Goal: Task Accomplishment & Management: Manage account settings

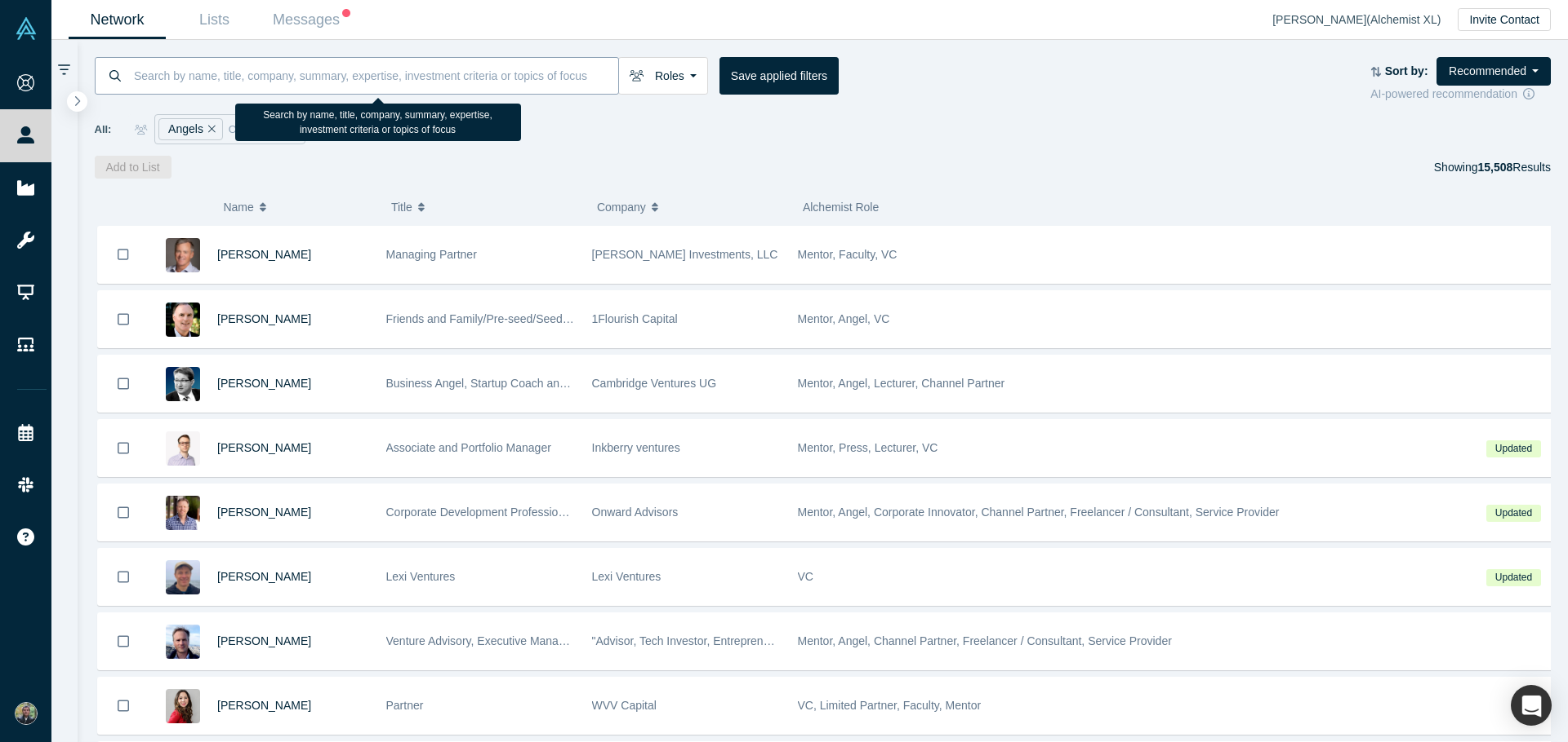
click at [382, 76] on input at bounding box center [375, 75] width 486 height 38
paste input "PharmaTech"
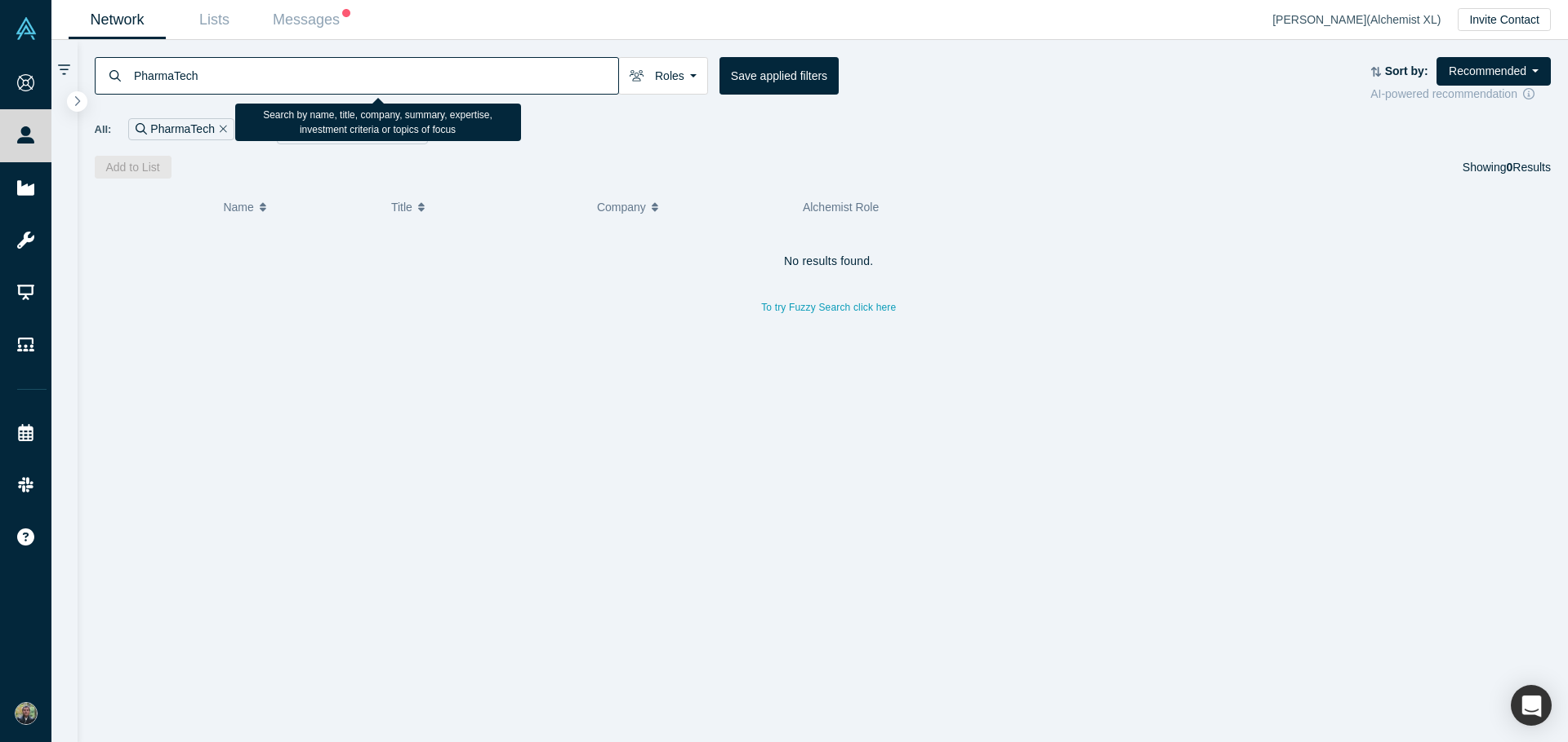
click at [416, 76] on input "PharmaTech" at bounding box center [375, 75] width 486 height 38
paste input "ceutical"
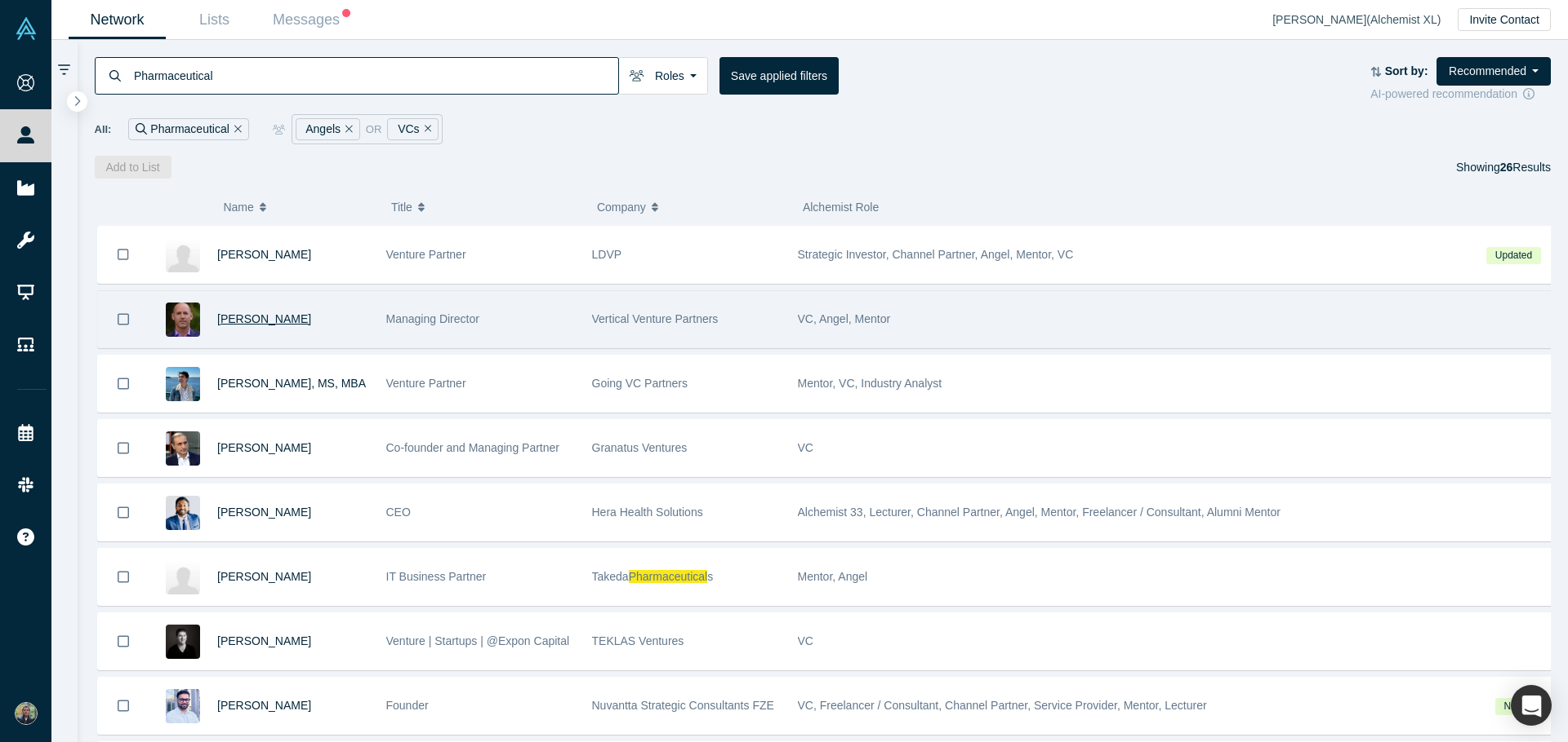
type input "Pharmaceutical"
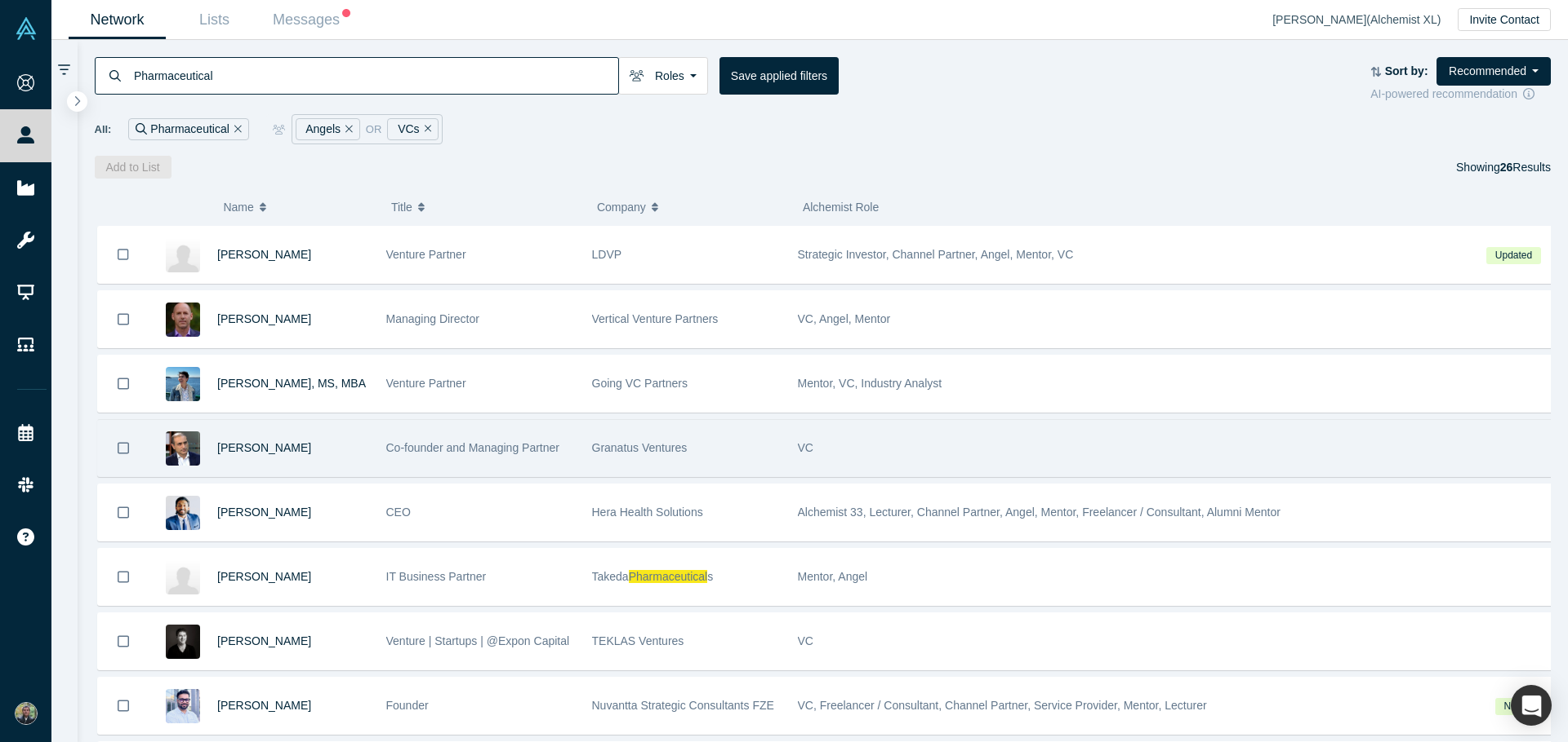
click at [699, 452] on div "Granatus Ventures" at bounding box center [687, 448] width 188 height 56
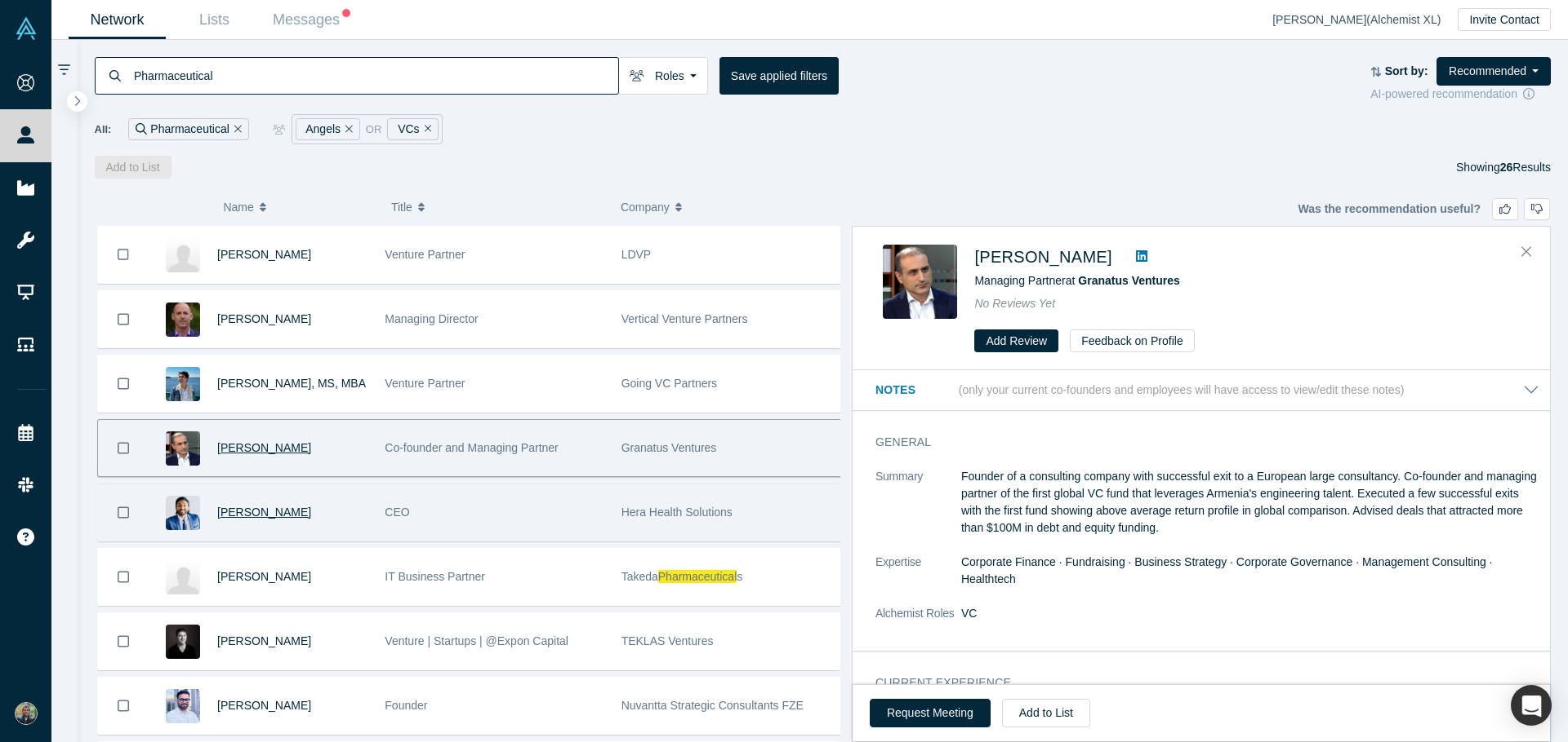
click at [265, 507] on span "Idicula Mathew" at bounding box center [264, 513] width 94 height 13
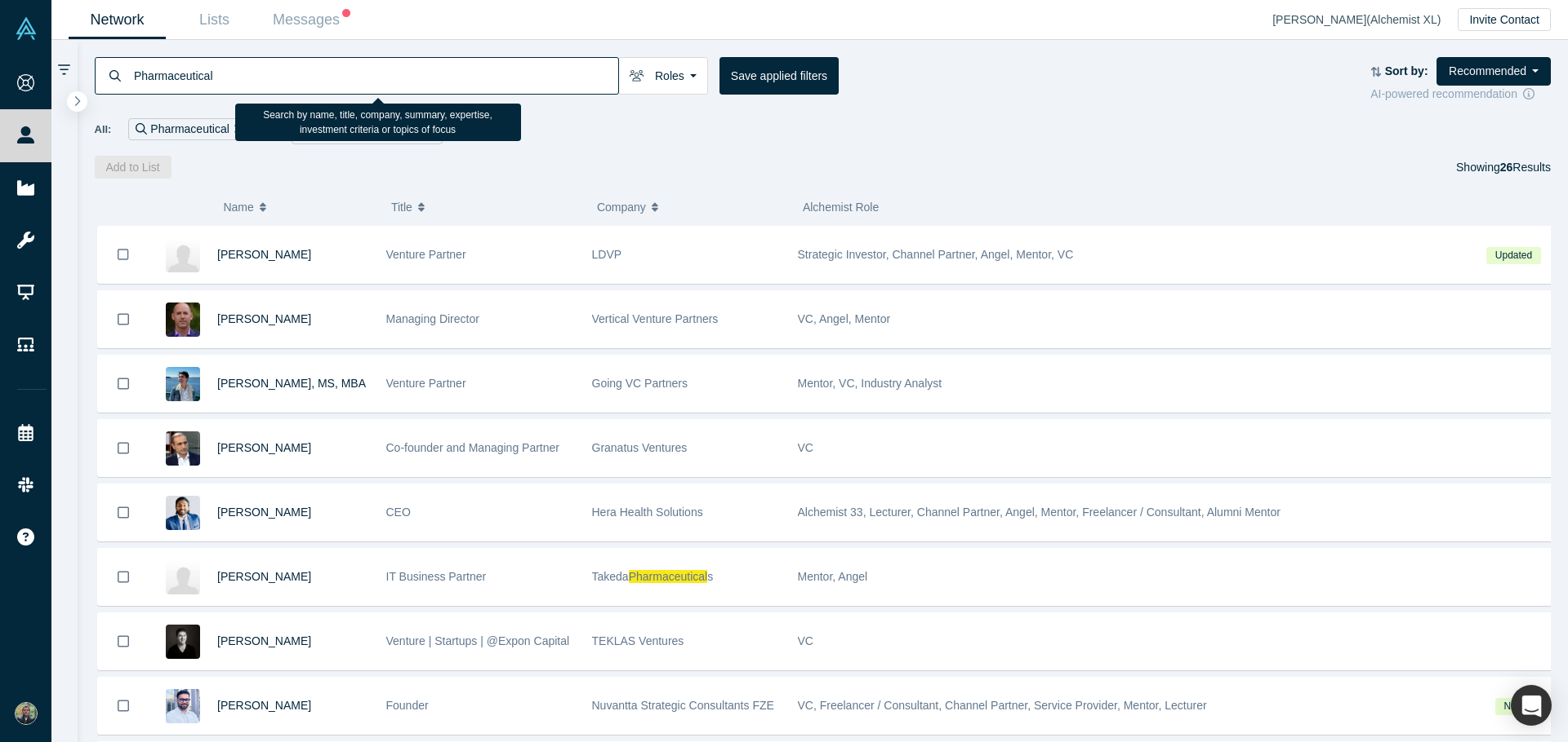
click at [269, 78] on input "Pharmaceutical" at bounding box center [375, 75] width 486 height 38
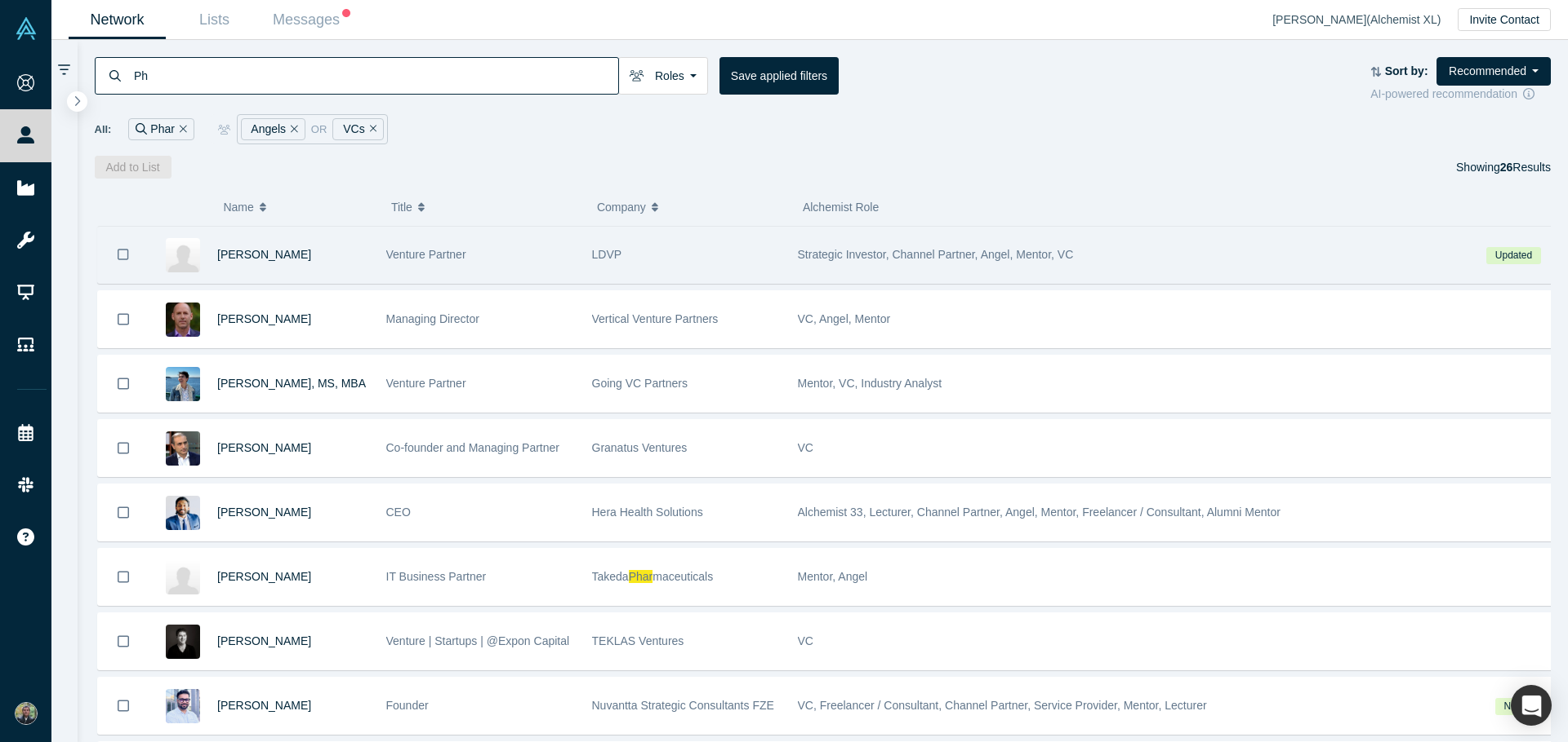
type input "P"
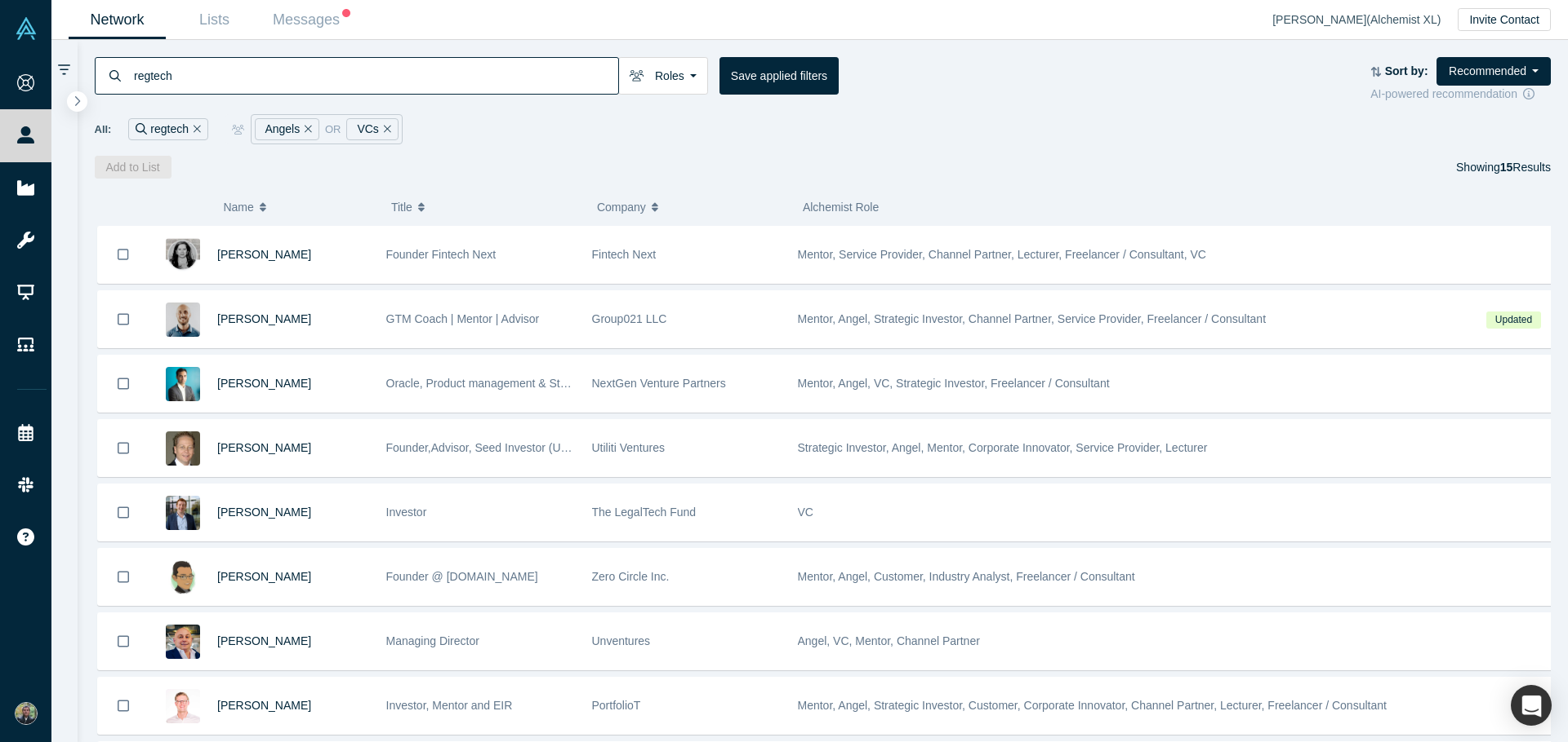
click at [936, 164] on div "Add to List Showing 15 Results" at bounding box center [823, 167] width 1456 height 23
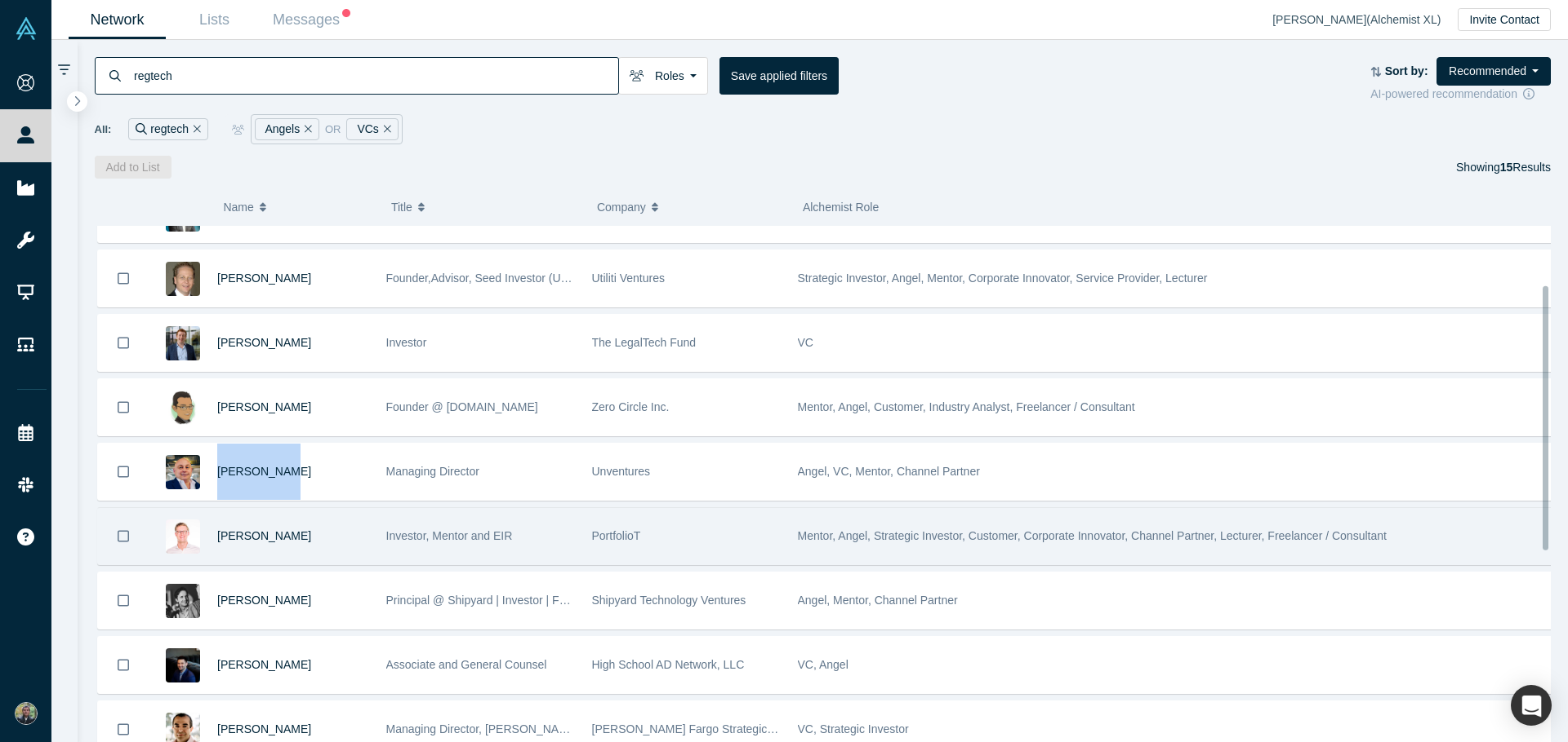
scroll to position [213, 0]
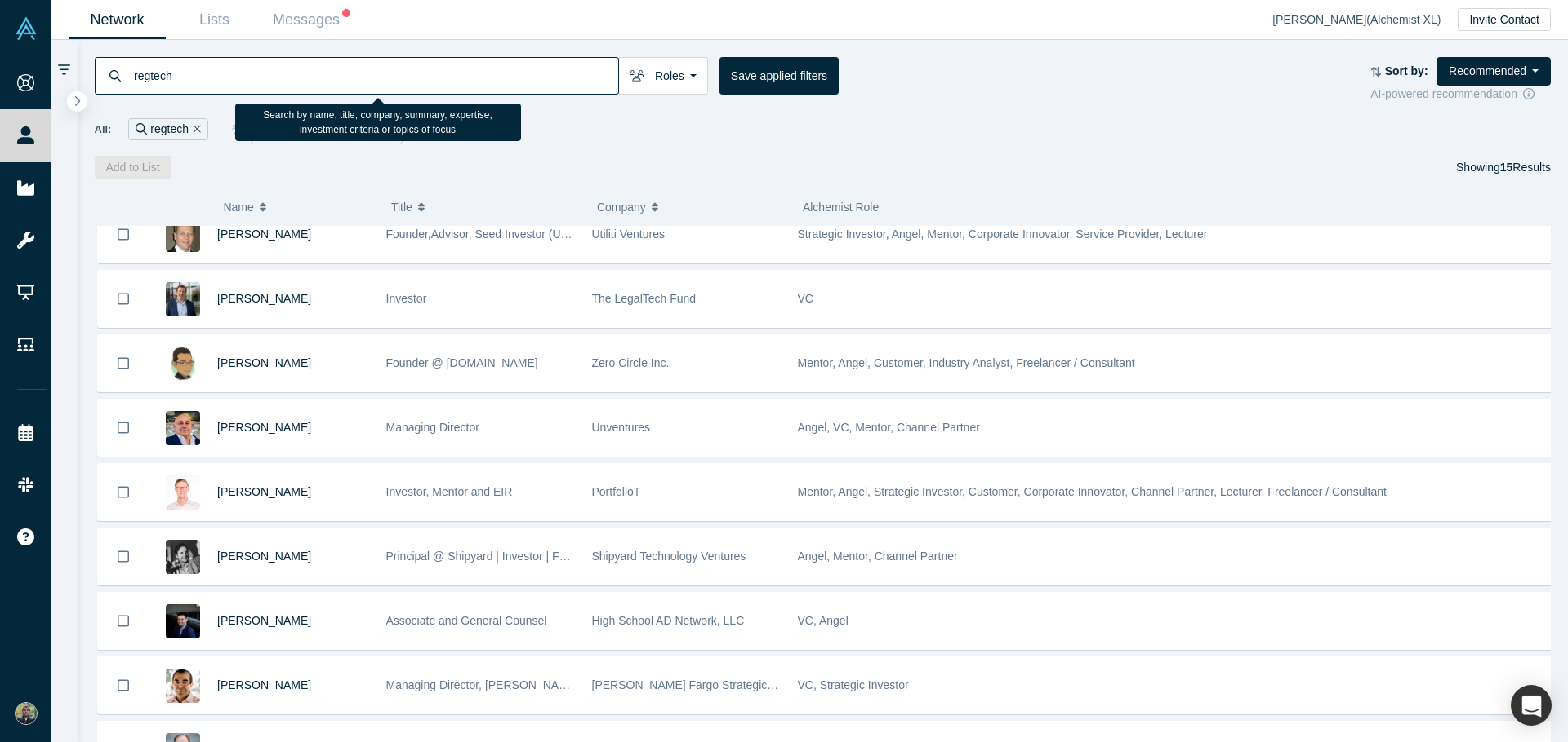
click at [326, 79] on input "regtech" at bounding box center [375, 75] width 486 height 38
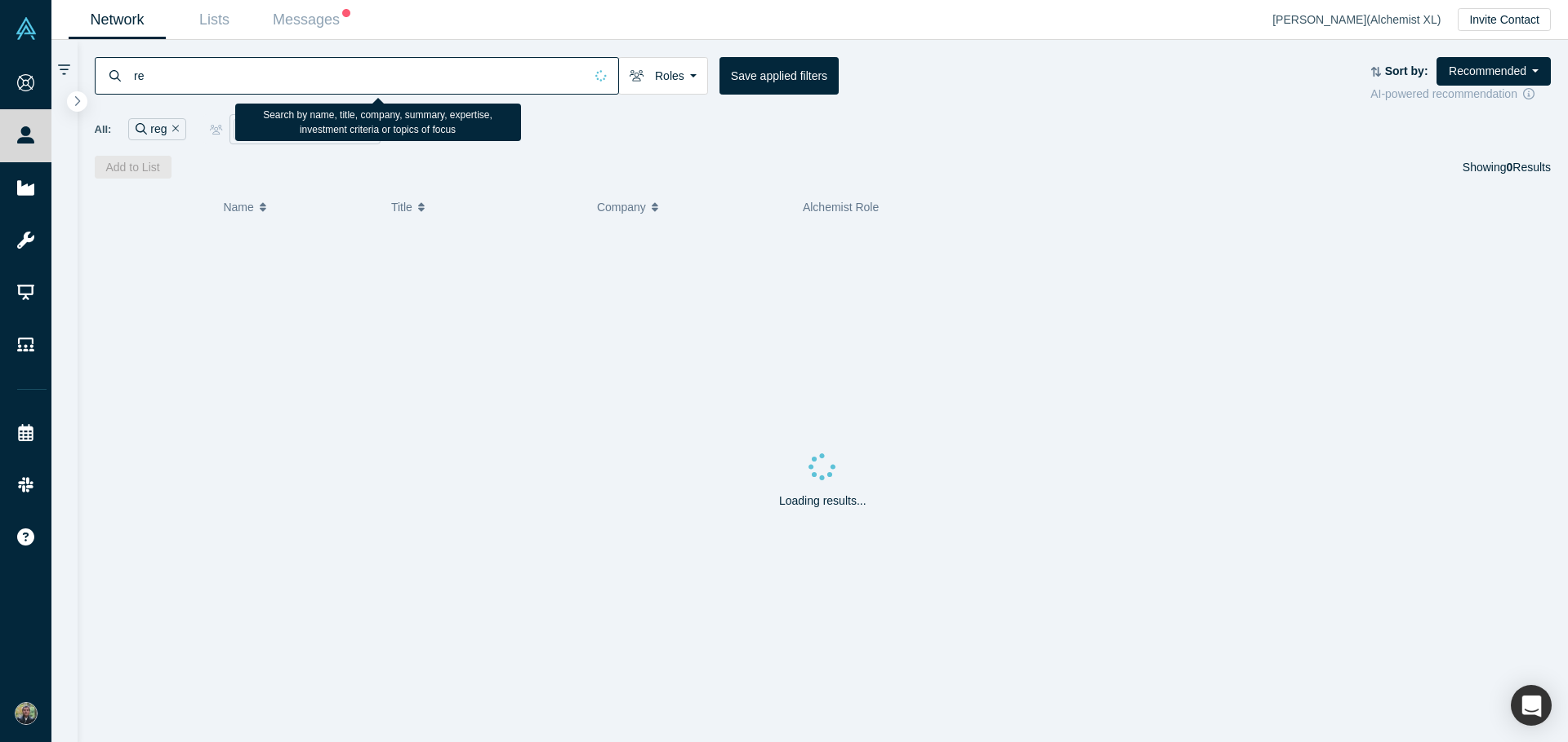
type input "r"
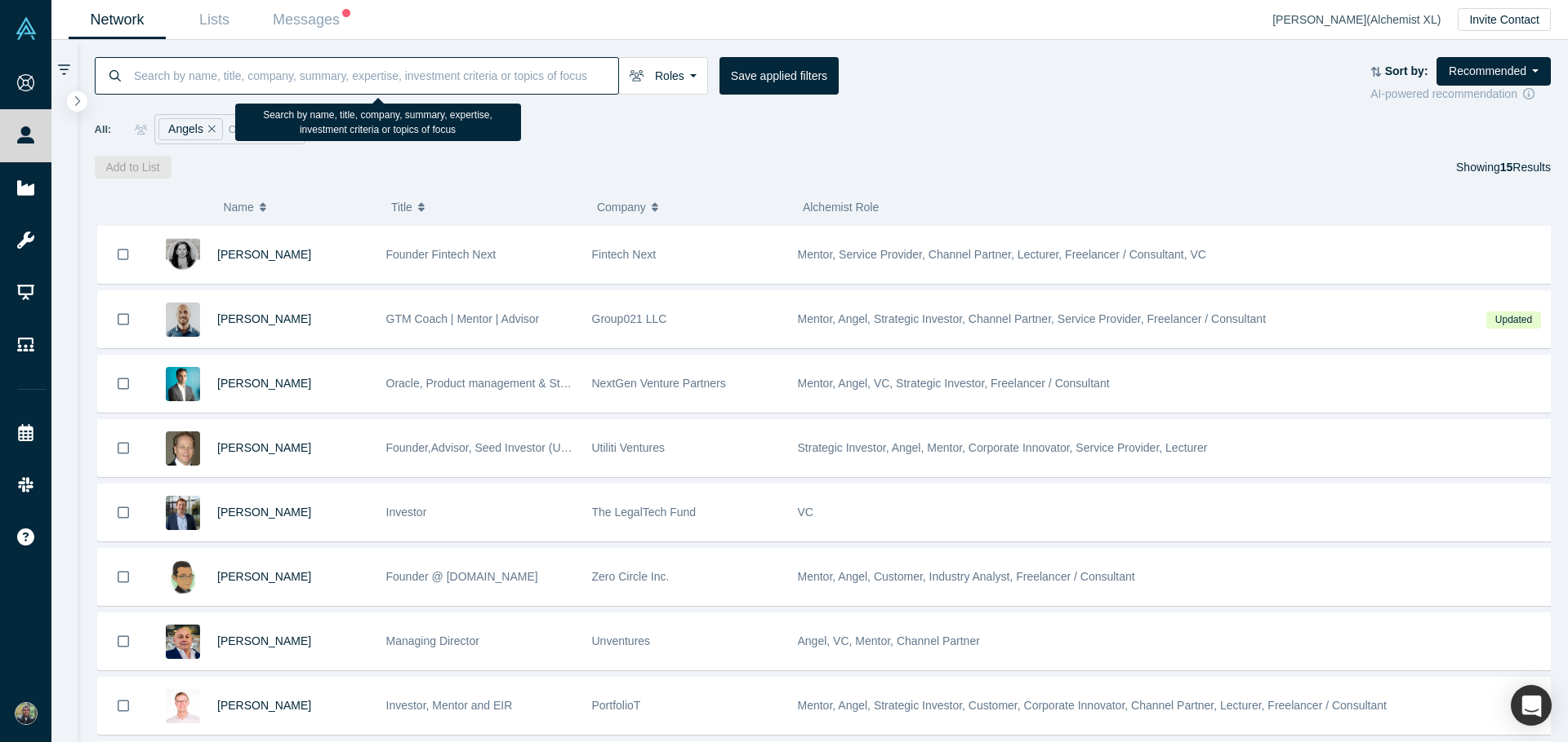
type input "h"
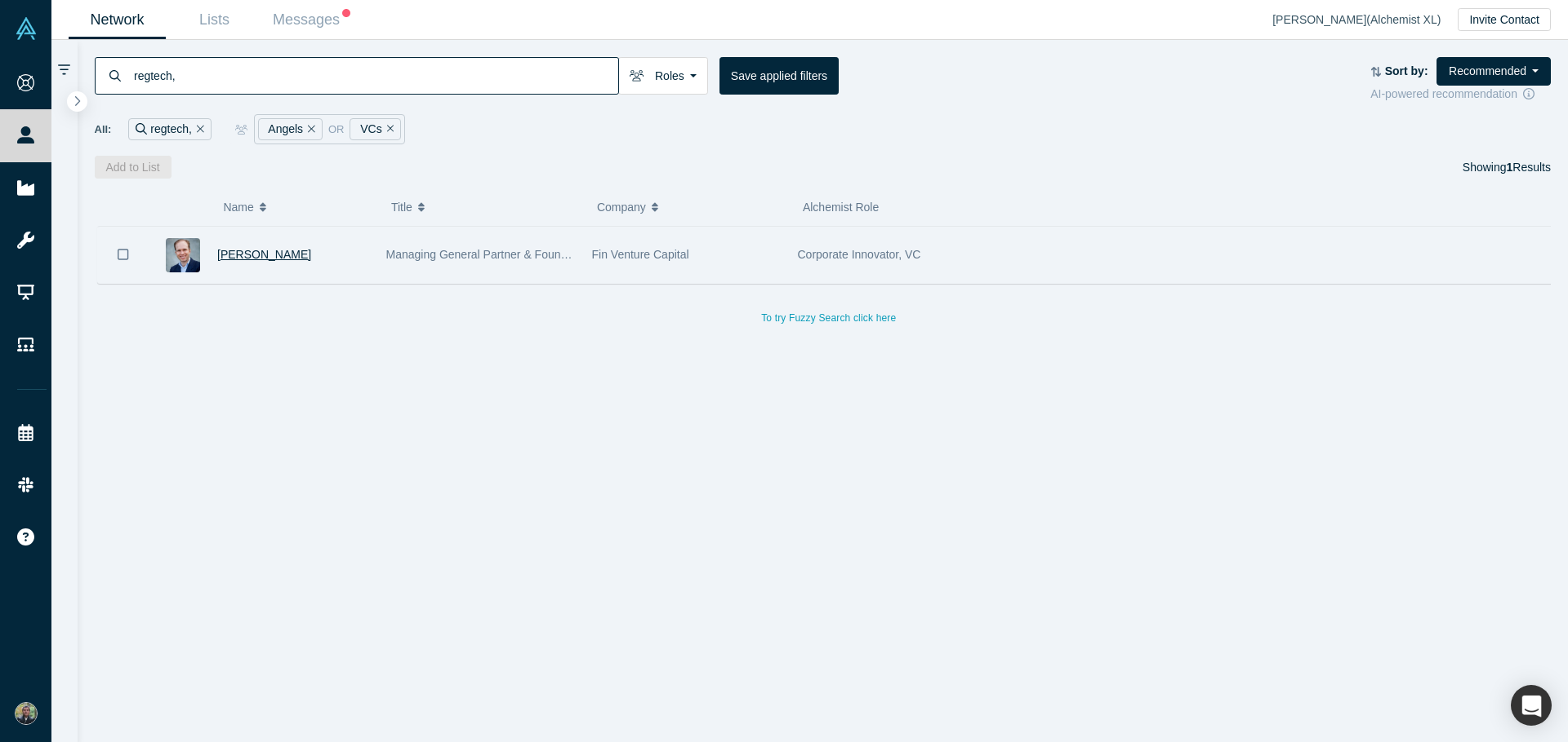
type input "regtech,"
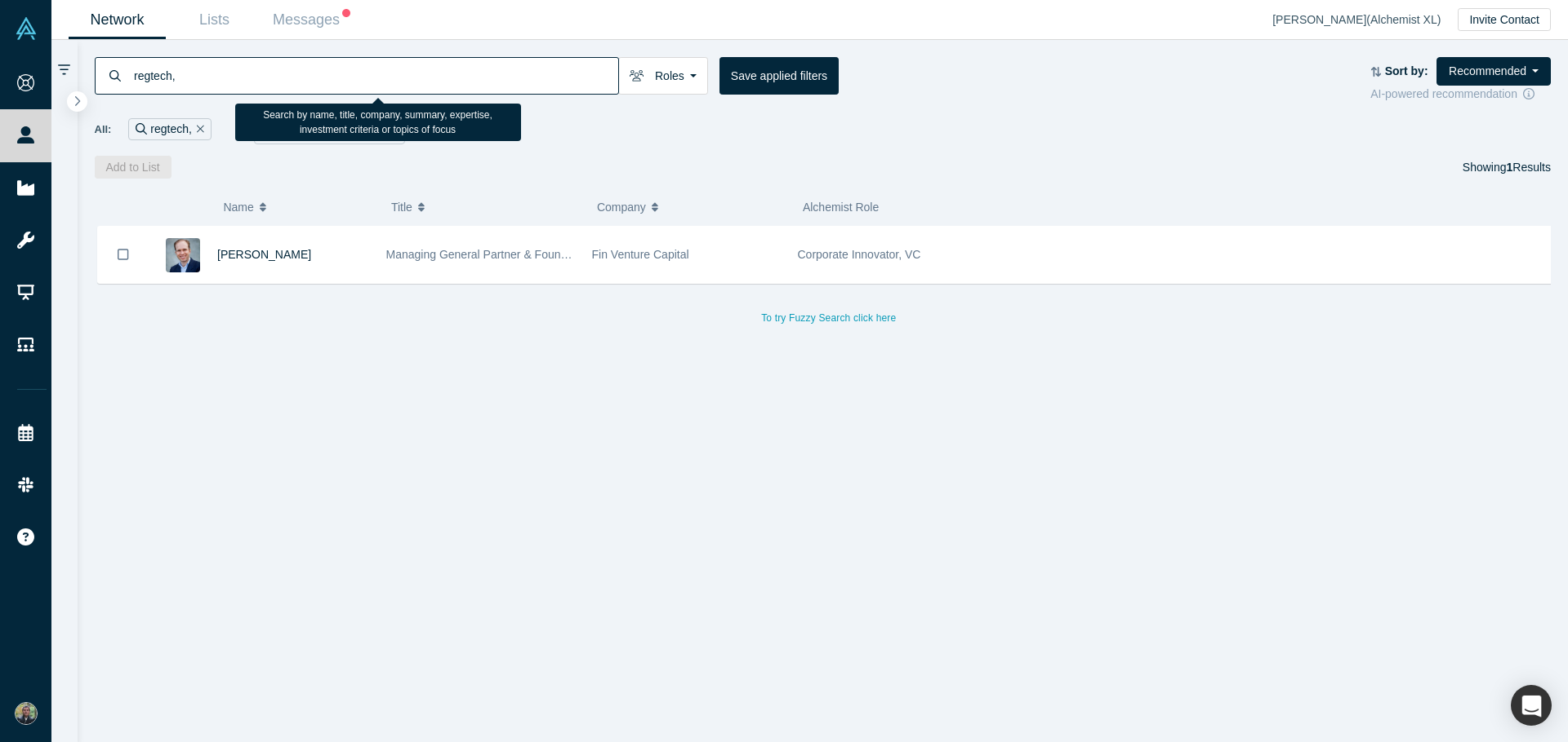
click at [215, 76] on input "regtech," at bounding box center [375, 75] width 486 height 38
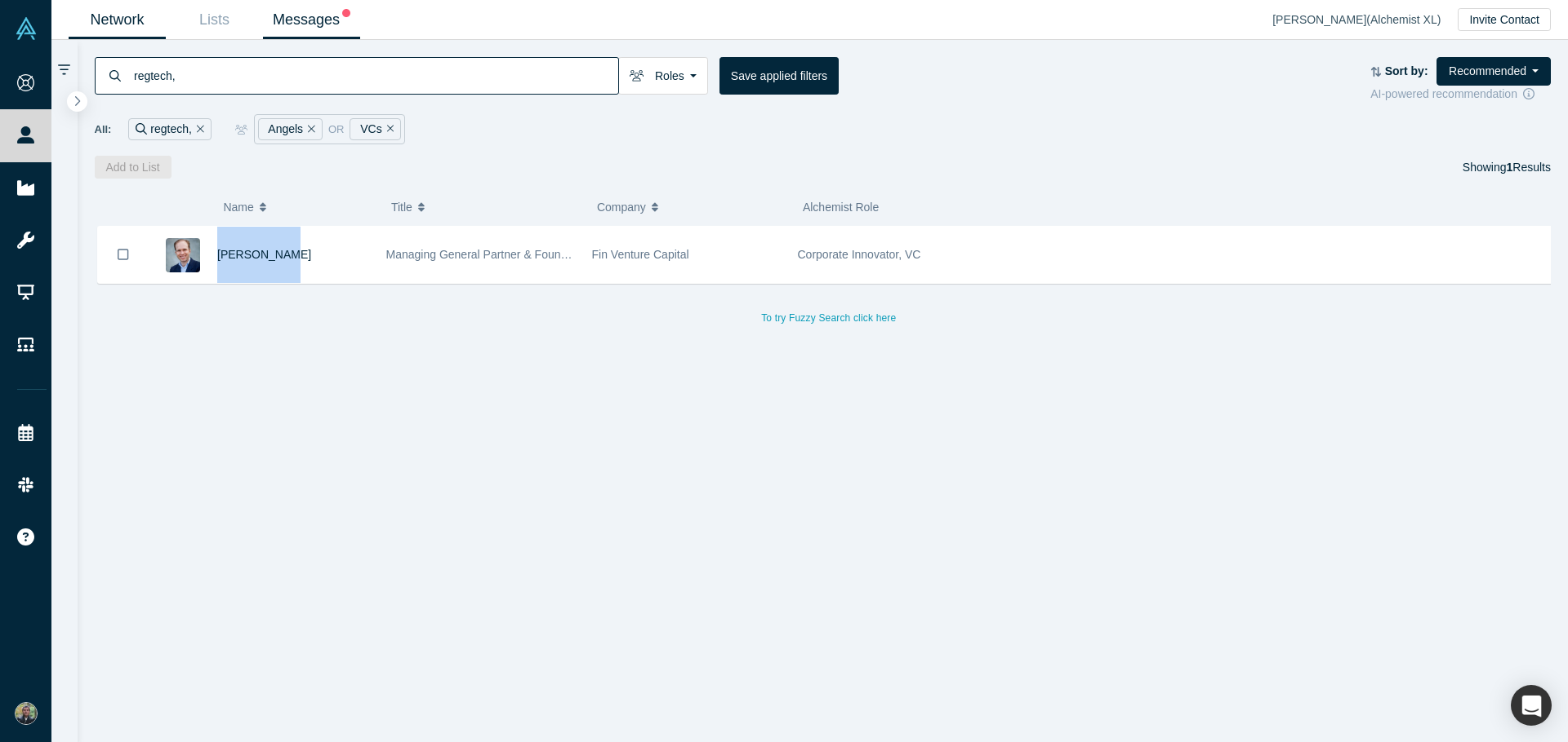
click at [317, 20] on link "Messages" at bounding box center [312, 20] width 97 height 38
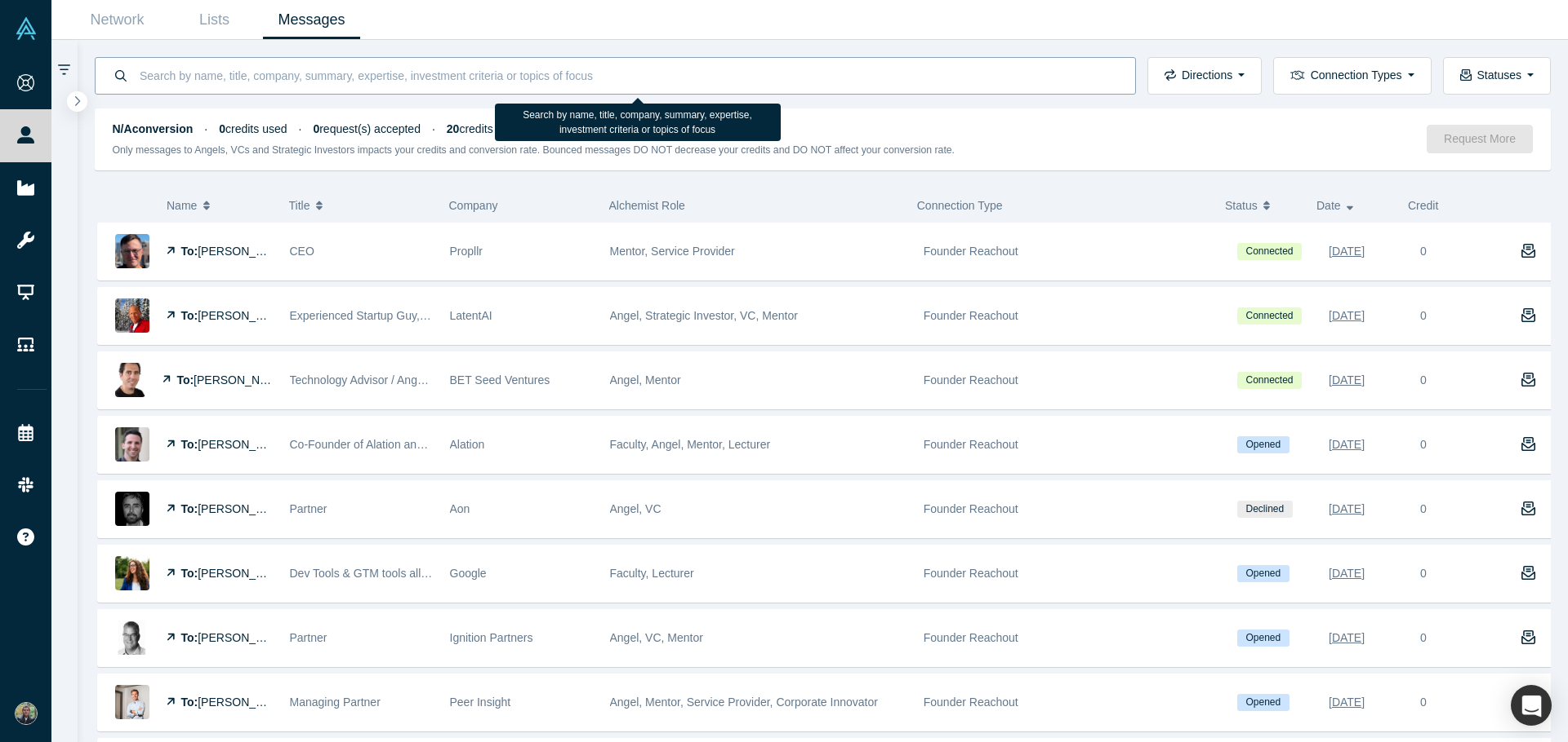
click at [399, 76] on input at bounding box center [628, 75] width 979 height 38
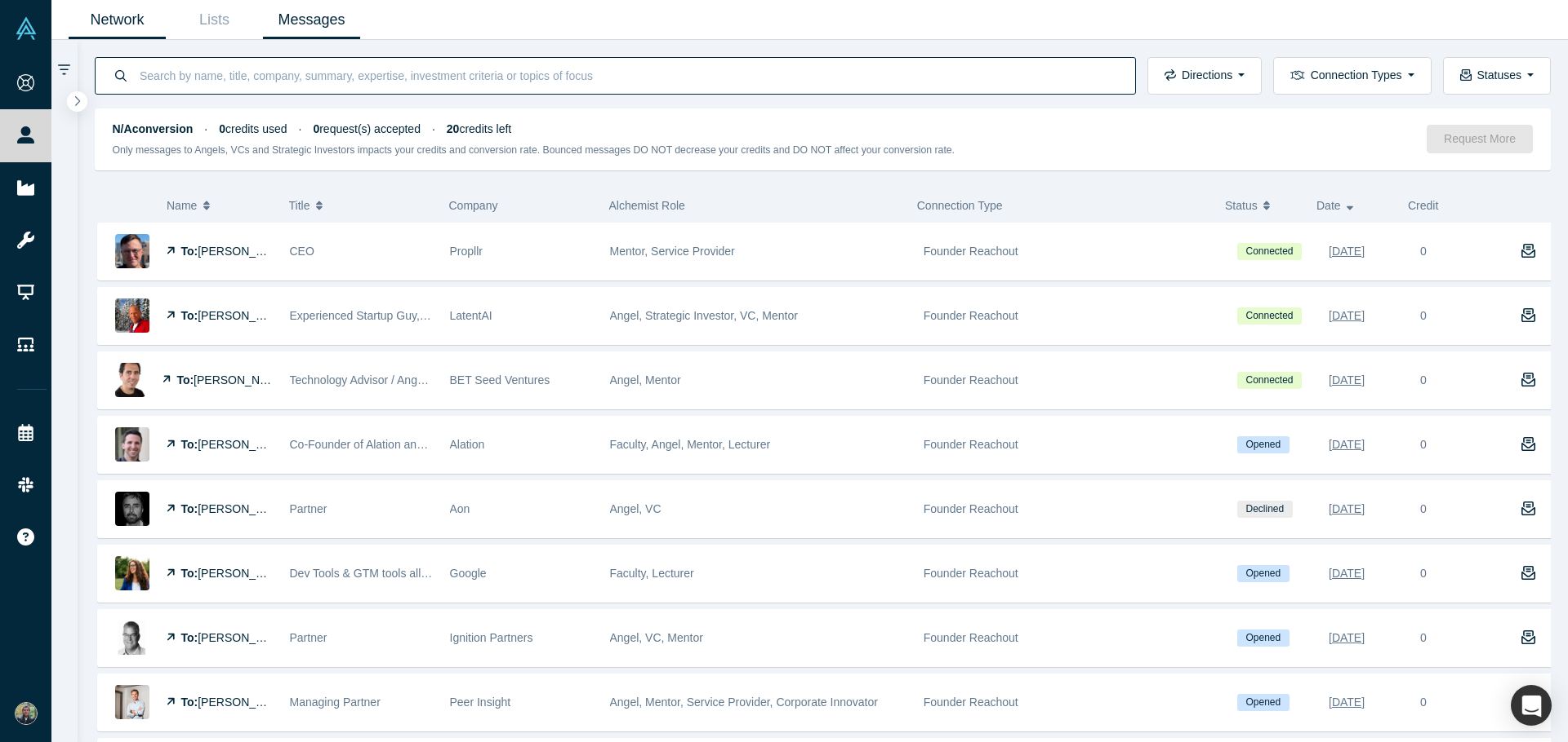
click at [149, 24] on link "Network" at bounding box center [118, 20] width 97 height 38
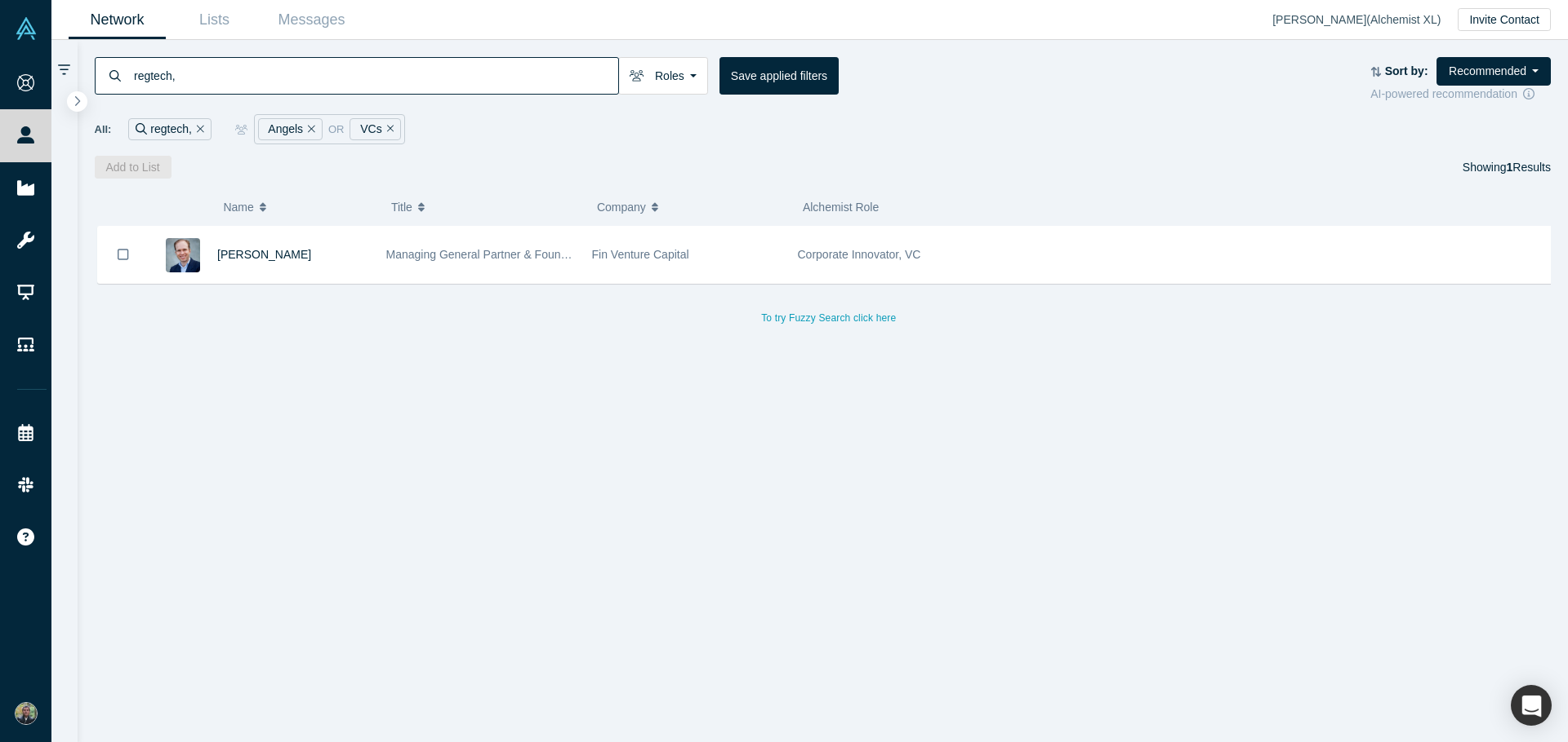
drag, startPoint x: 196, startPoint y: 77, endPoint x: 125, endPoint y: 71, distance: 71.3
click at [125, 71] on div "regtech," at bounding box center [357, 76] width 524 height 37
paste input "HealthTech"
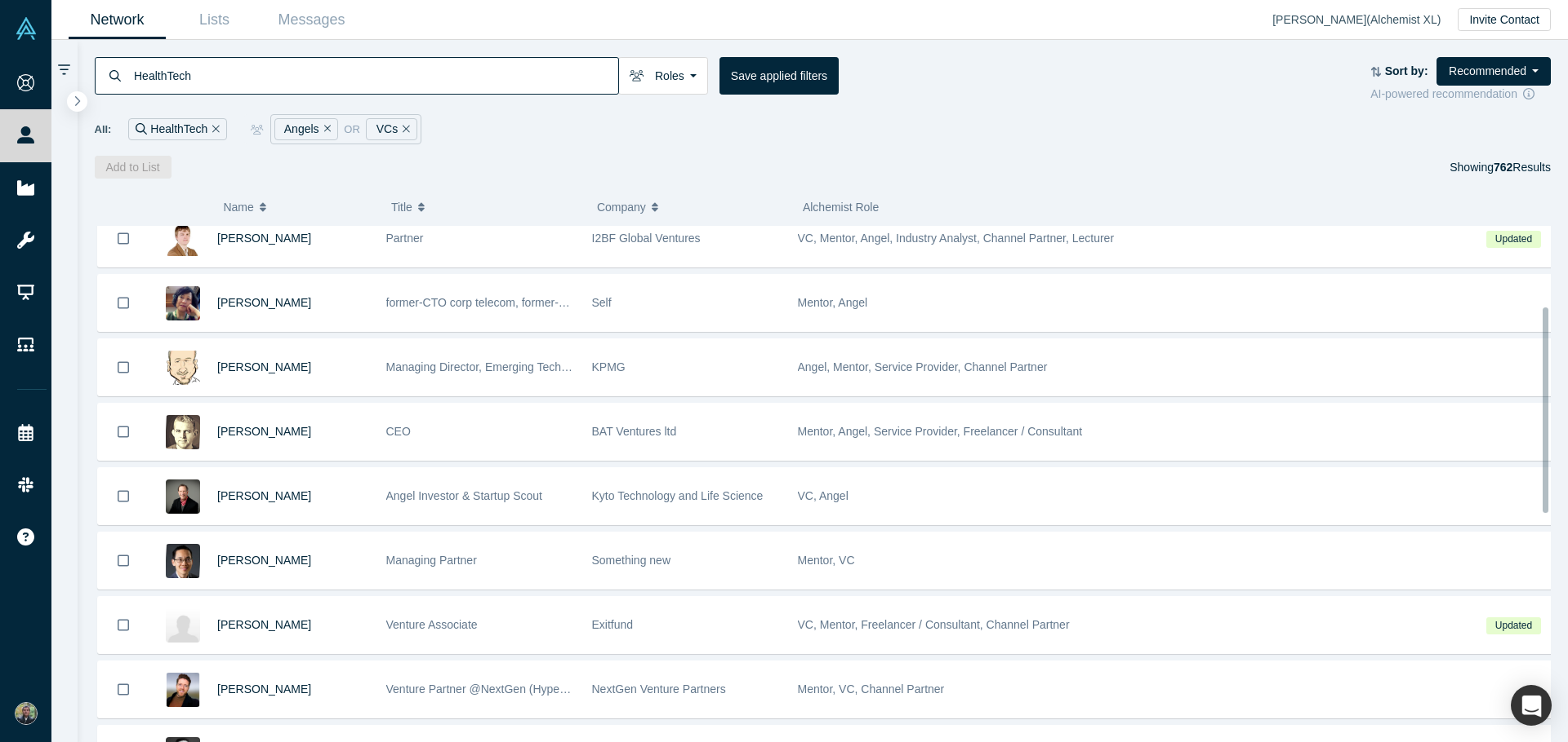
scroll to position [121, 0]
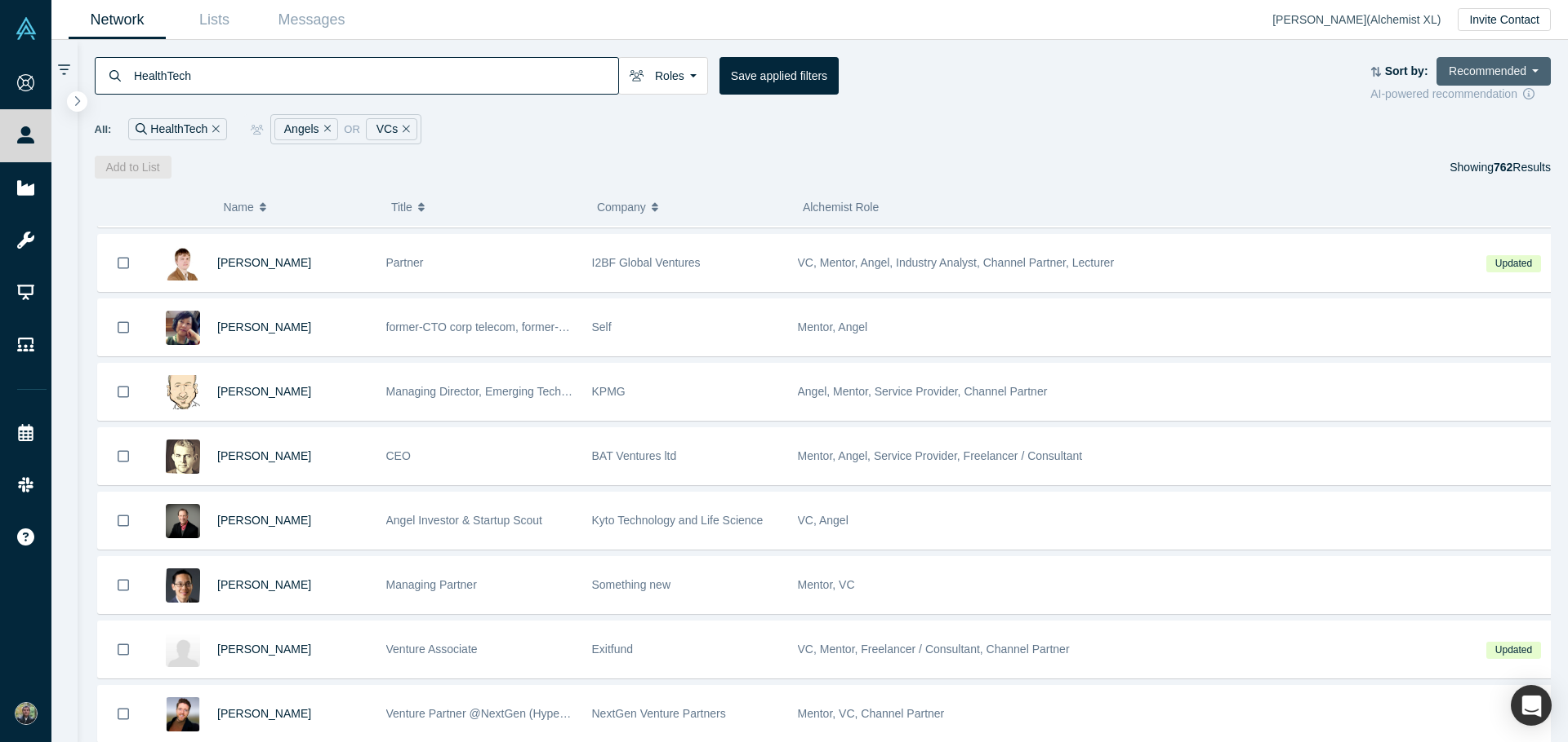
click at [1507, 65] on button "Recommended" at bounding box center [1493, 71] width 115 height 29
click at [1504, 105] on link "Highest Ranking" at bounding box center [1476, 108] width 148 height 34
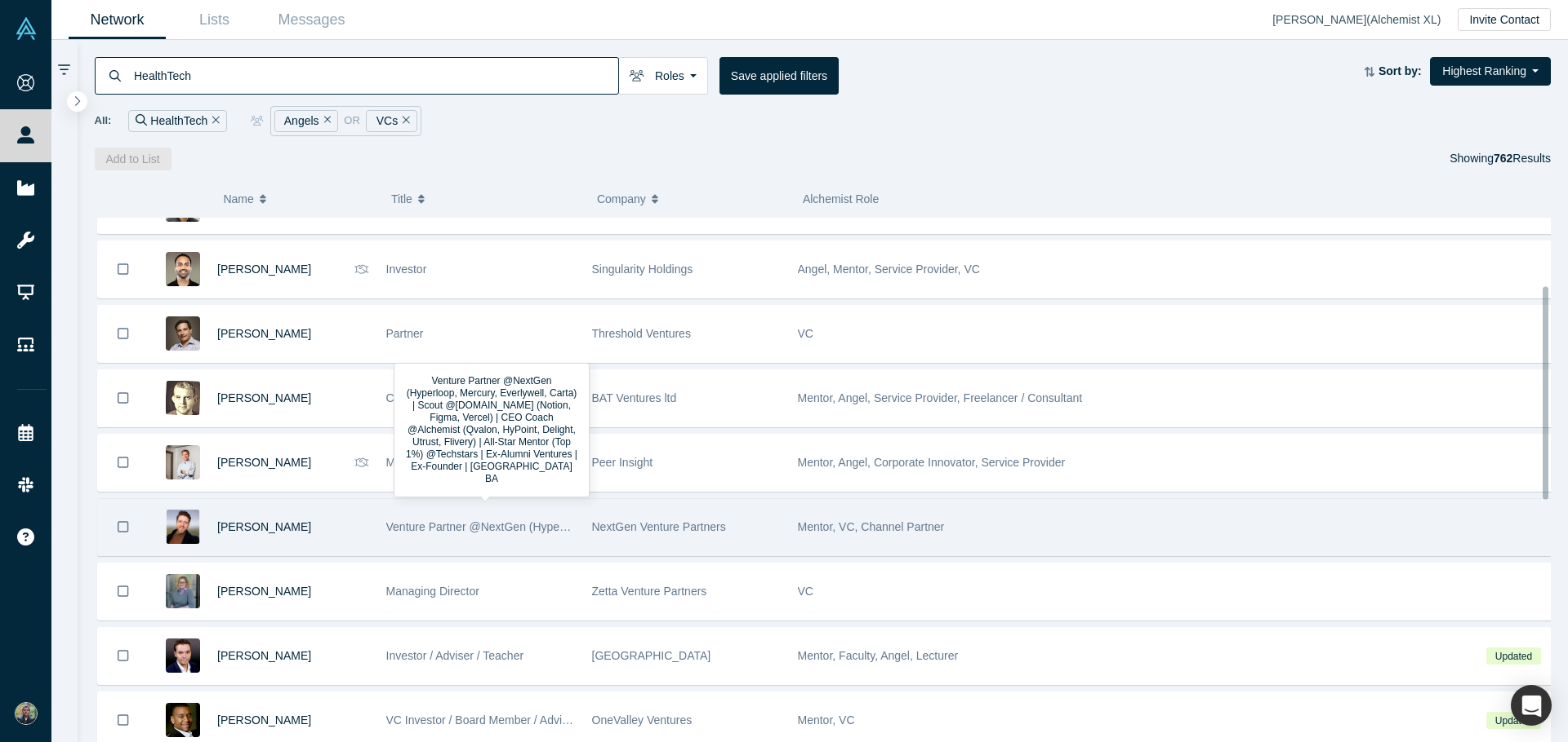
scroll to position [172, 0]
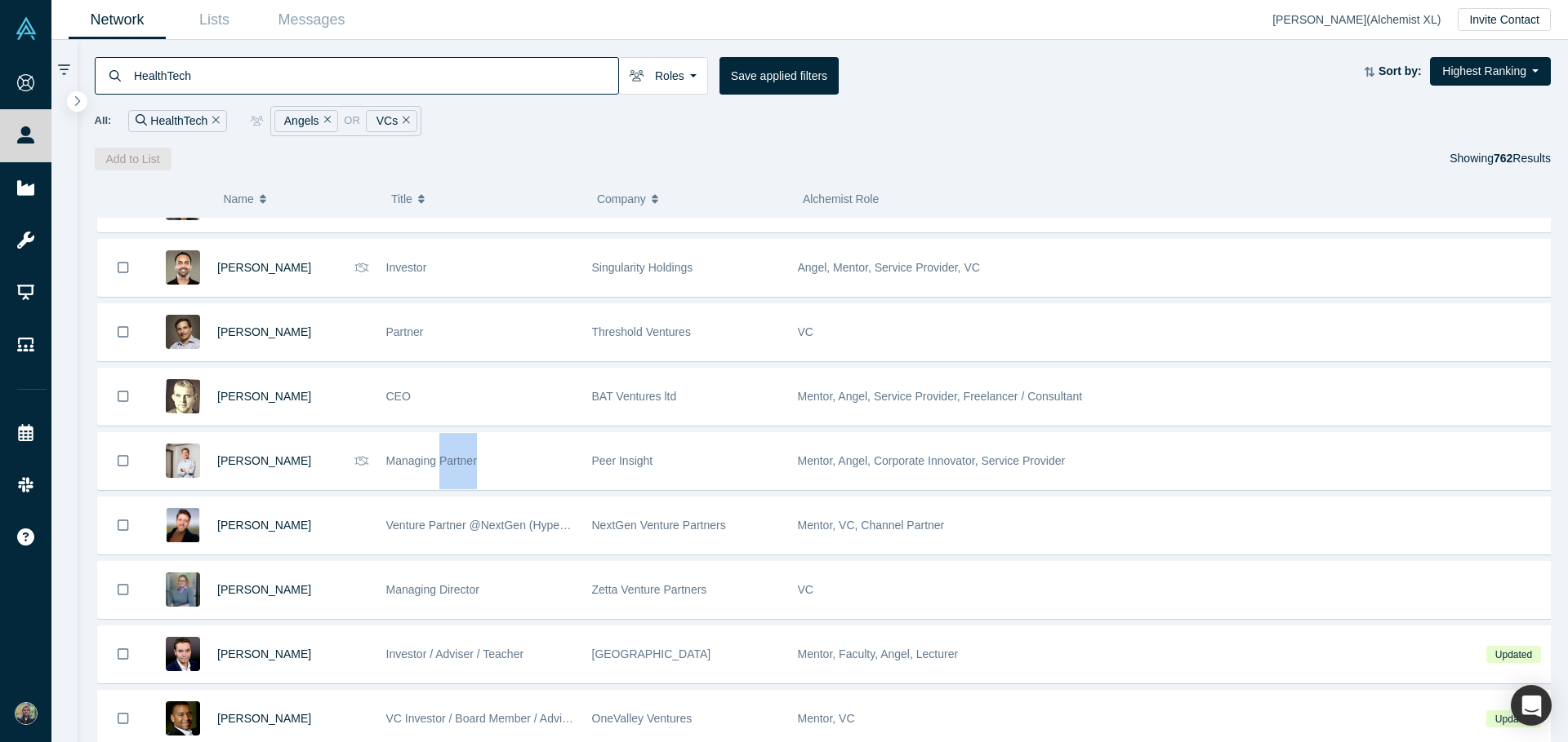
click at [752, 182] on button "Company" at bounding box center [691, 199] width 188 height 34
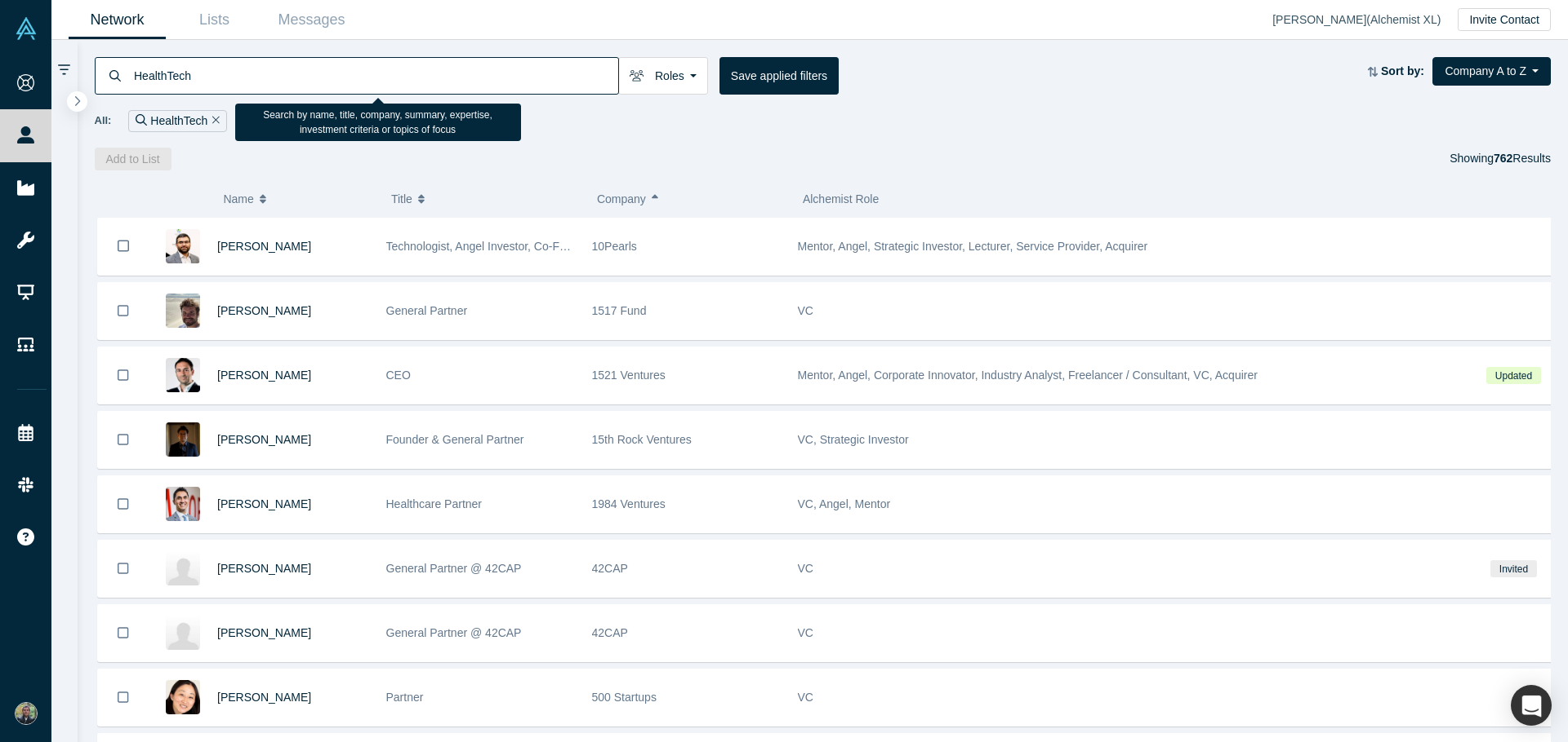
click at [228, 77] on input "HealthTech" at bounding box center [375, 75] width 486 height 38
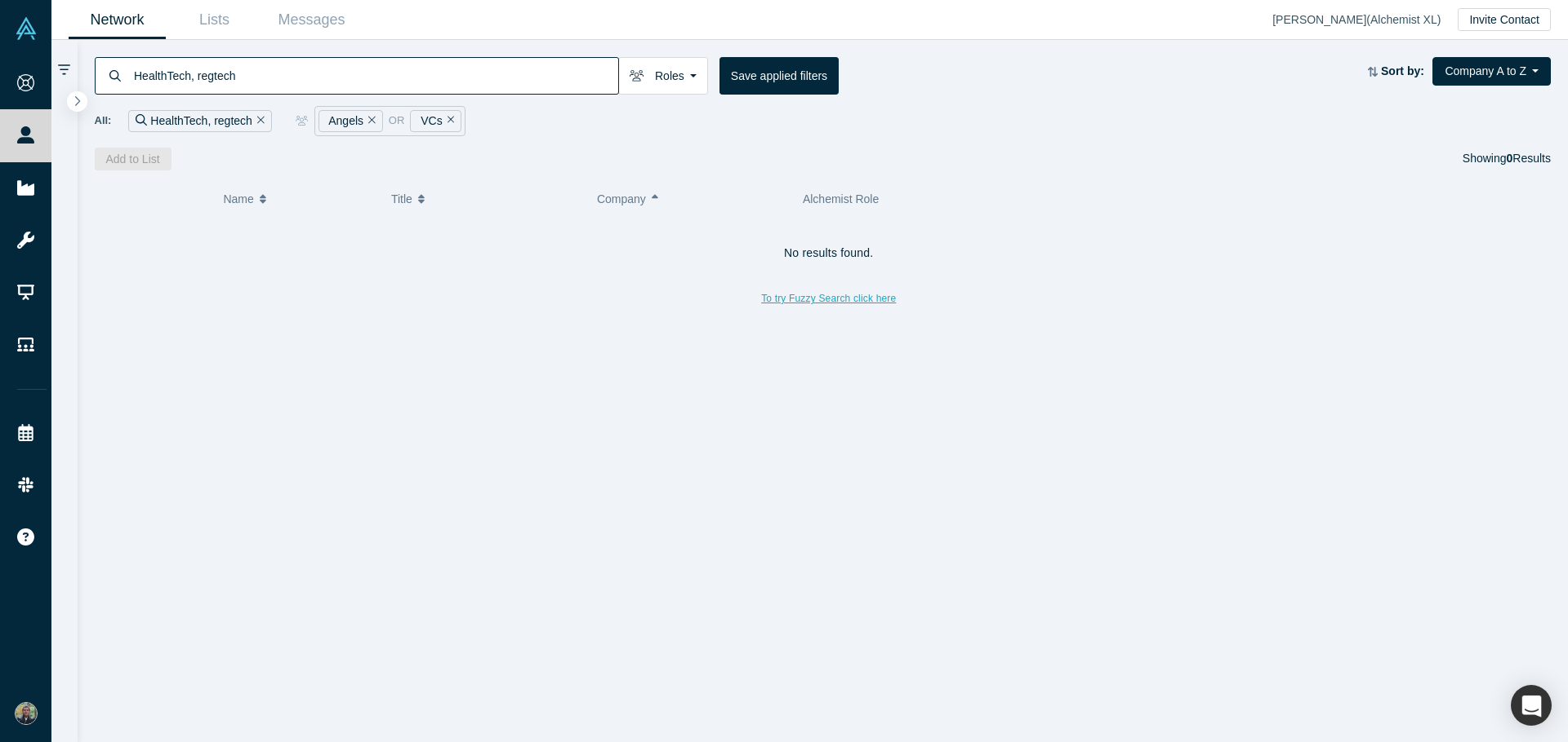
click at [869, 297] on button "To try Fuzzy Search click here" at bounding box center [827, 298] width 158 height 21
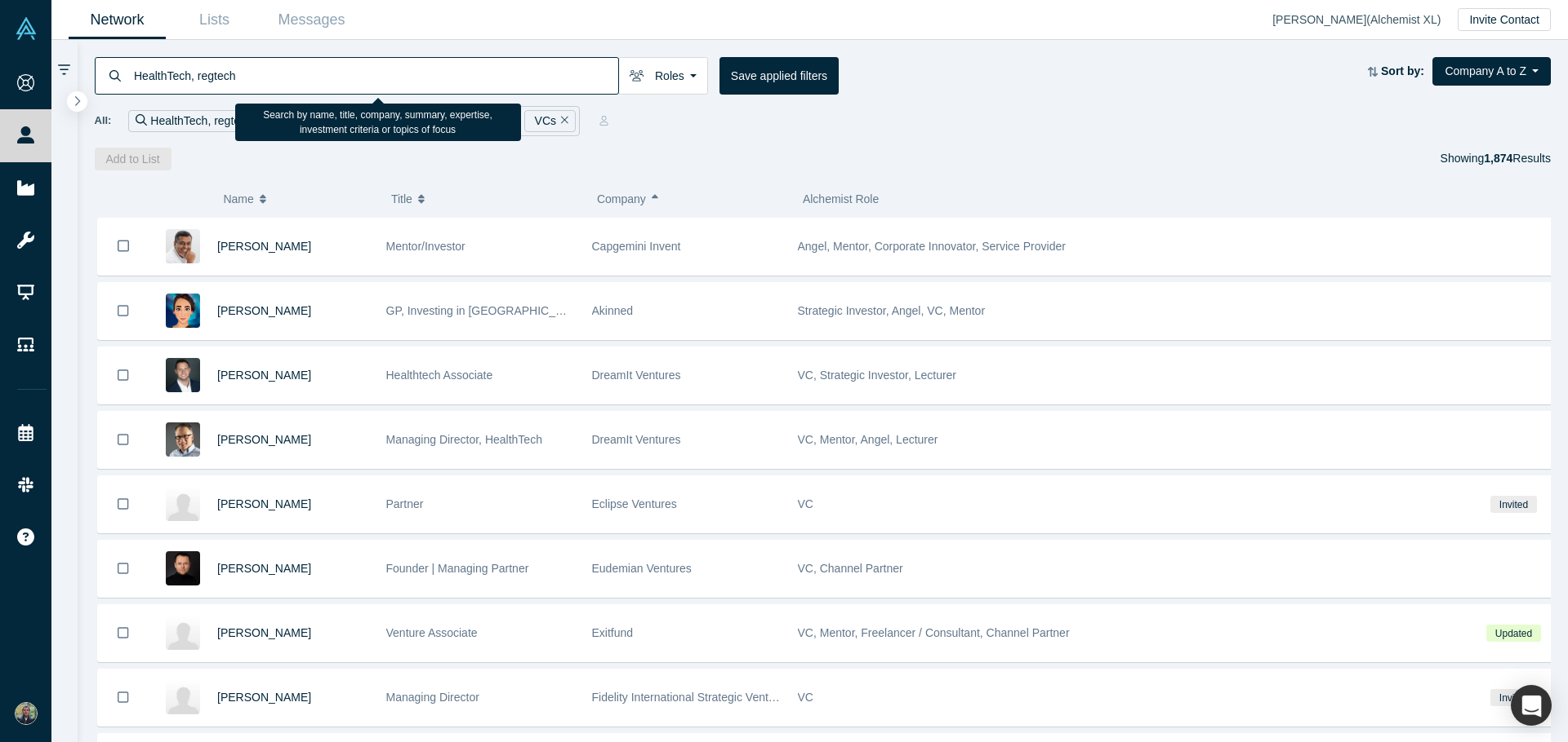
click at [282, 79] on input "HealthTech, regtech" at bounding box center [375, 75] width 486 height 38
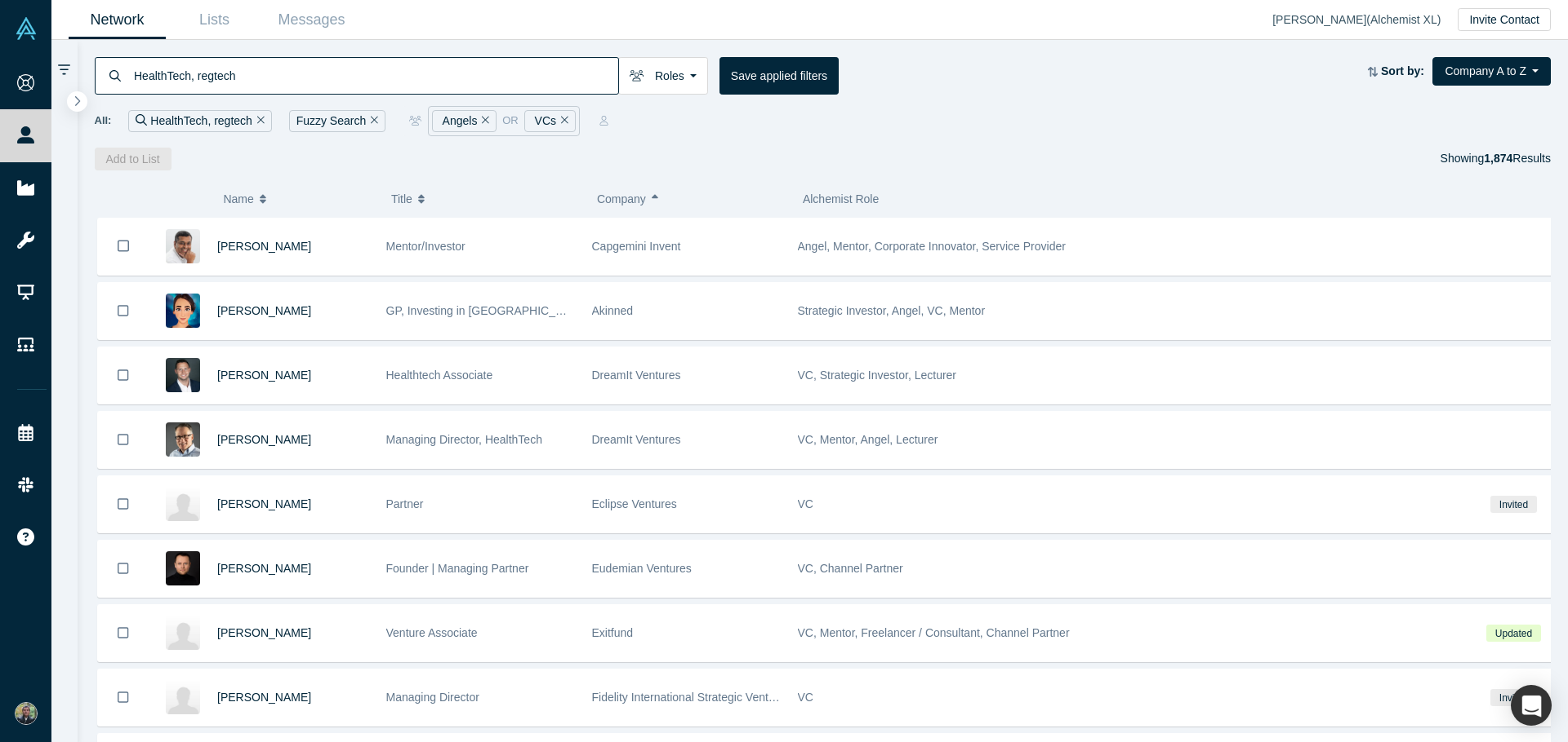
drag, startPoint x: 198, startPoint y: 76, endPoint x: 93, endPoint y: 72, distance: 105.1
click at [93, 72] on div "HealthTech, regtech Roles Angels VCs Founders Faculty Mentors Alumni Mentor Cor…" at bounding box center [823, 105] width 1491 height 131
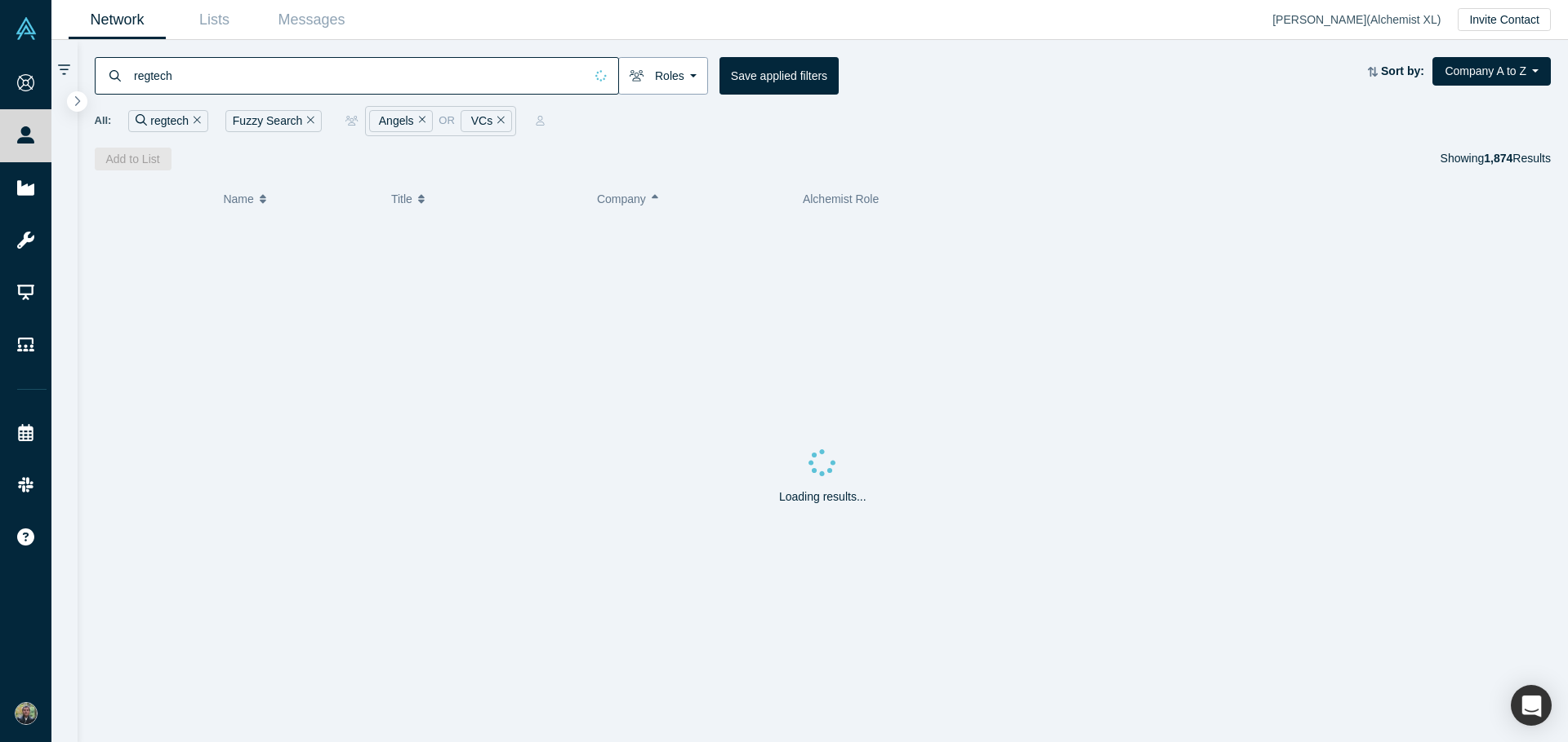
type input "regtech"
click at [671, 75] on button "Roles" at bounding box center [663, 76] width 90 height 37
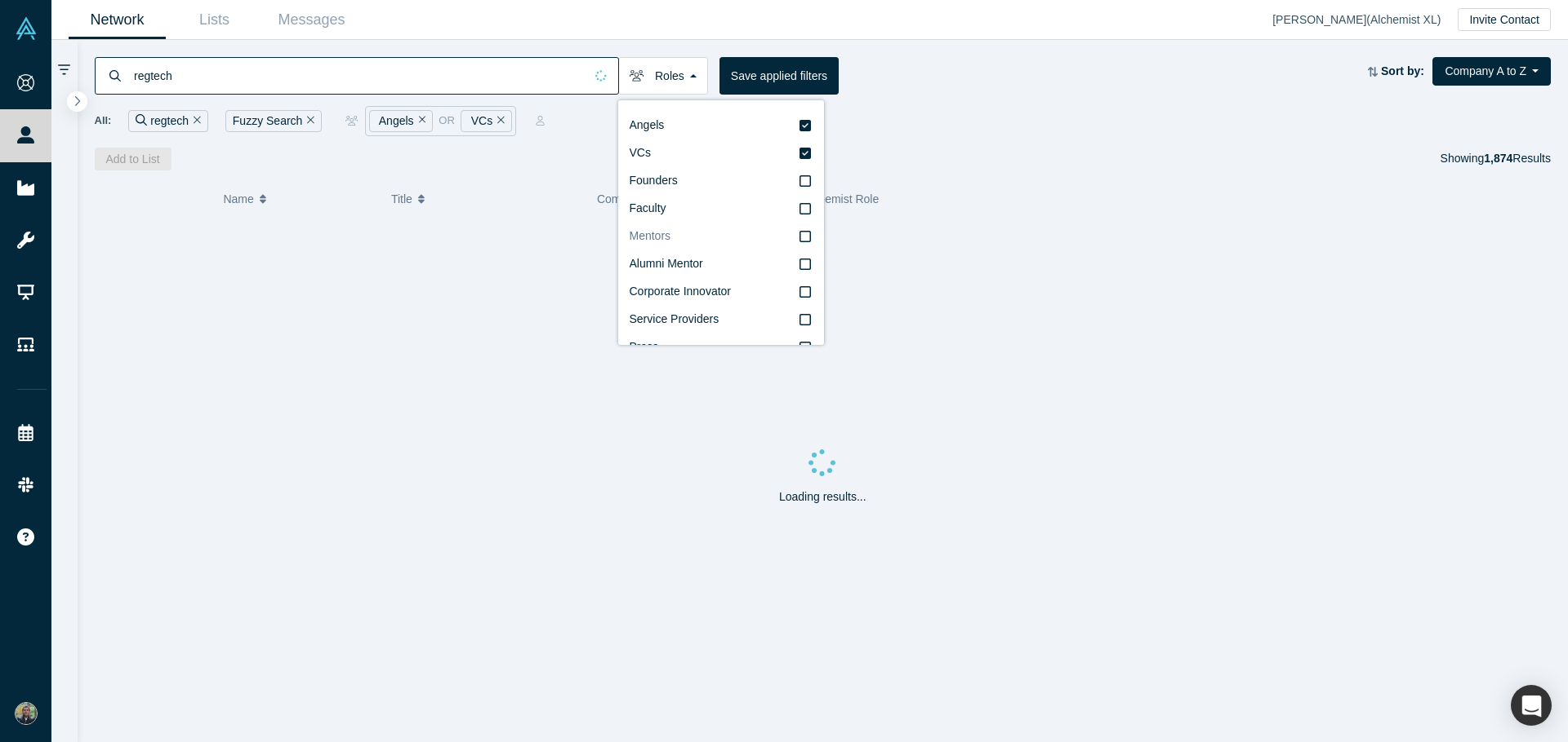
click at [799, 236] on icon at bounding box center [805, 237] width 11 height 13
click at [0, 0] on input "Mentors" at bounding box center [0, 0] width 0 height 0
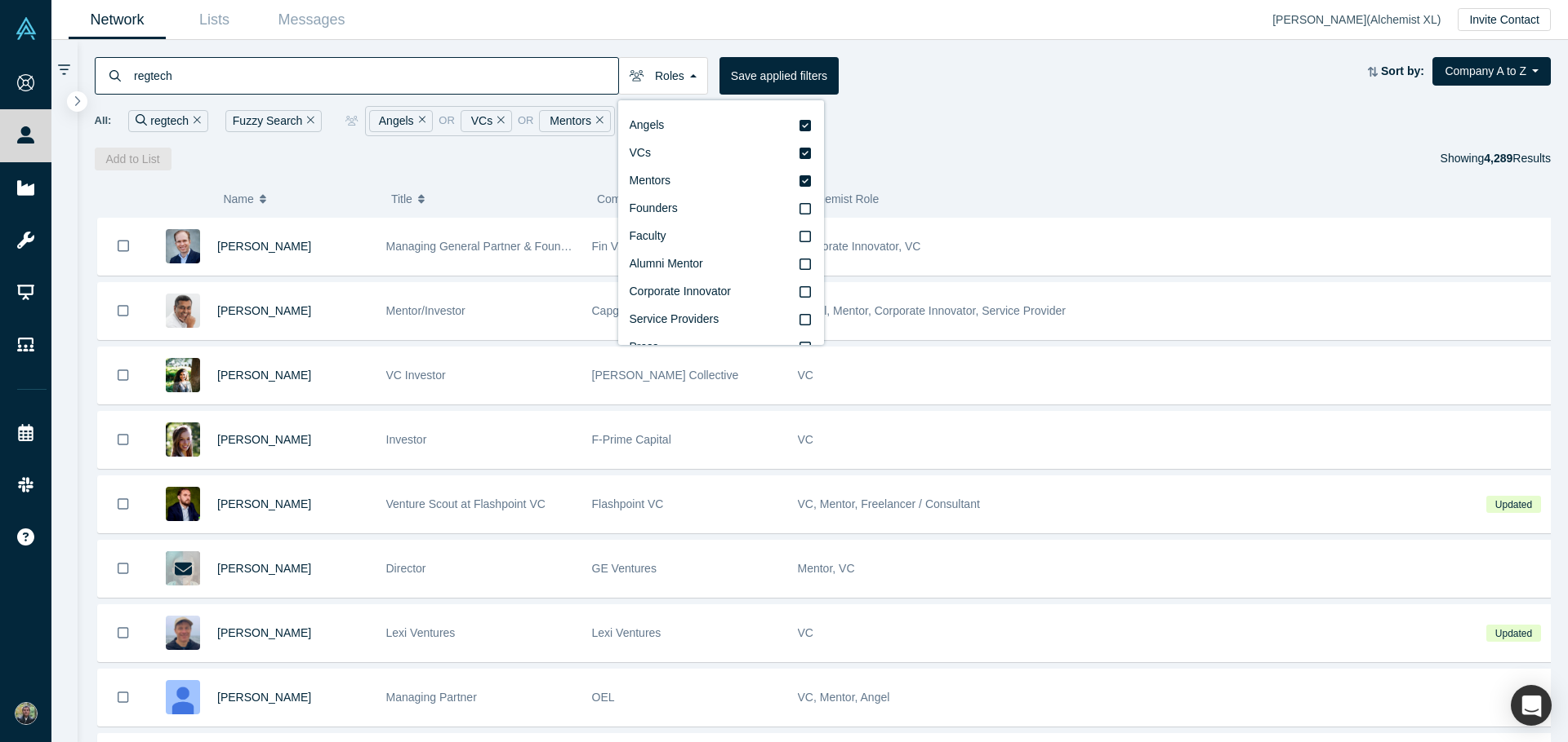
click at [891, 84] on div "regtech Roles Angels VCs Mentors Founders Faculty Alumni Mentor Corporate Innov…" at bounding box center [731, 76] width 1272 height 37
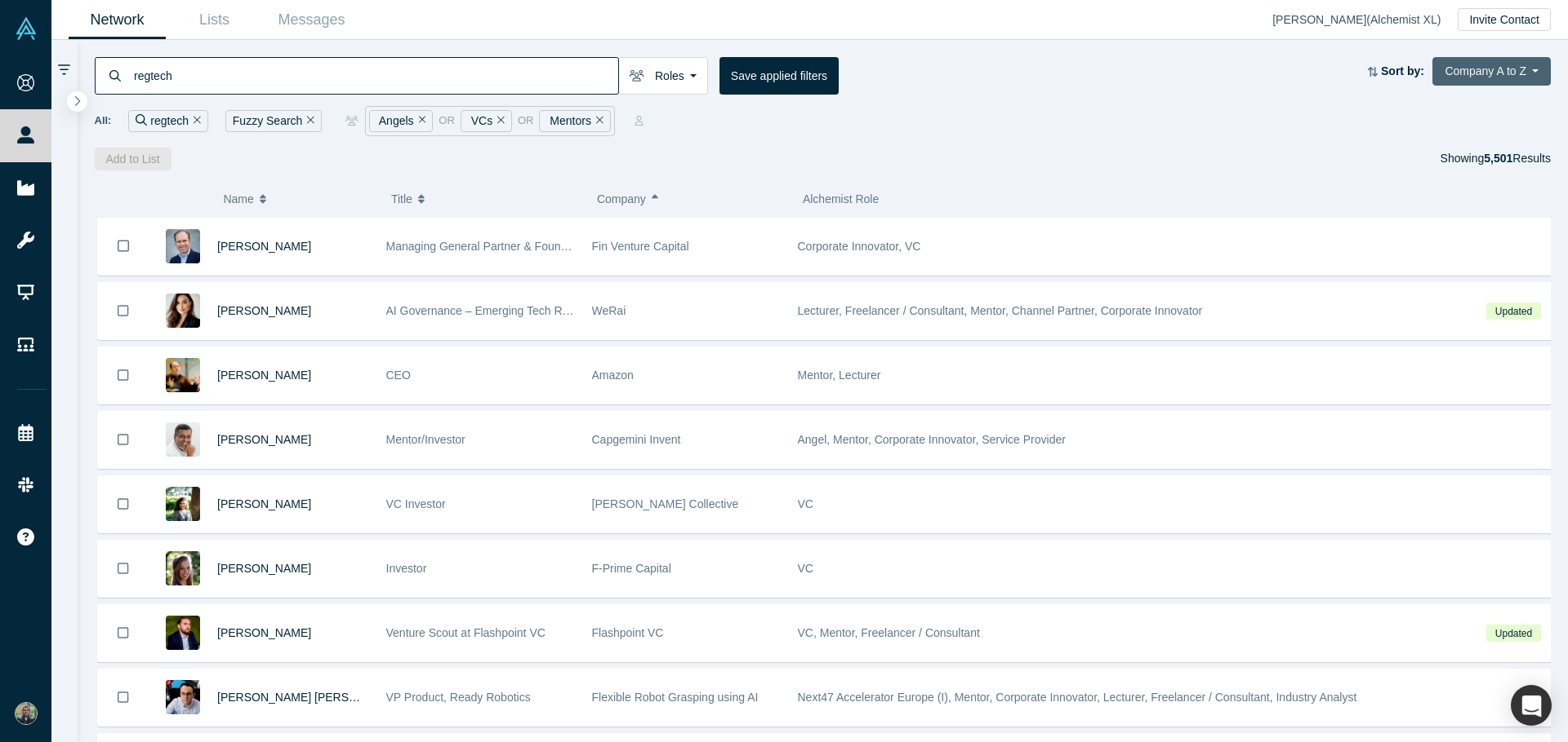
click at [1496, 74] on button "Company A to Z" at bounding box center [1491, 71] width 118 height 29
click at [1495, 108] on link "Highest Ranking" at bounding box center [1476, 108] width 148 height 34
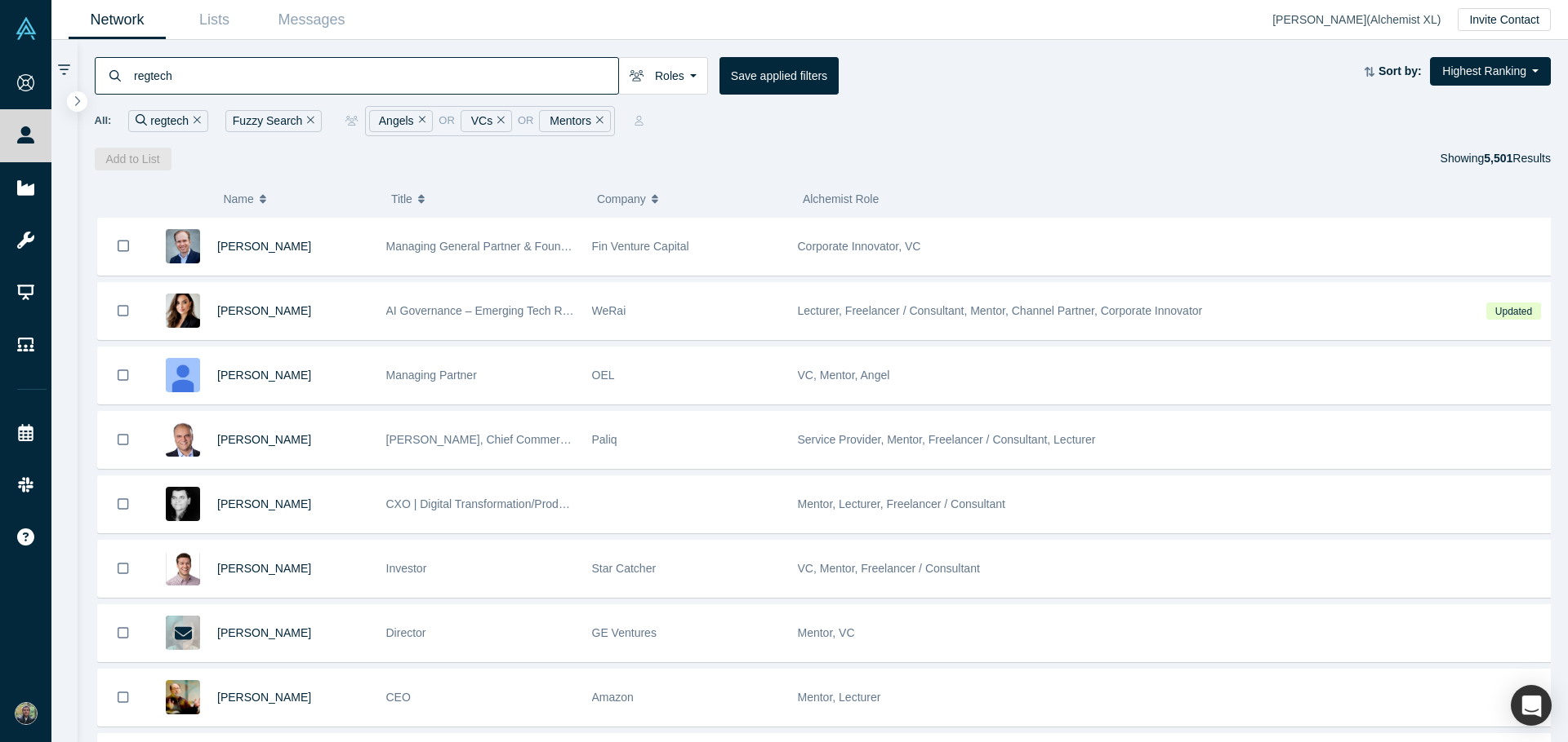
drag, startPoint x: 245, startPoint y: 76, endPoint x: 72, endPoint y: 67, distance: 173.2
click at [72, 67] on div "regtech Roles Angels VCs Mentors Founders Faculty Alumni Mentor Corporate Innov…" at bounding box center [809, 392] width 1516 height 703
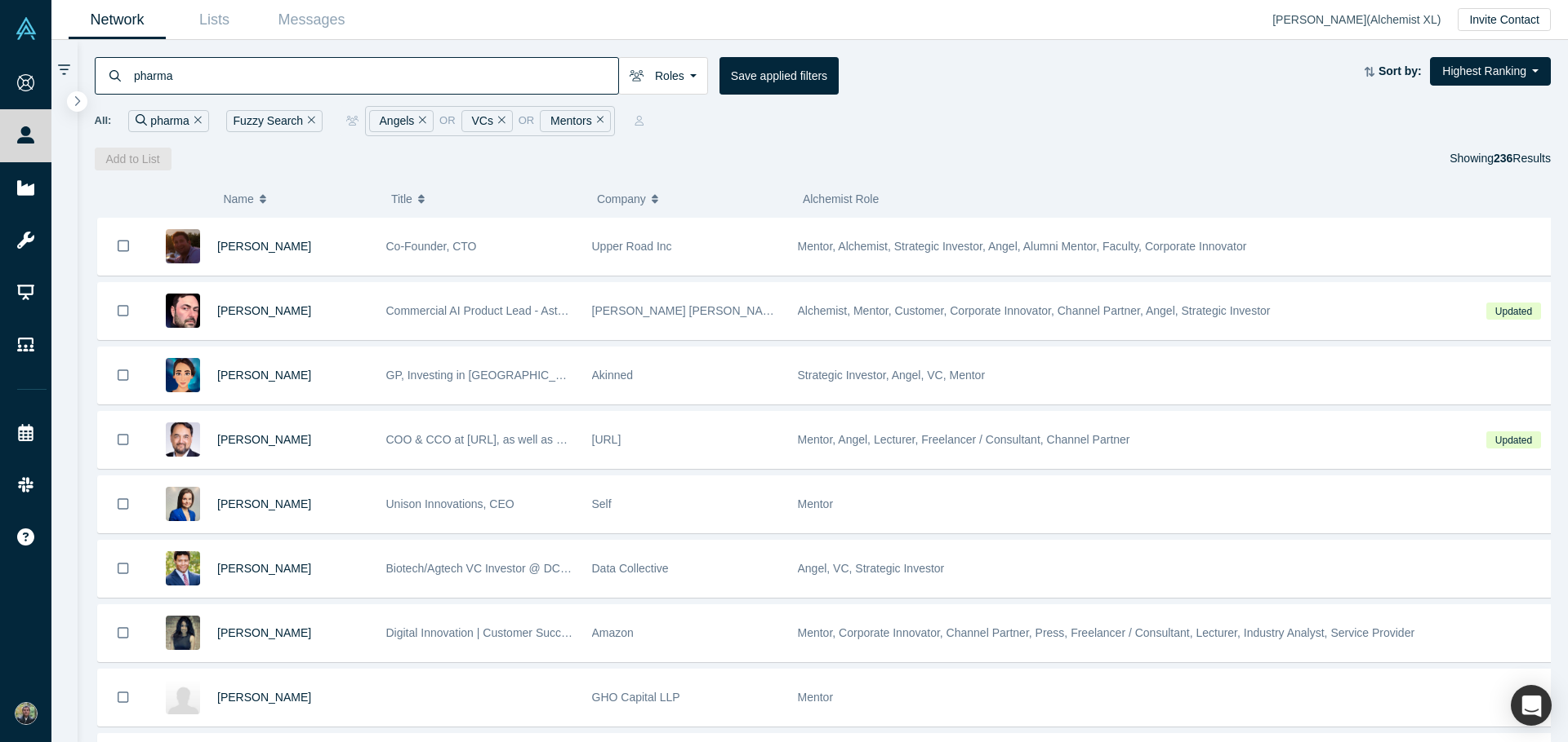
type input "pharma"
click at [310, 121] on icon "Remove Filter" at bounding box center [312, 120] width 7 height 11
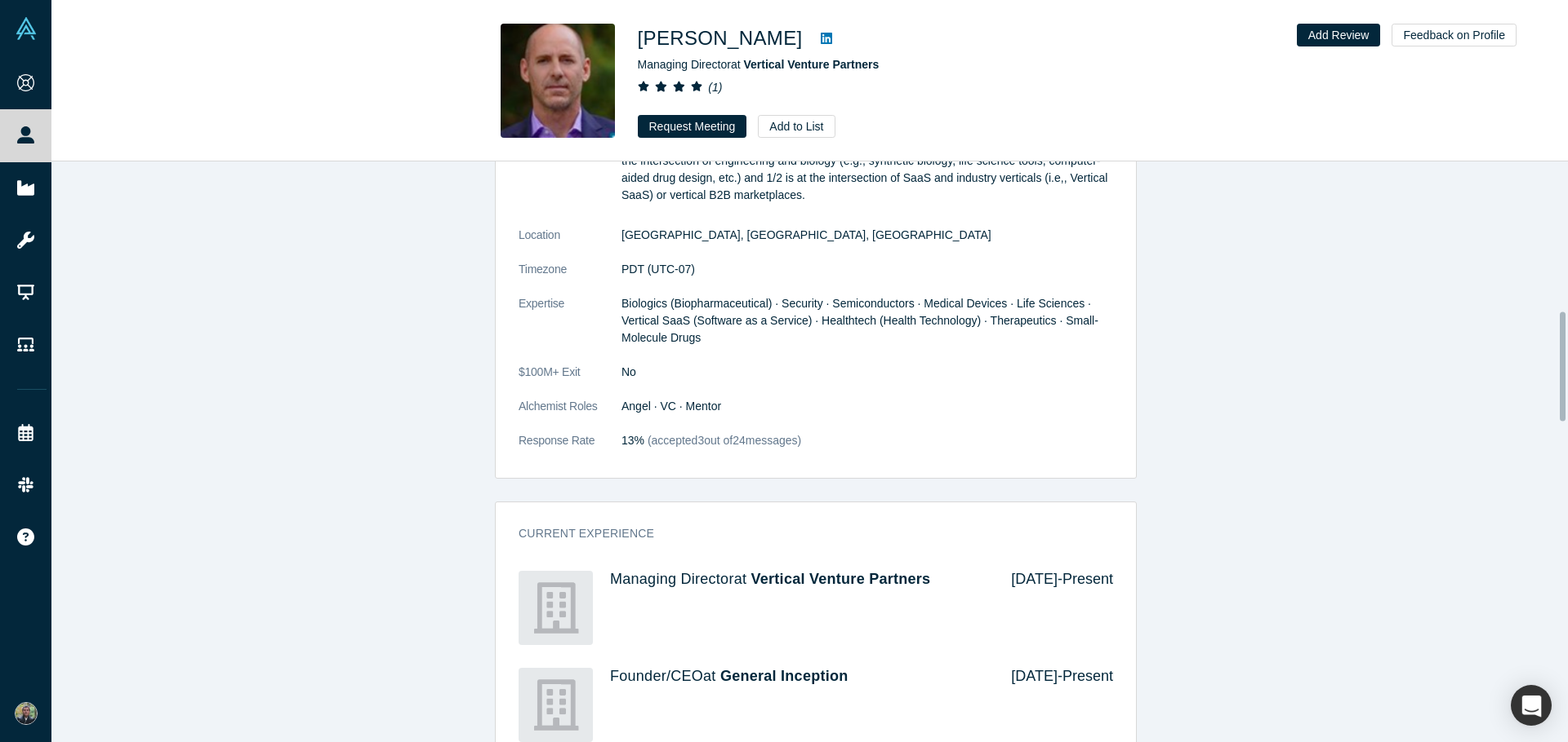
scroll to position [932, 0]
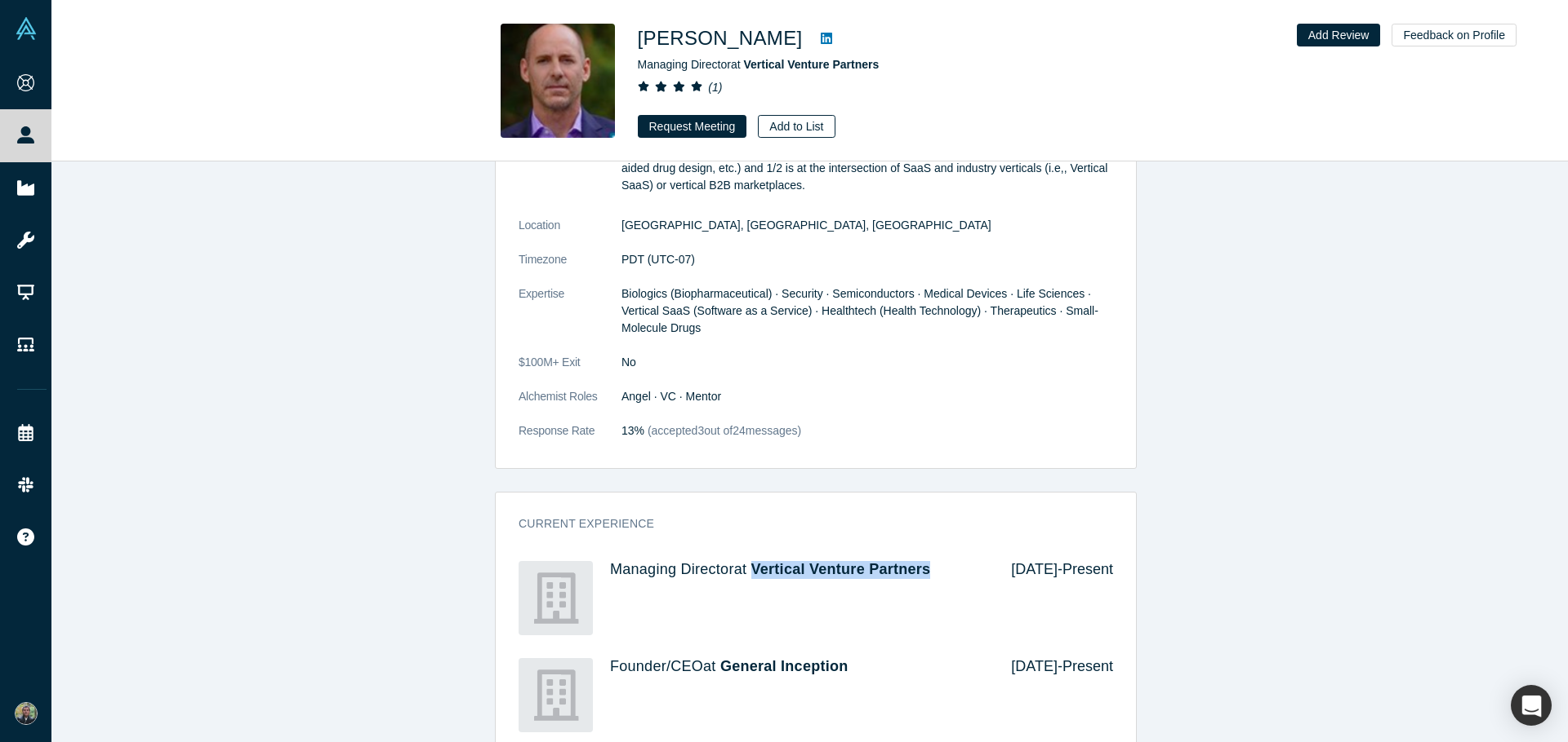
click at [799, 131] on button "Add to List" at bounding box center [796, 126] width 76 height 23
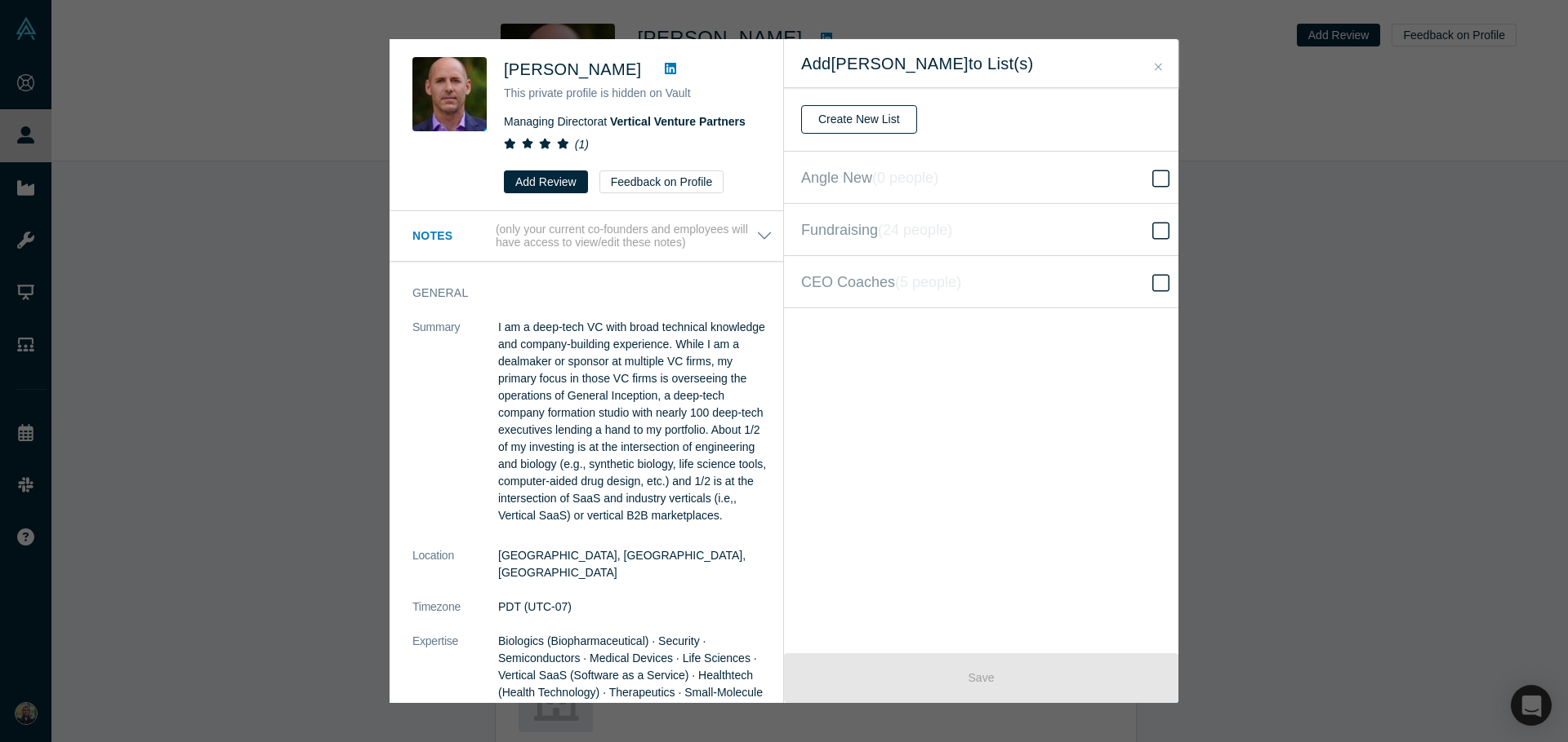
click at [876, 119] on button "Create New List" at bounding box center [859, 119] width 116 height 29
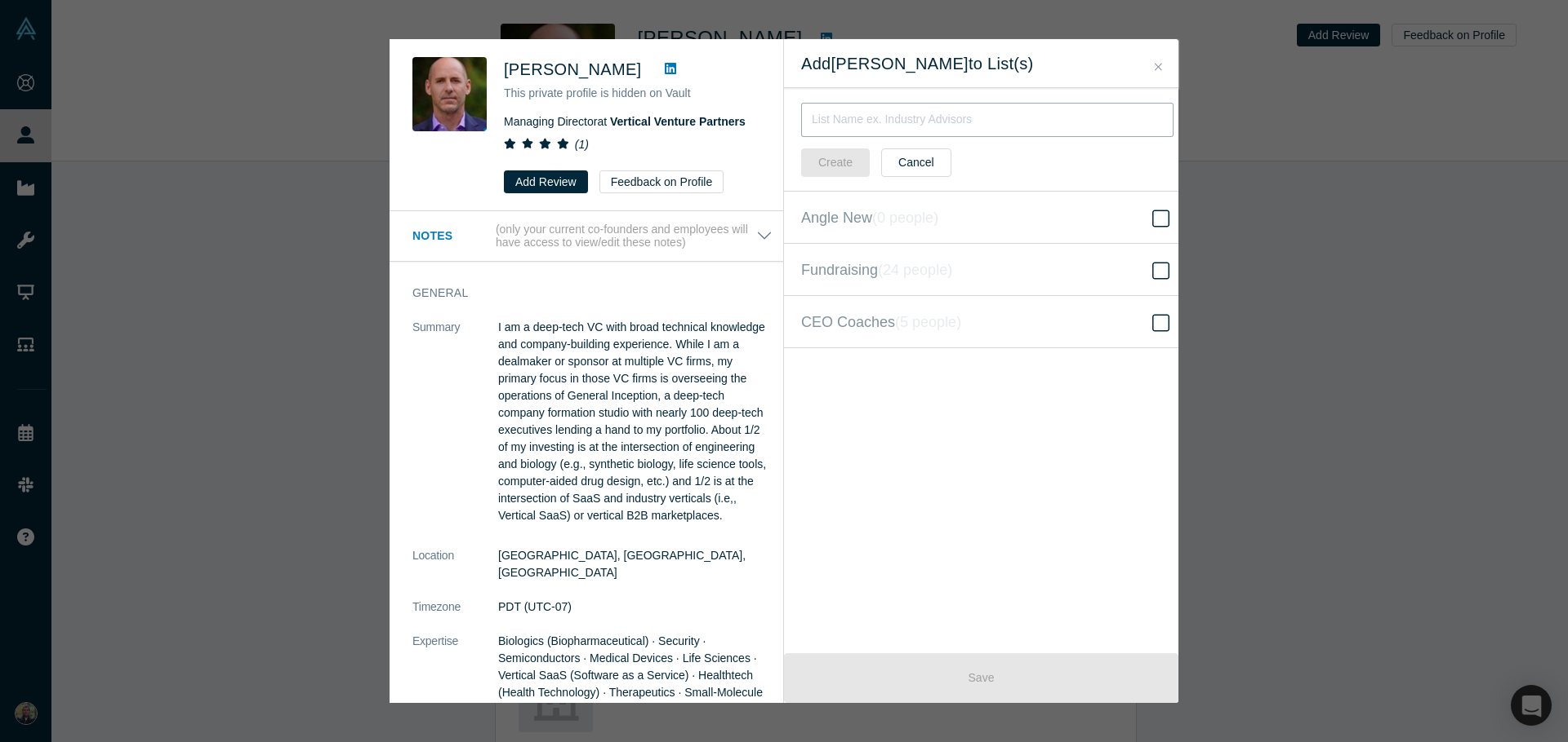
click at [876, 119] on input "text" at bounding box center [987, 119] width 372 height 34
type input "PharmaSnap"
click at [835, 161] on button "Create" at bounding box center [836, 162] width 69 height 29
click at [1152, 176] on icon at bounding box center [1160, 178] width 17 height 20
click at [0, 0] on input "PharmaSnap ( 0 people )" at bounding box center [0, 0] width 0 height 0
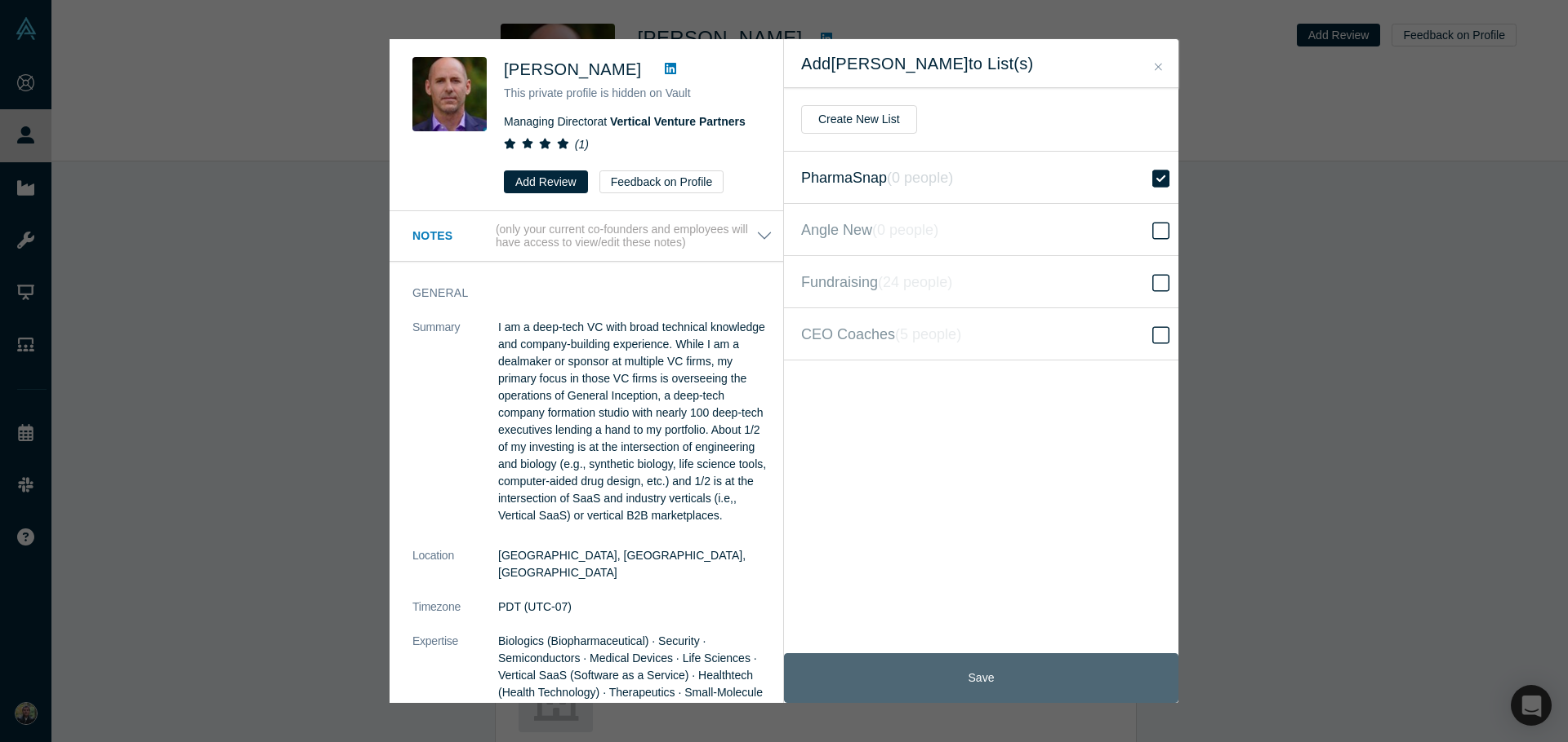
click at [991, 680] on button "Save" at bounding box center [980, 678] width 395 height 49
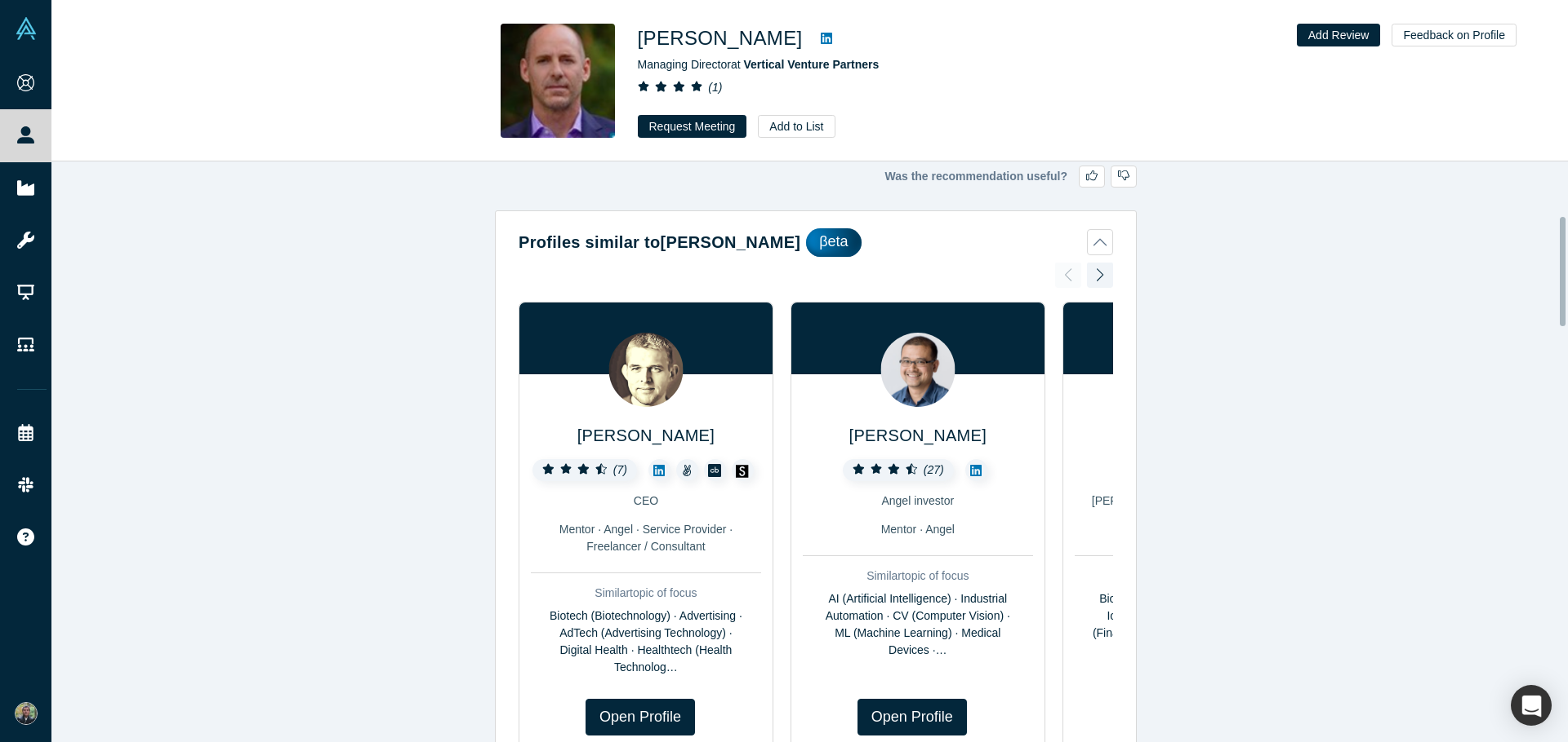
scroll to position [0, 0]
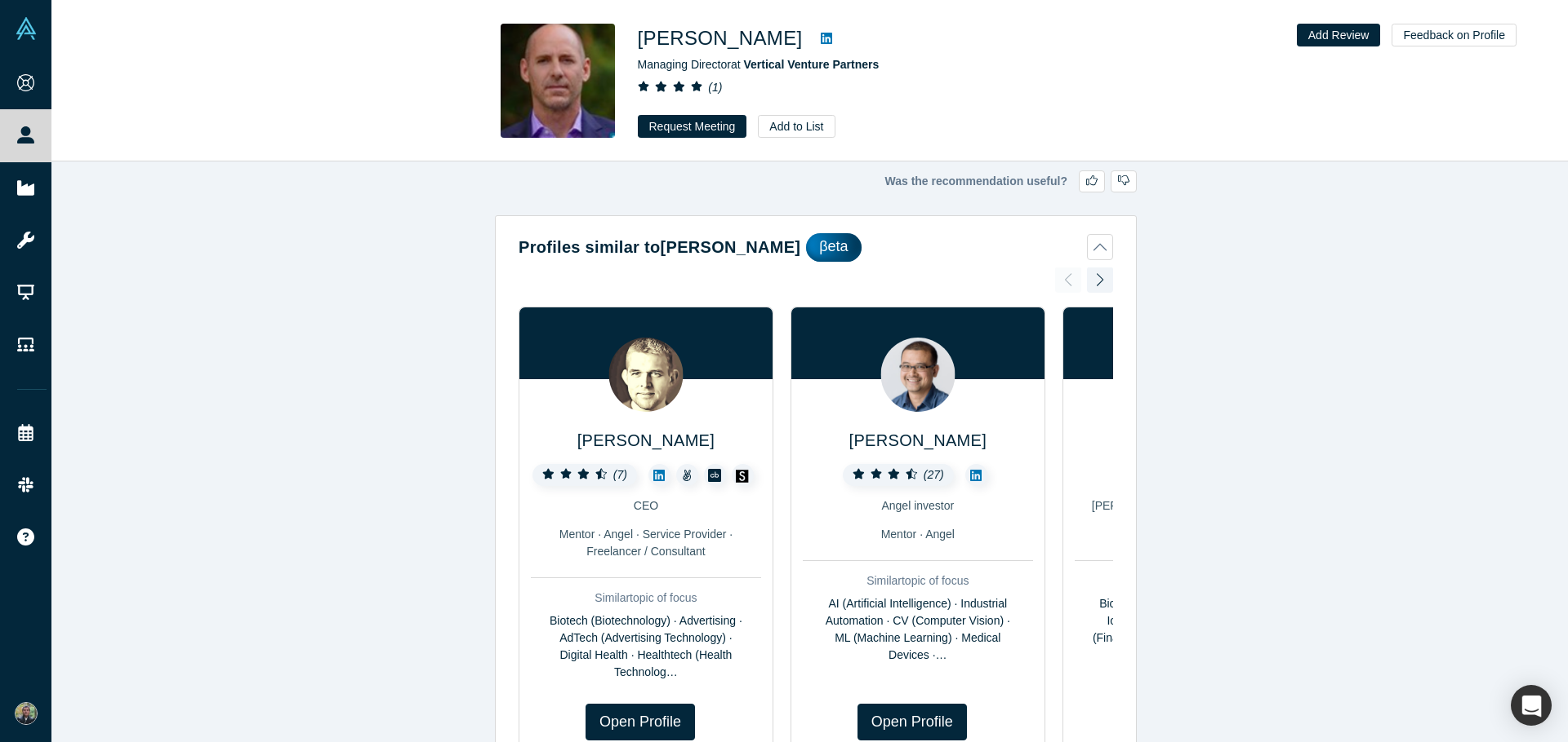
click at [1090, 247] on button "Profiles similar to Paul Conley βeta" at bounding box center [815, 247] width 594 height 29
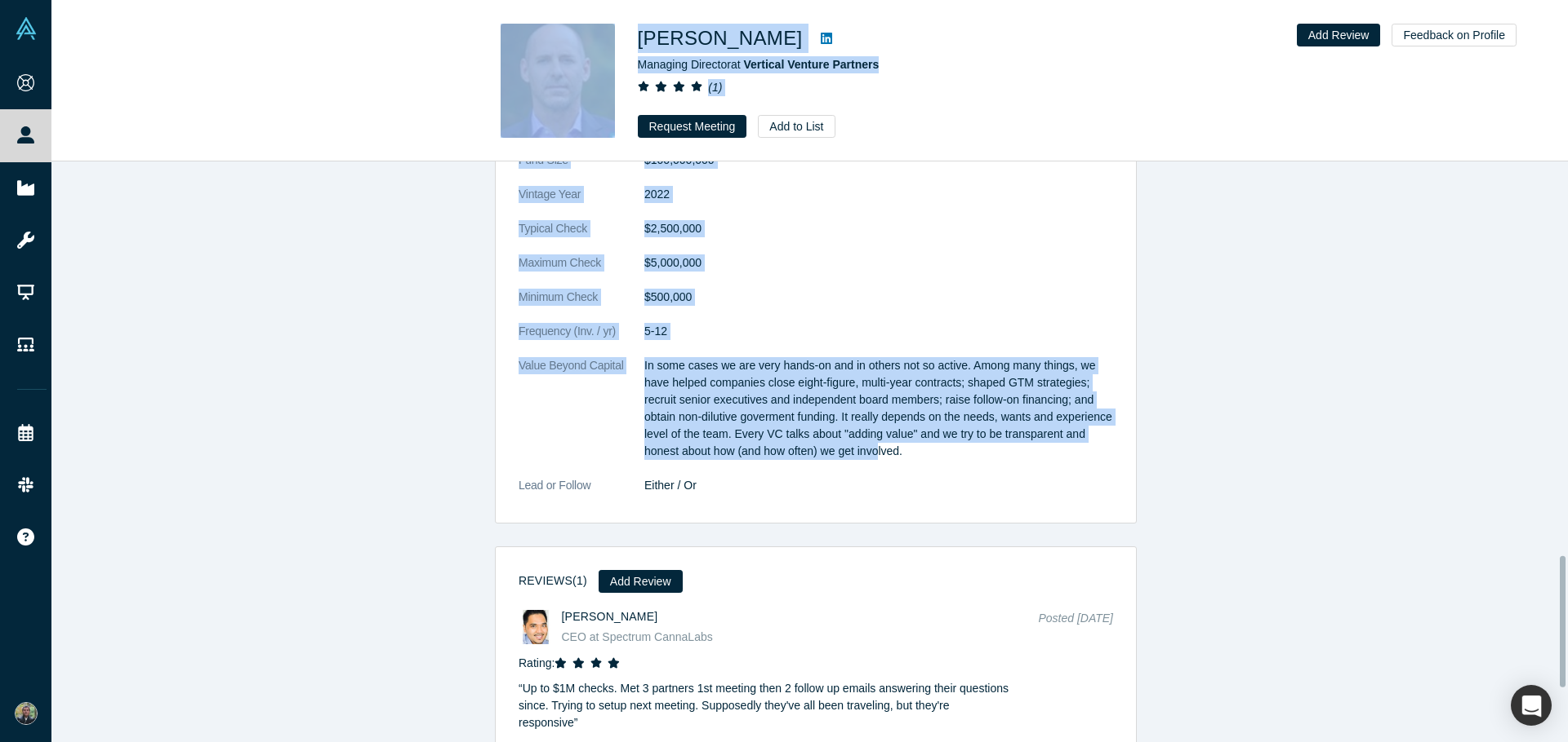
scroll to position [1975, 0]
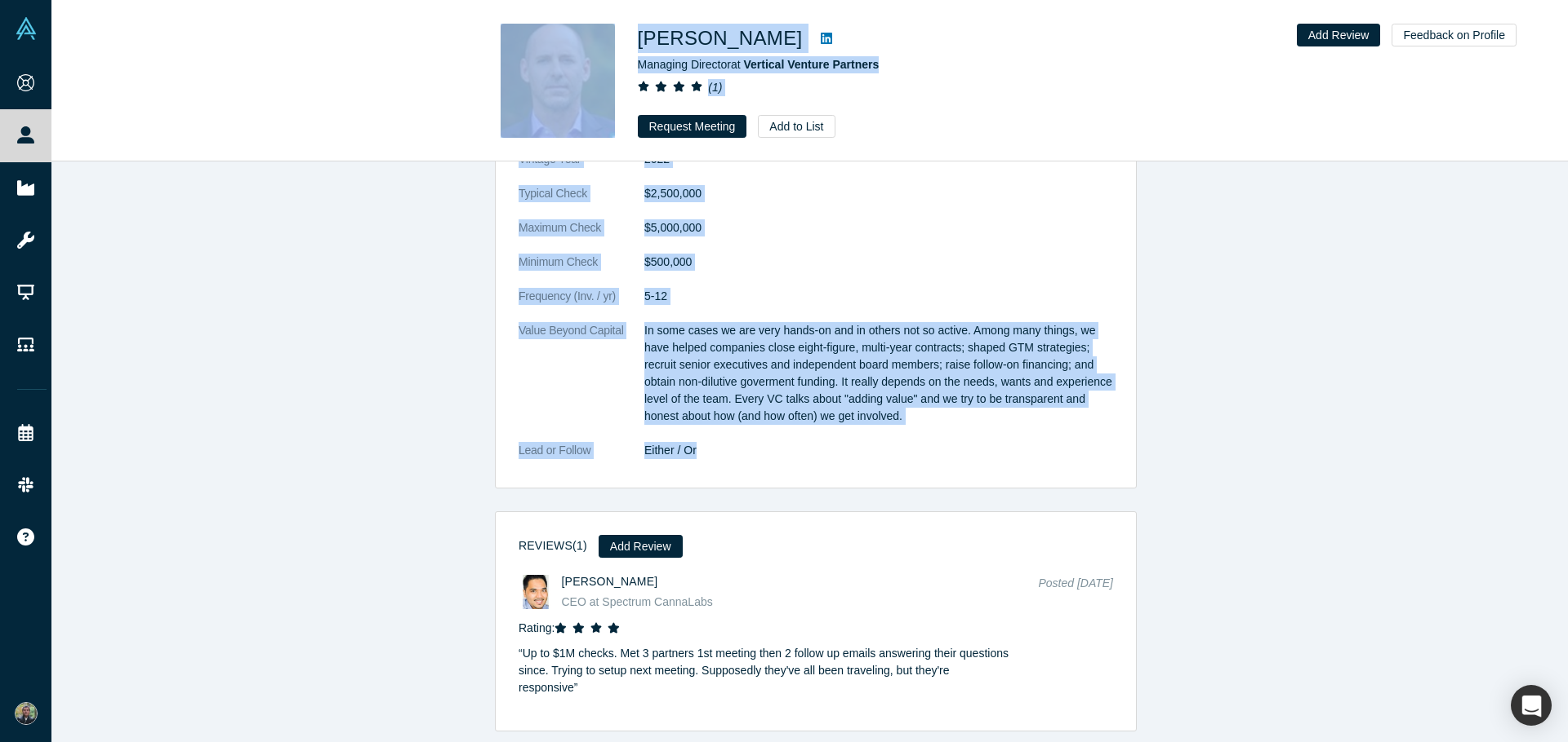
drag, startPoint x: 572, startPoint y: 36, endPoint x: 1001, endPoint y: 448, distance: 594.8
click at [1001, 448] on div "Paul Conley Managing Director at Vertical Venture Partners ( 1 ) Request Meetin…" at bounding box center [809, 371] width 1516 height 742
copy div "Paul Conley Managing Director at Vertical Venture Partners ( 1 ) Request Meetin…"
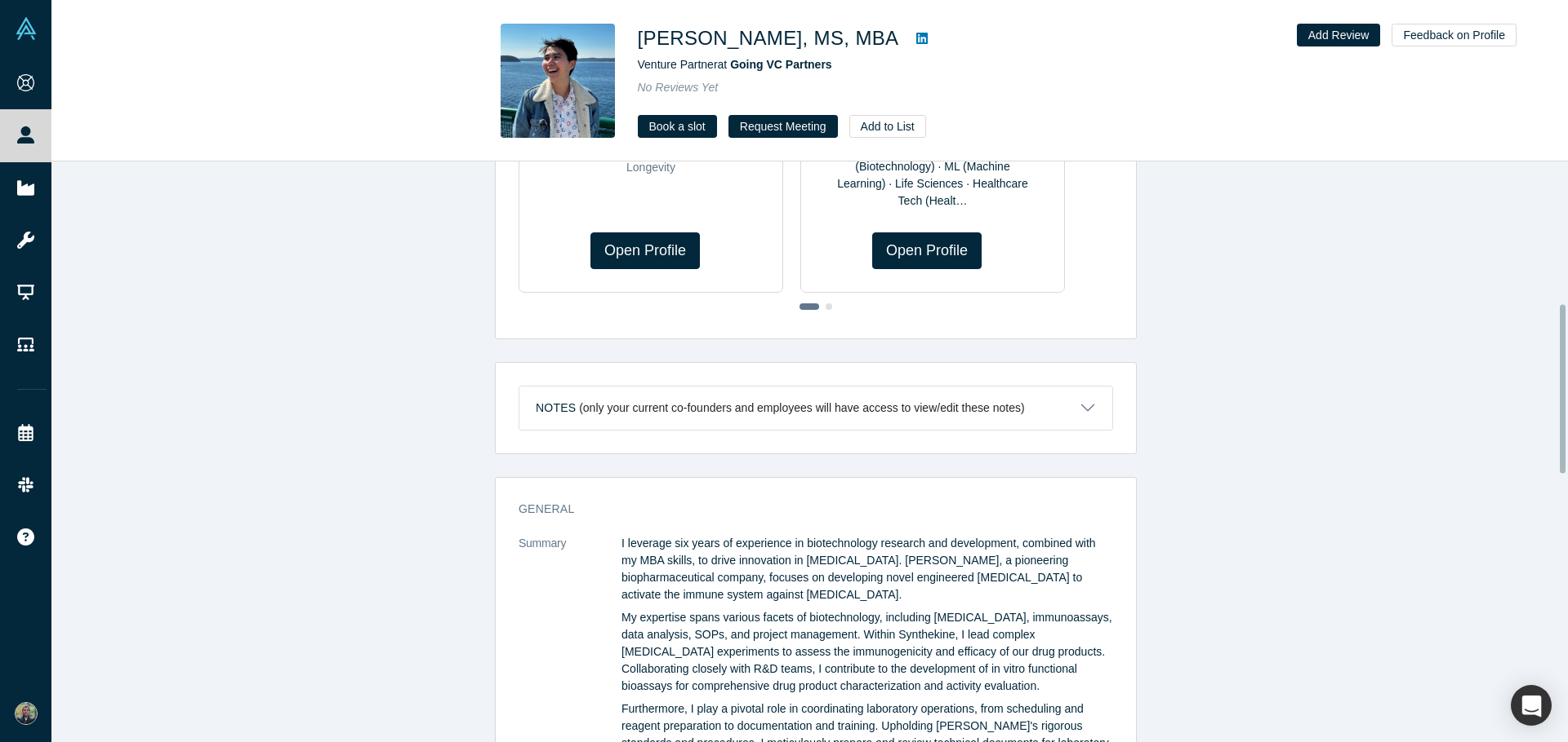
scroll to position [670, 0]
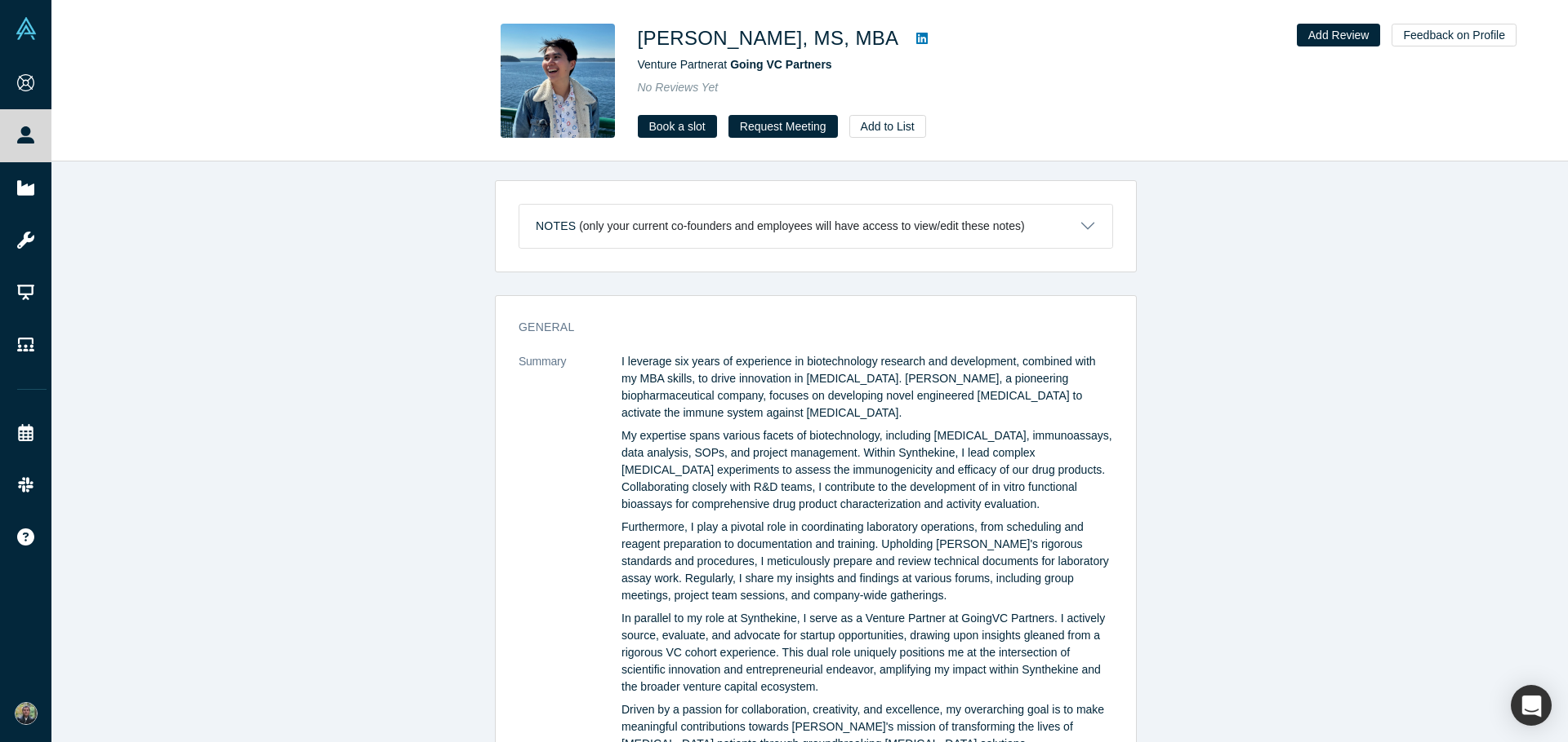
click at [1062, 230] on button "Notes (only your current co-founders and employees will have access to view/edi…" at bounding box center [815, 227] width 592 height 43
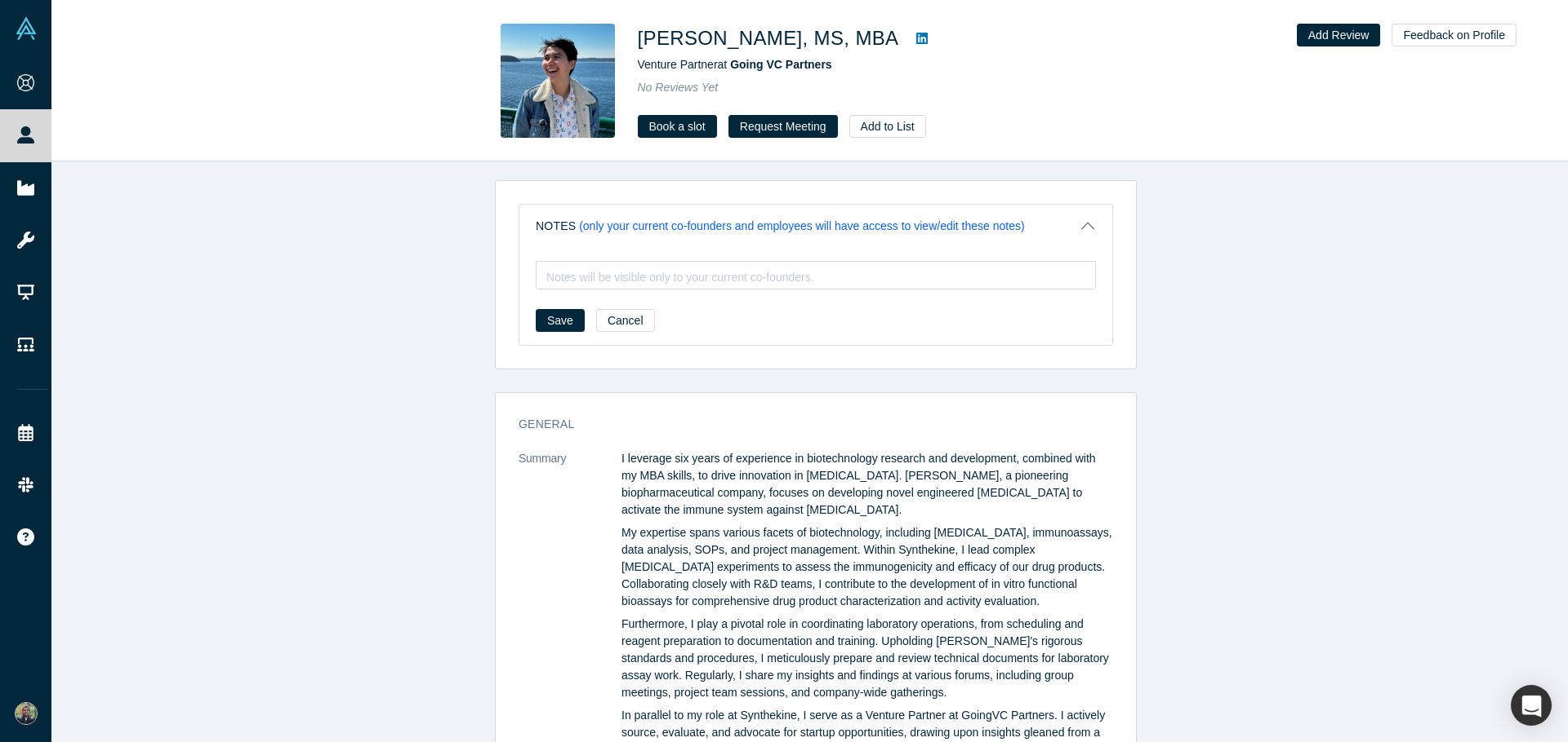
click at [1062, 230] on button "Notes (only your current co-founders and employees will have access to view/edi…" at bounding box center [815, 227] width 592 height 43
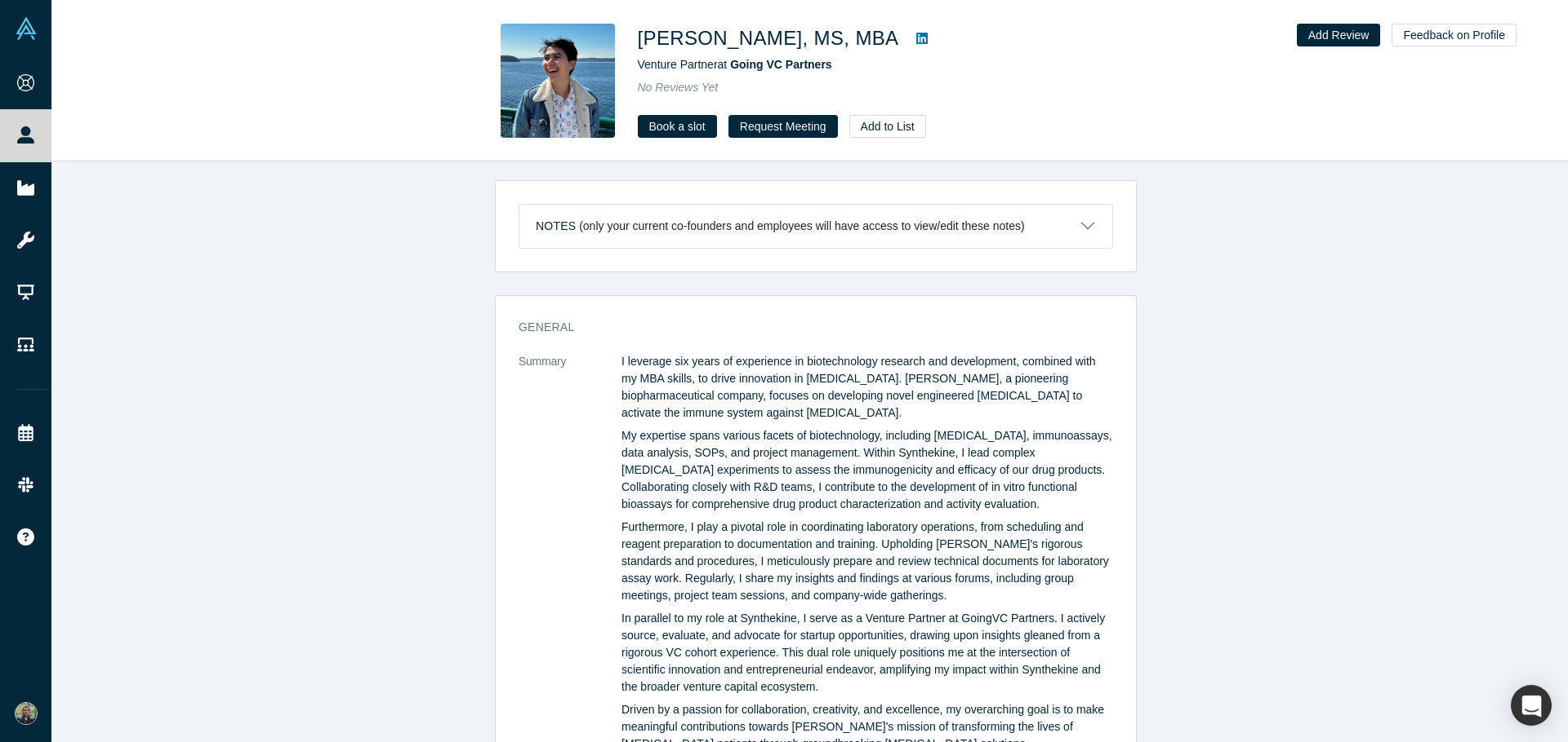
click at [1062, 230] on button "Notes (only your current co-founders and employees will have access to view/edi…" at bounding box center [815, 227] width 592 height 43
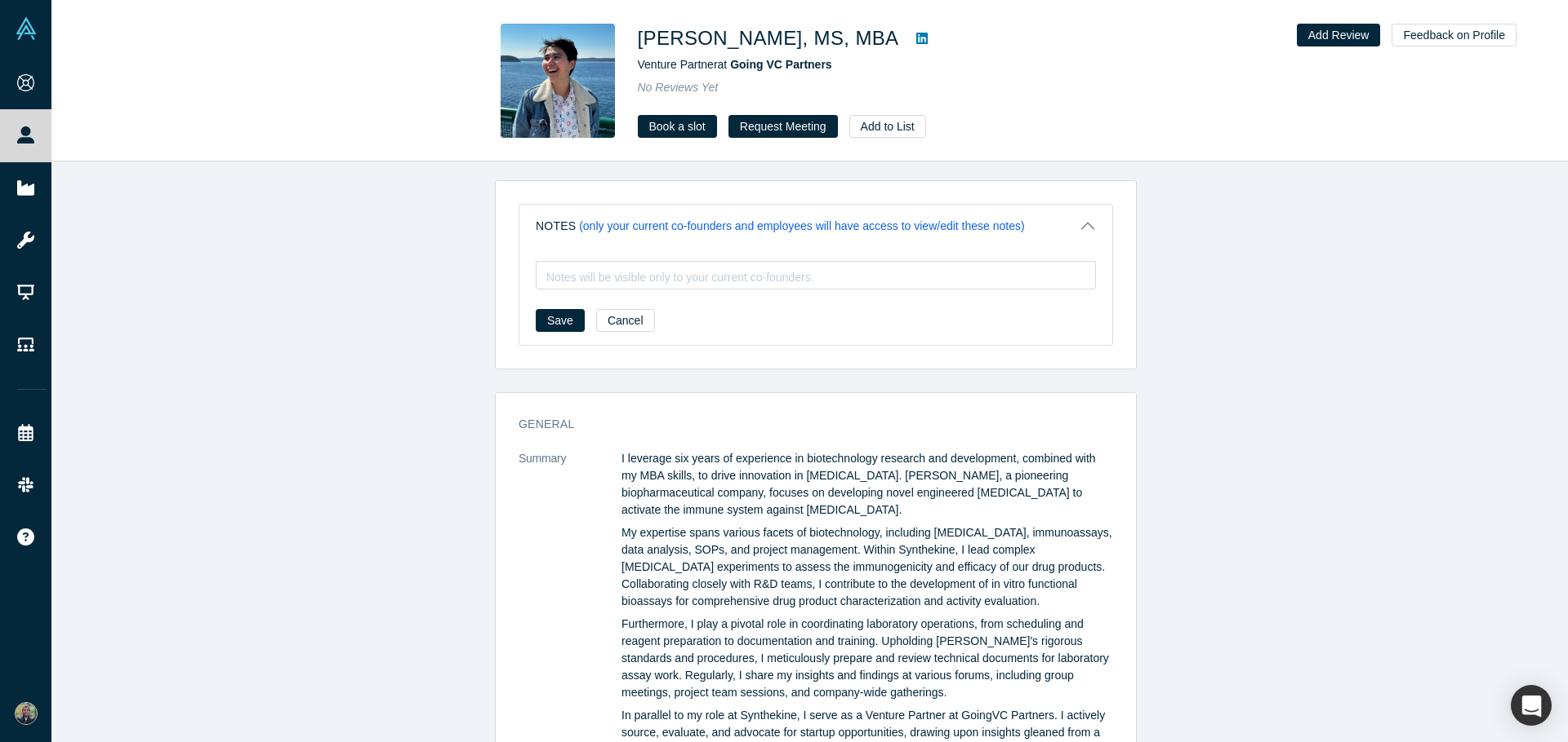
click at [1062, 230] on button "Notes (only your current co-founders and employees will have access to view/edi…" at bounding box center [815, 227] width 592 height 43
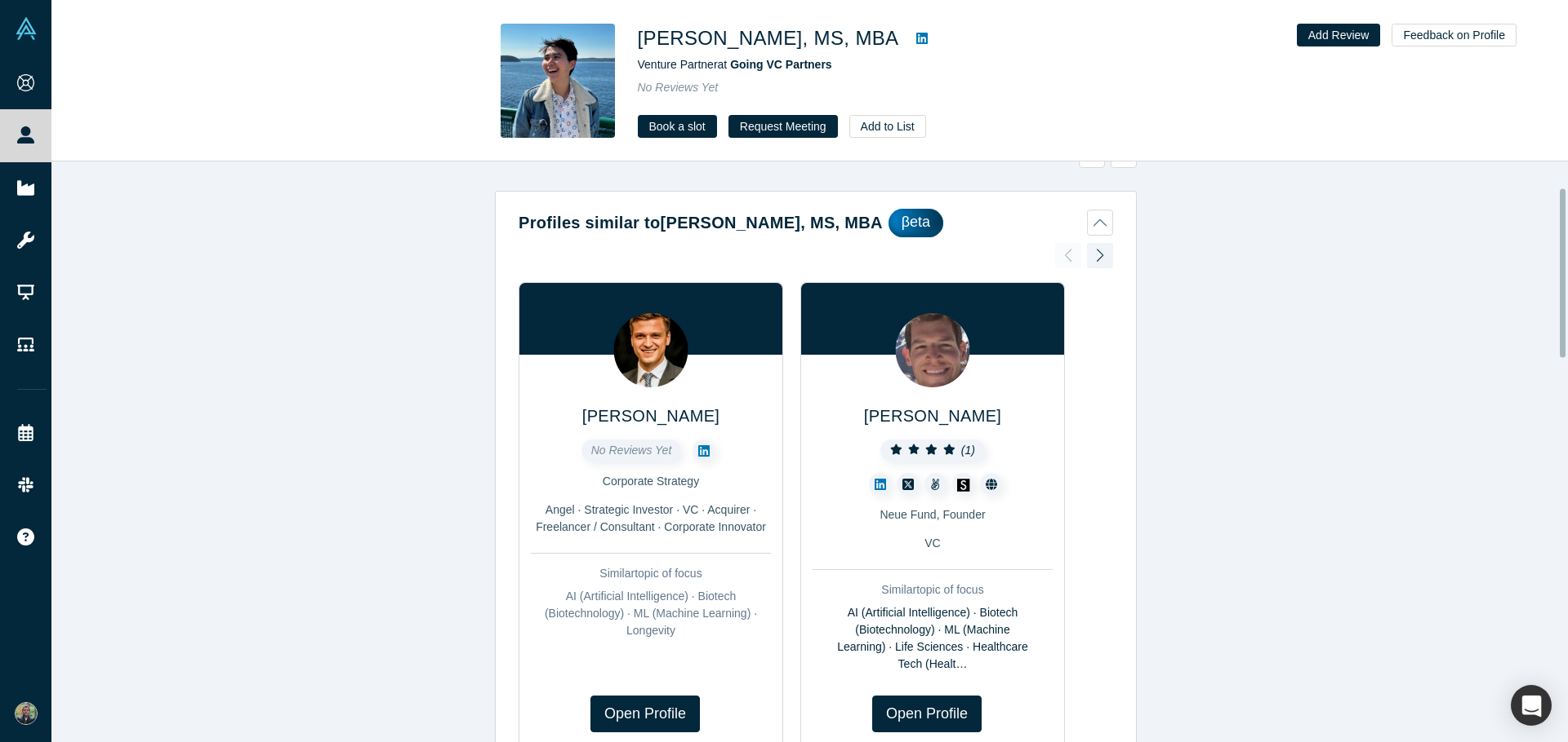
scroll to position [0, 0]
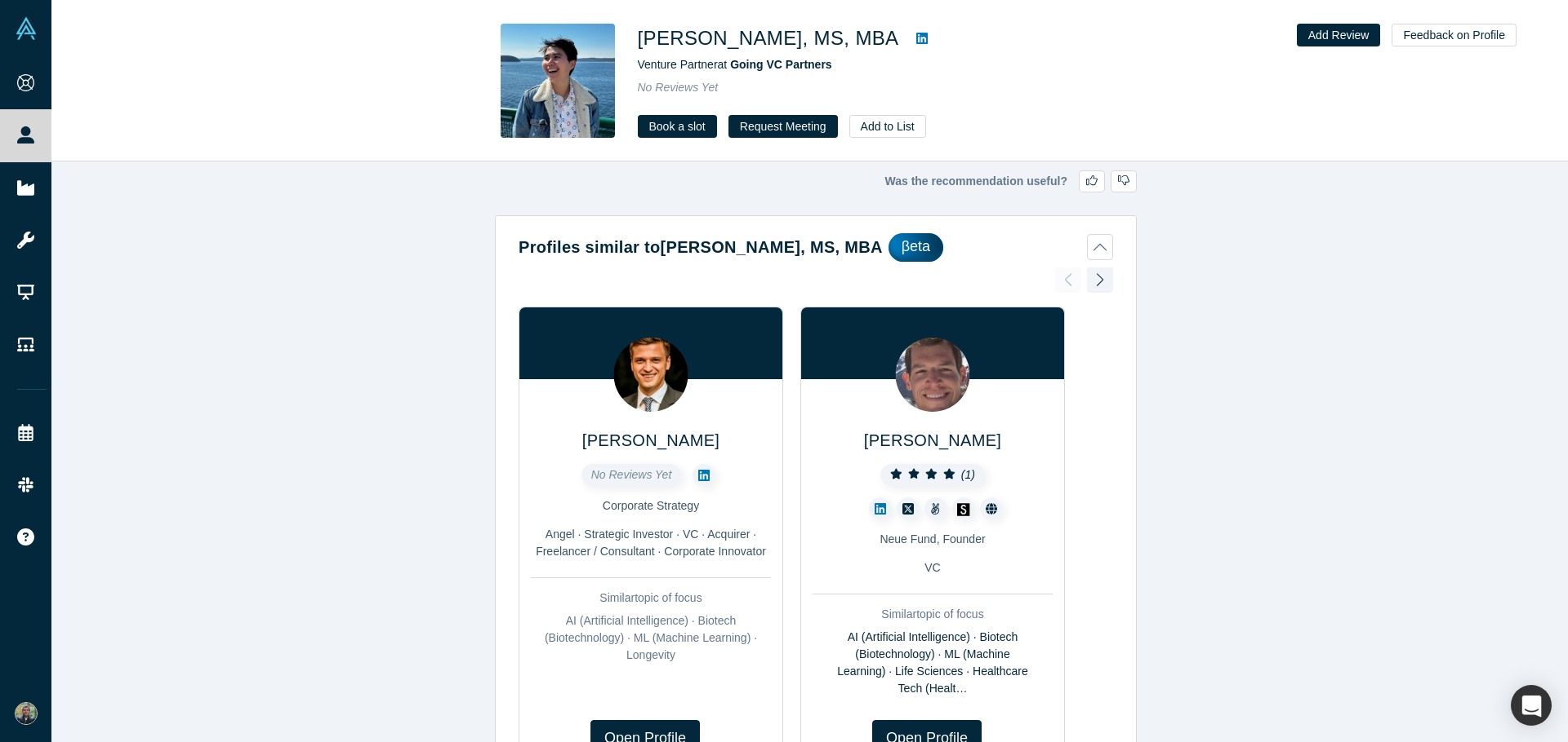
click at [569, 87] on img at bounding box center [558, 80] width 115 height 115
click at [873, 130] on button "Add to List" at bounding box center [887, 126] width 76 height 23
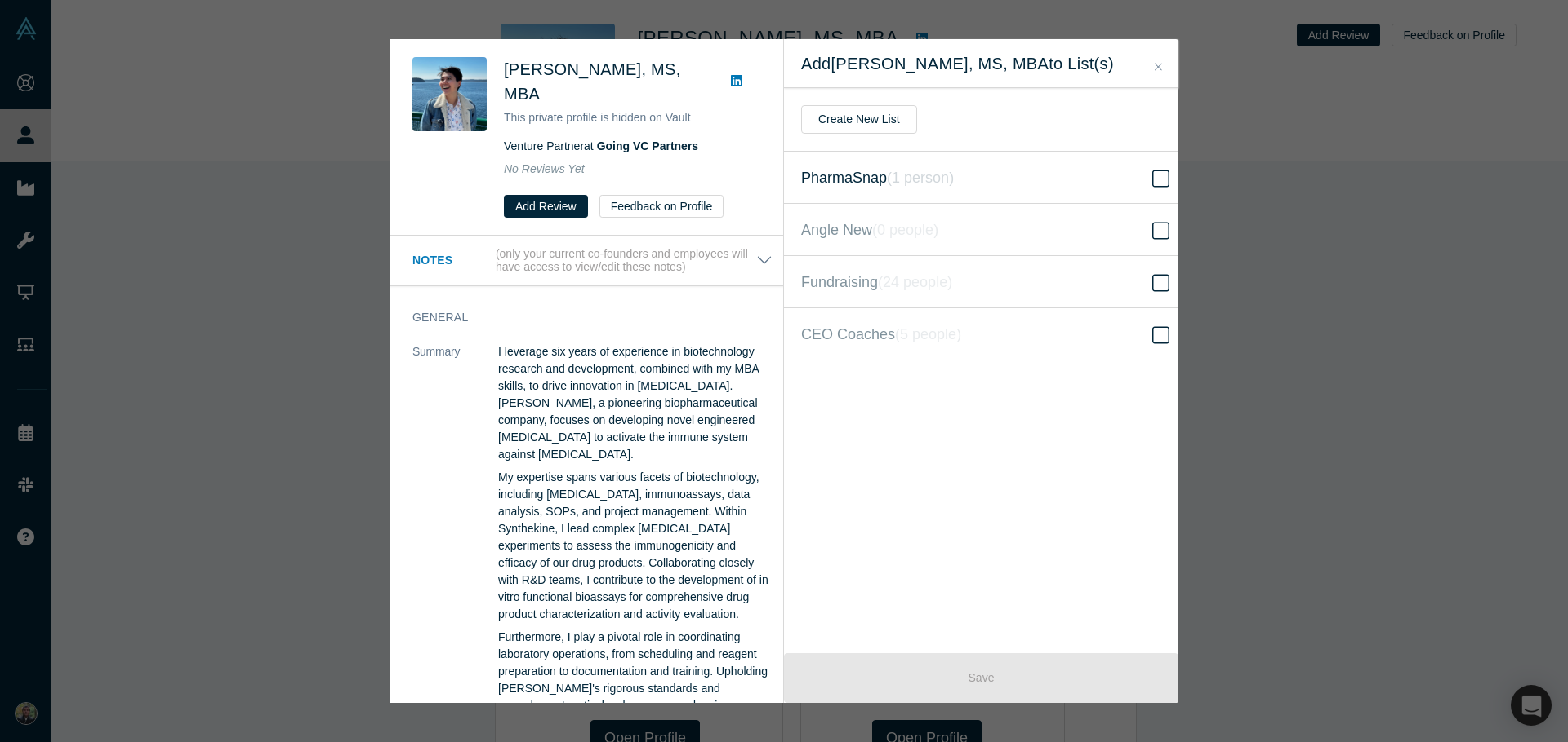
click at [881, 170] on span "PharmaSnap ( 1 person )" at bounding box center [878, 178] width 153 height 23
click at [0, 0] on input "PharmaSnap ( 1 person )" at bounding box center [0, 0] width 0 height 0
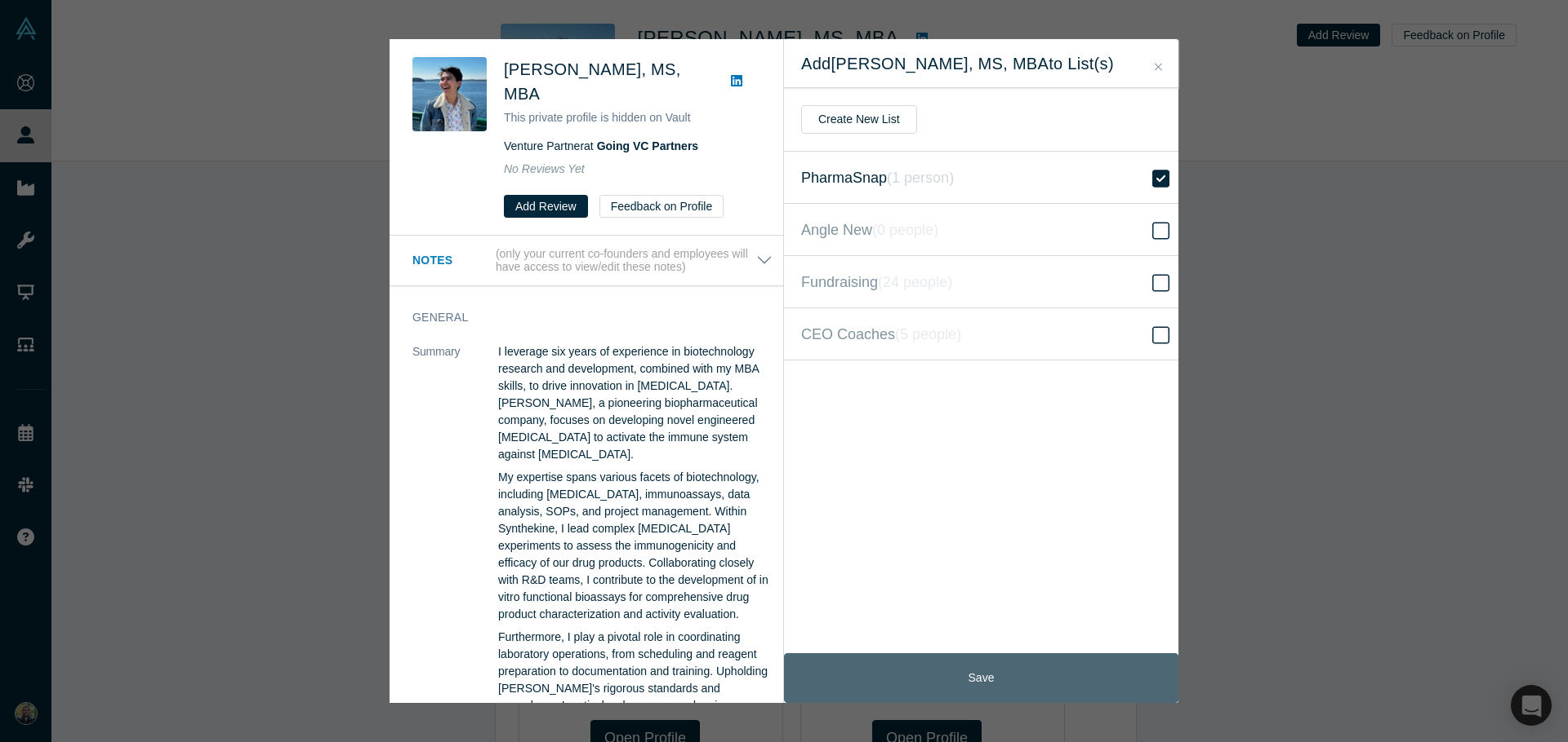
click at [980, 683] on button "Save" at bounding box center [980, 678] width 395 height 49
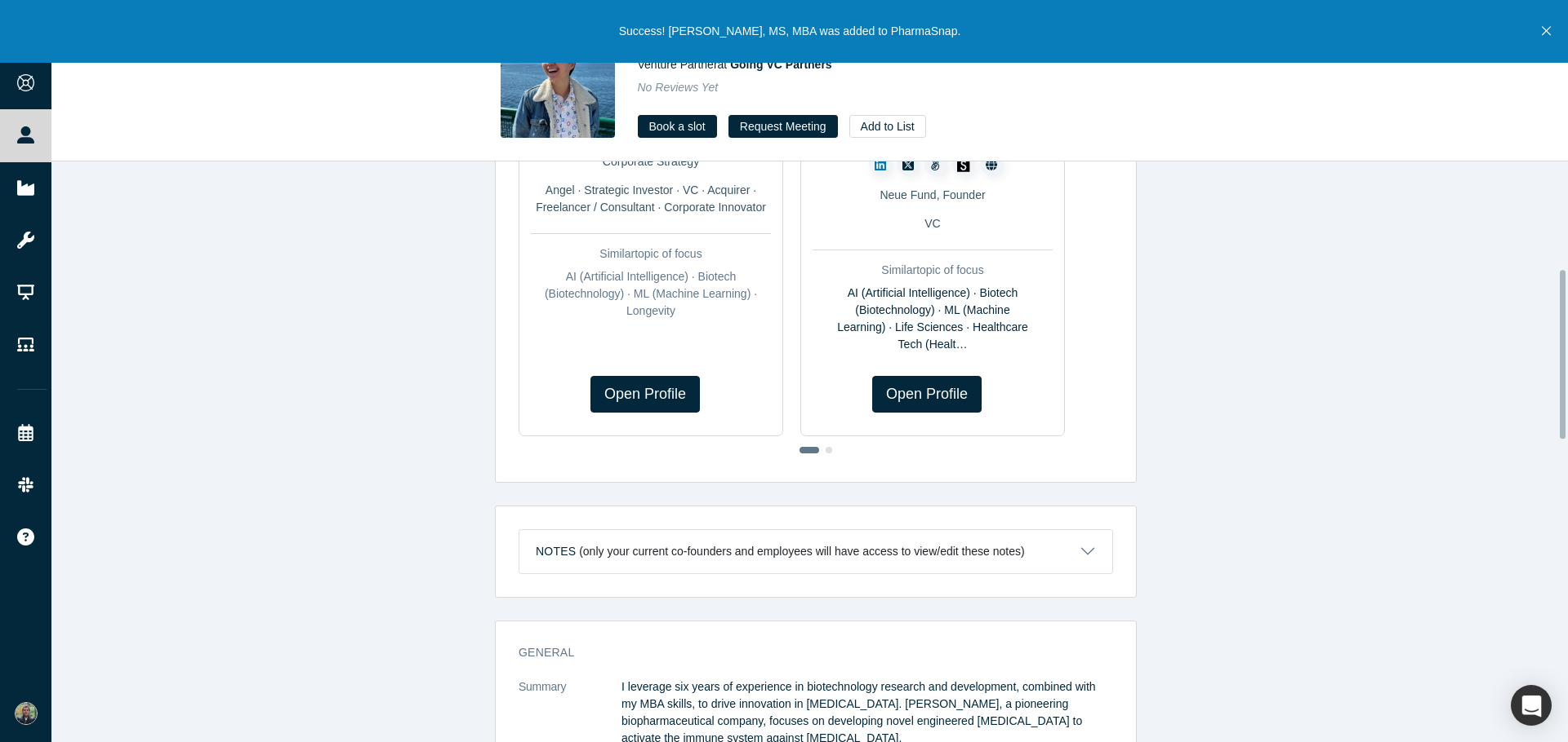
scroll to position [684, 0]
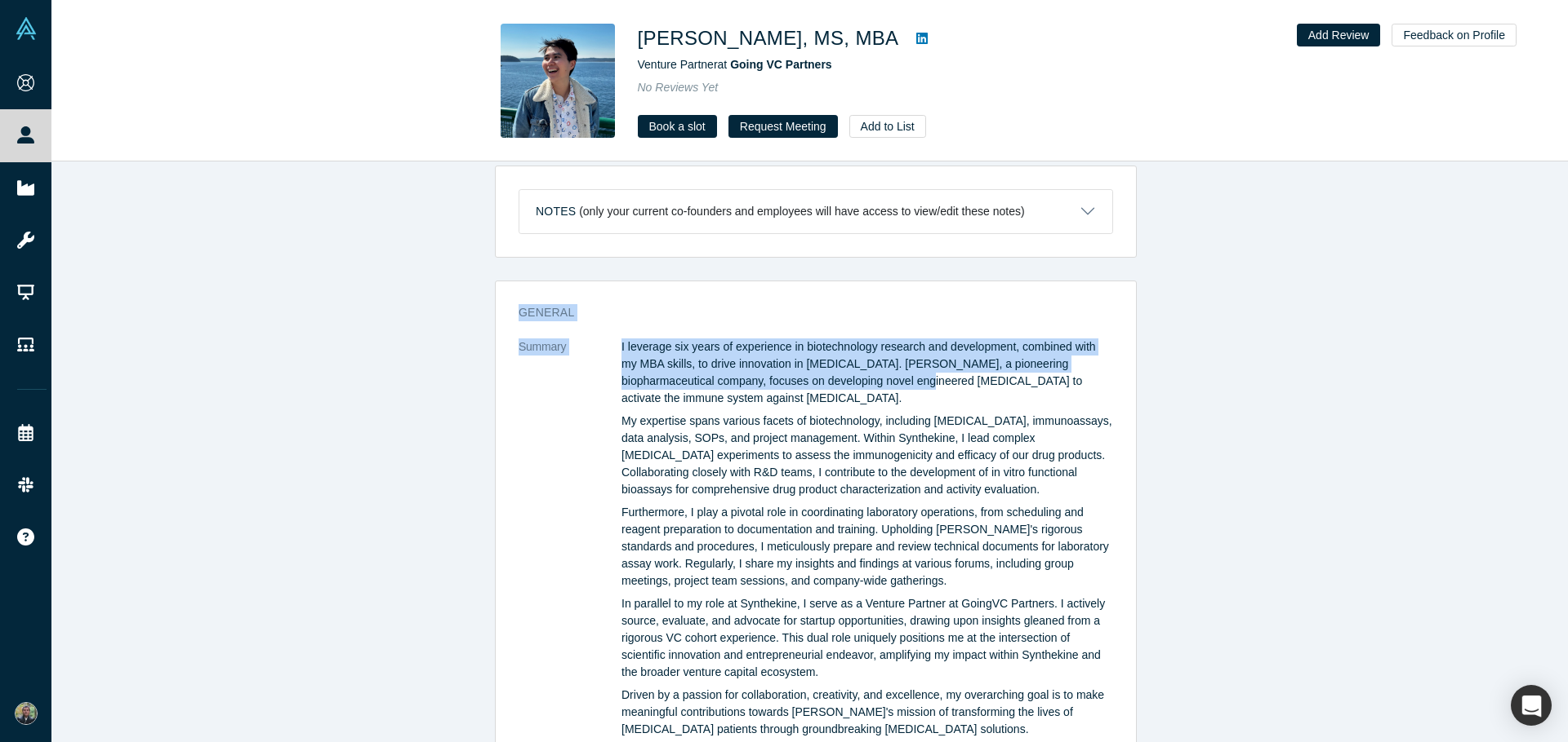
drag, startPoint x: 502, startPoint y: 310, endPoint x: 914, endPoint y: 389, distance: 419.5
click at [914, 389] on div "General Summary I leverage six years of experience in biotechnology research an…" at bounding box center [815, 632] width 640 height 680
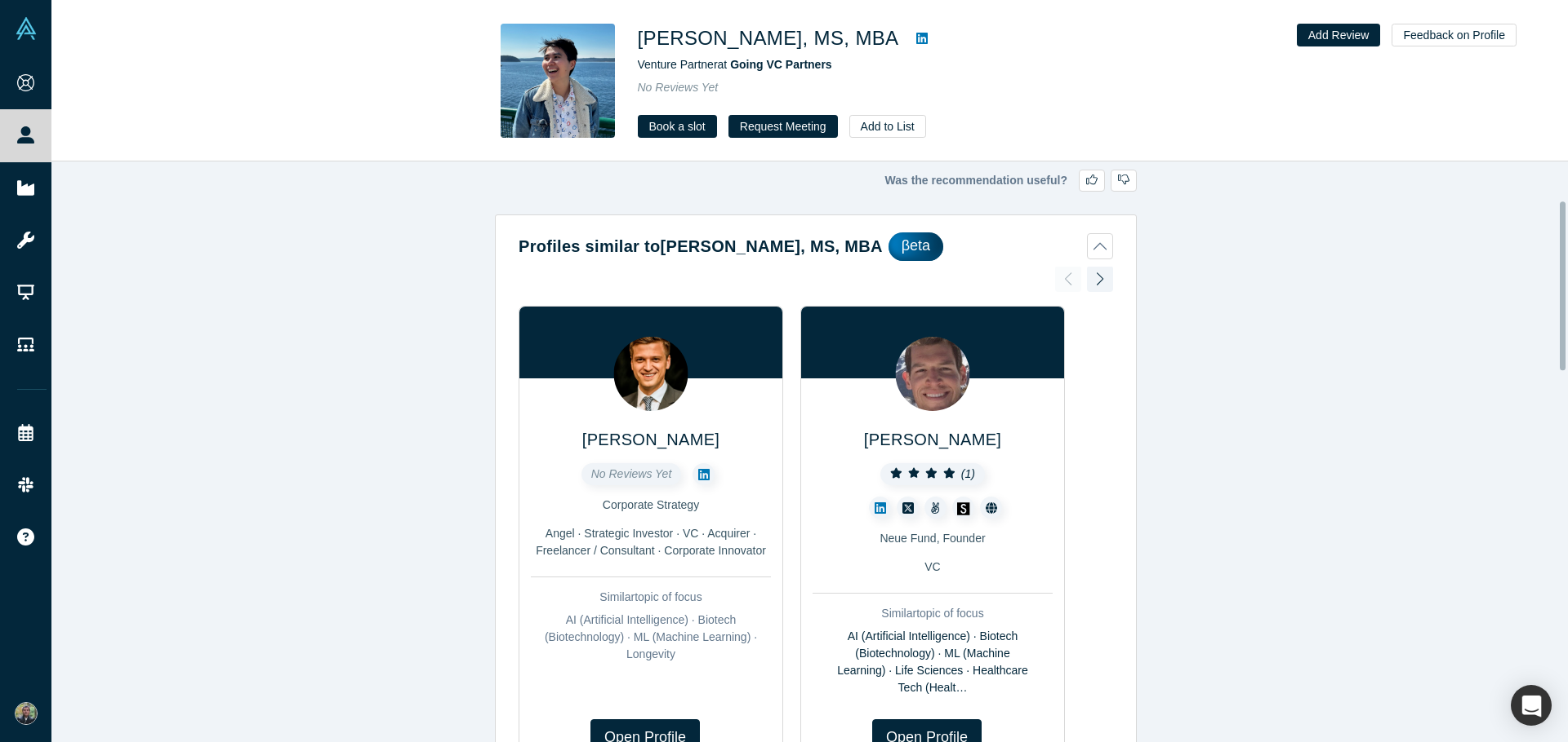
scroll to position [0, 0]
click at [1089, 244] on button "Profiles similar to Vic Danh, MS, MBA βeta" at bounding box center [815, 247] width 594 height 29
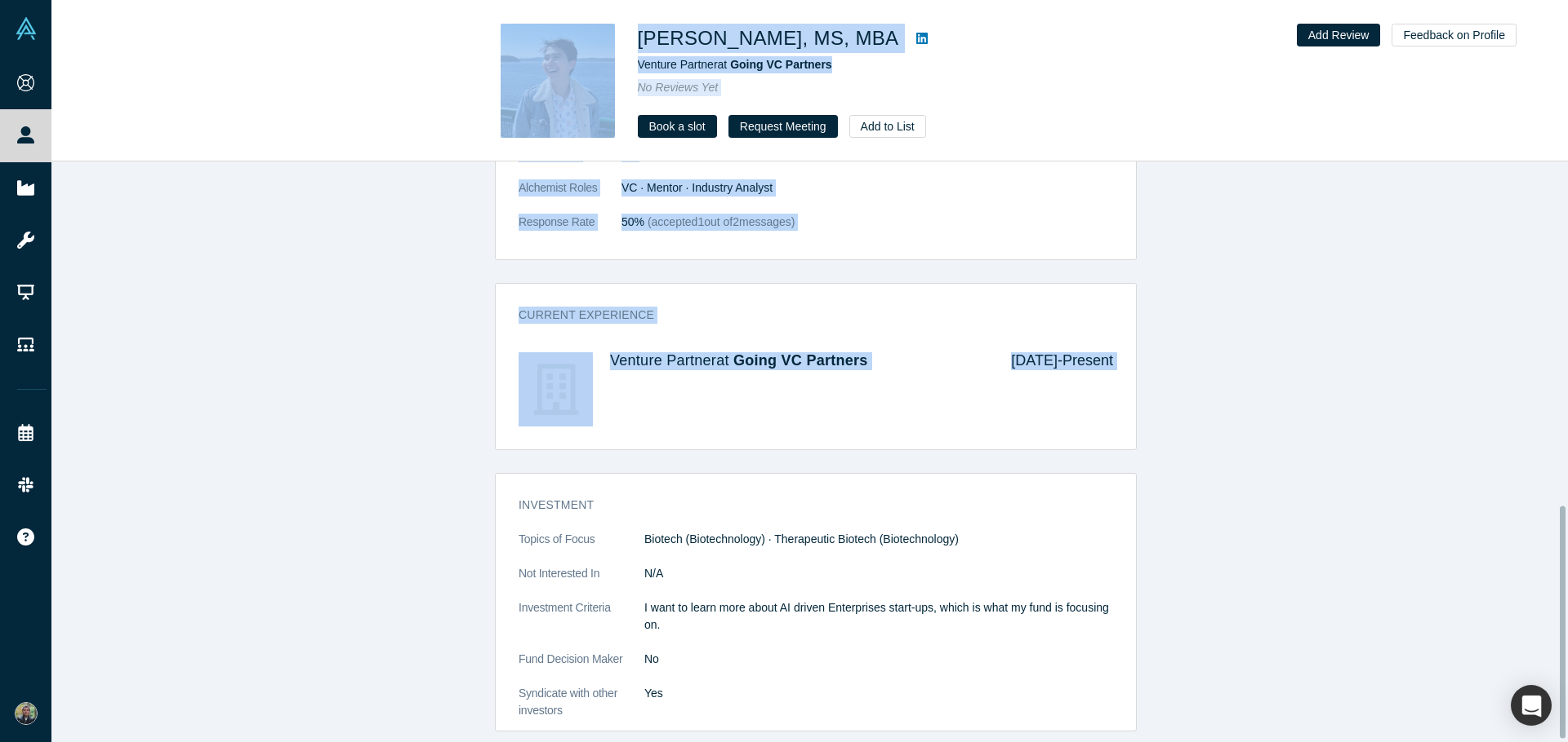
scroll to position [862, 0]
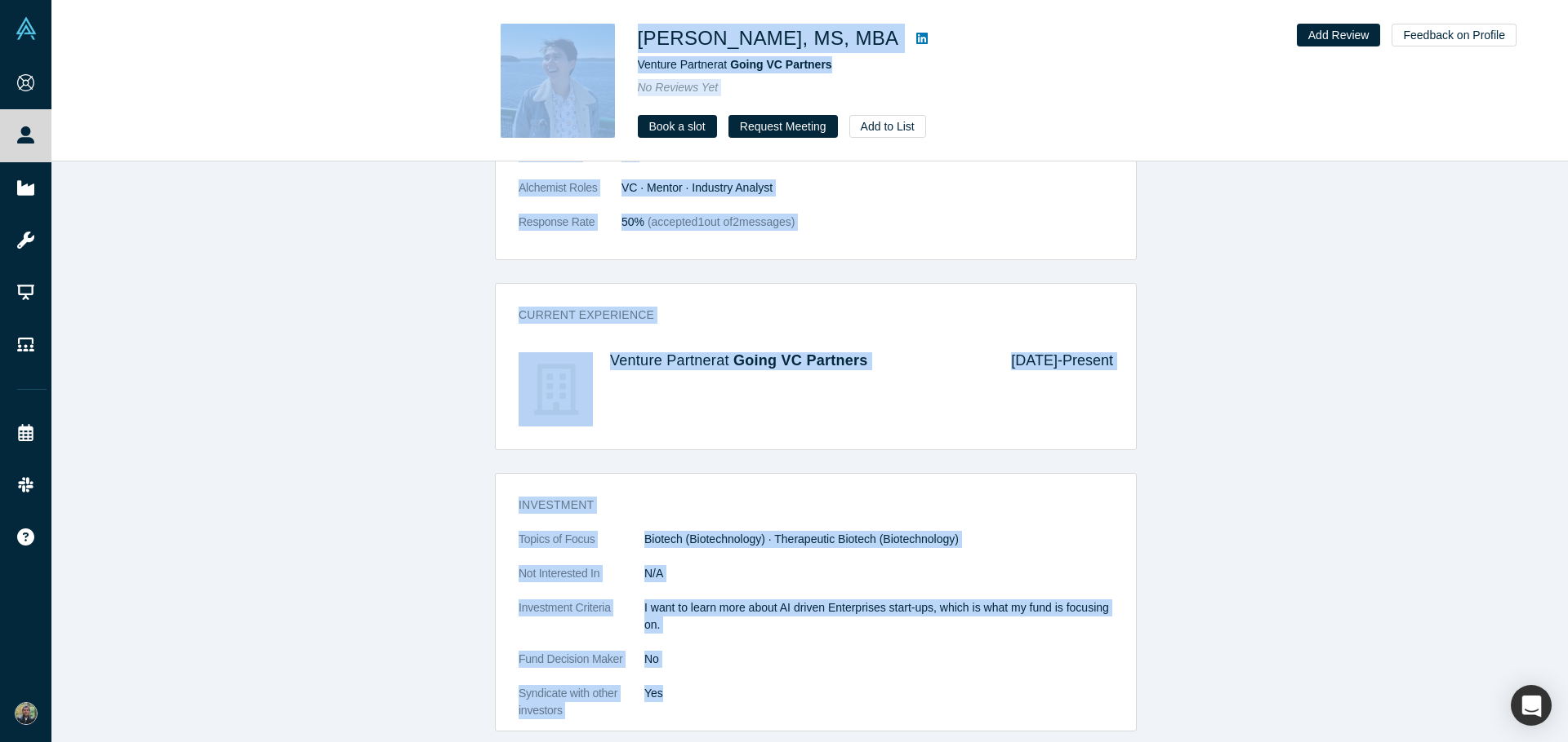
drag, startPoint x: 360, startPoint y: 13, endPoint x: 1077, endPoint y: 722, distance: 1008.4
click at [1077, 722] on div "Vic Danh, MS, MBA Venture Partner at Going VC Partners No Reviews Yet Book a sl…" at bounding box center [809, 371] width 1516 height 742
copy div "Vic Danh, MS, MBA Venture Partner at Going VC Partners No Reviews Yet Book a sl…"
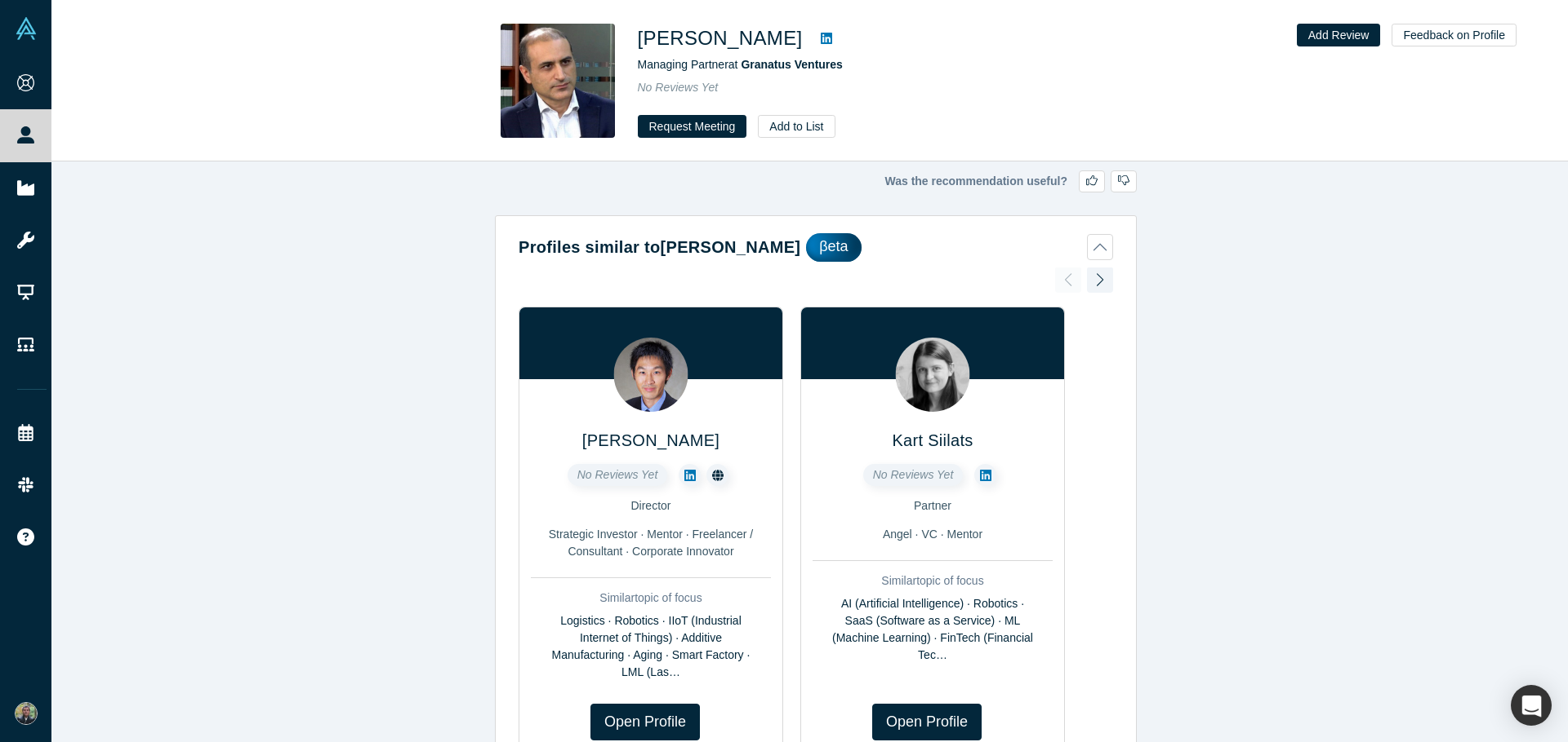
click at [1081, 244] on button "Profiles similar to Manuk Hergnyan βeta" at bounding box center [815, 247] width 594 height 29
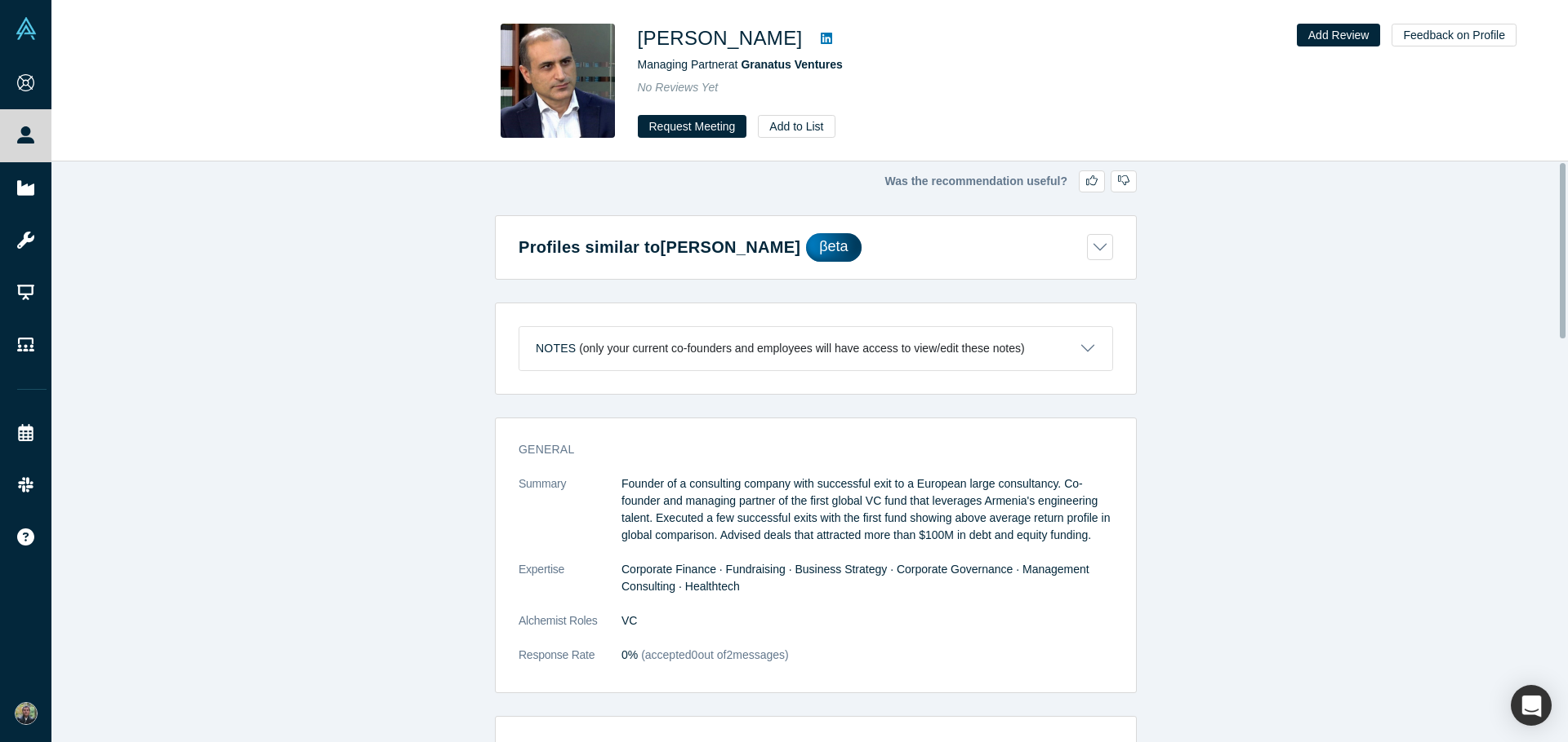
drag, startPoint x: 1562, startPoint y: 582, endPoint x: 1503, endPoint y: 133, distance: 452.9
click at [1503, 133] on div "Manuk Hergnyan Managing Partner at Granatus Ventures No Reviews Yet Request Mee…" at bounding box center [809, 371] width 1516 height 742
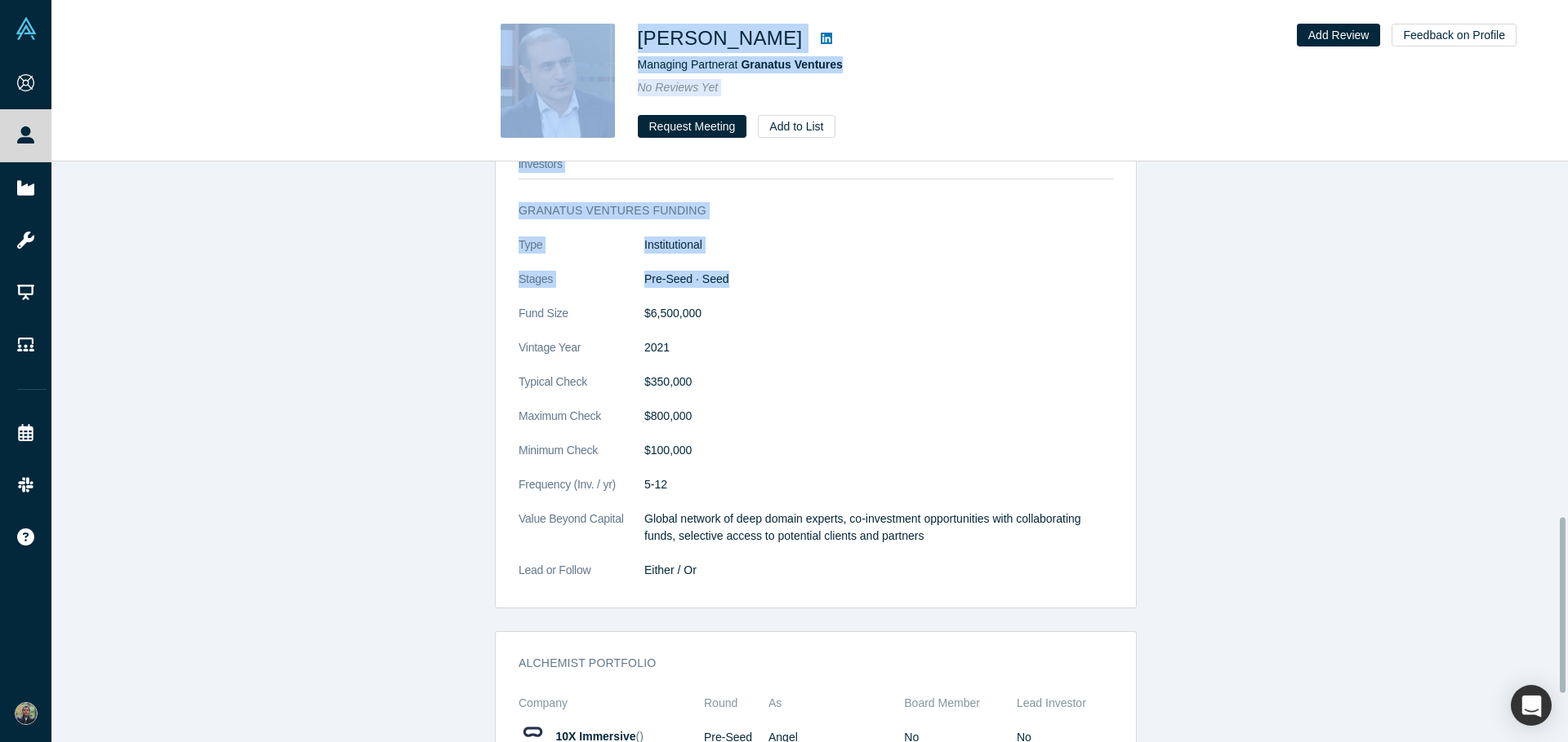
scroll to position [1335, 0]
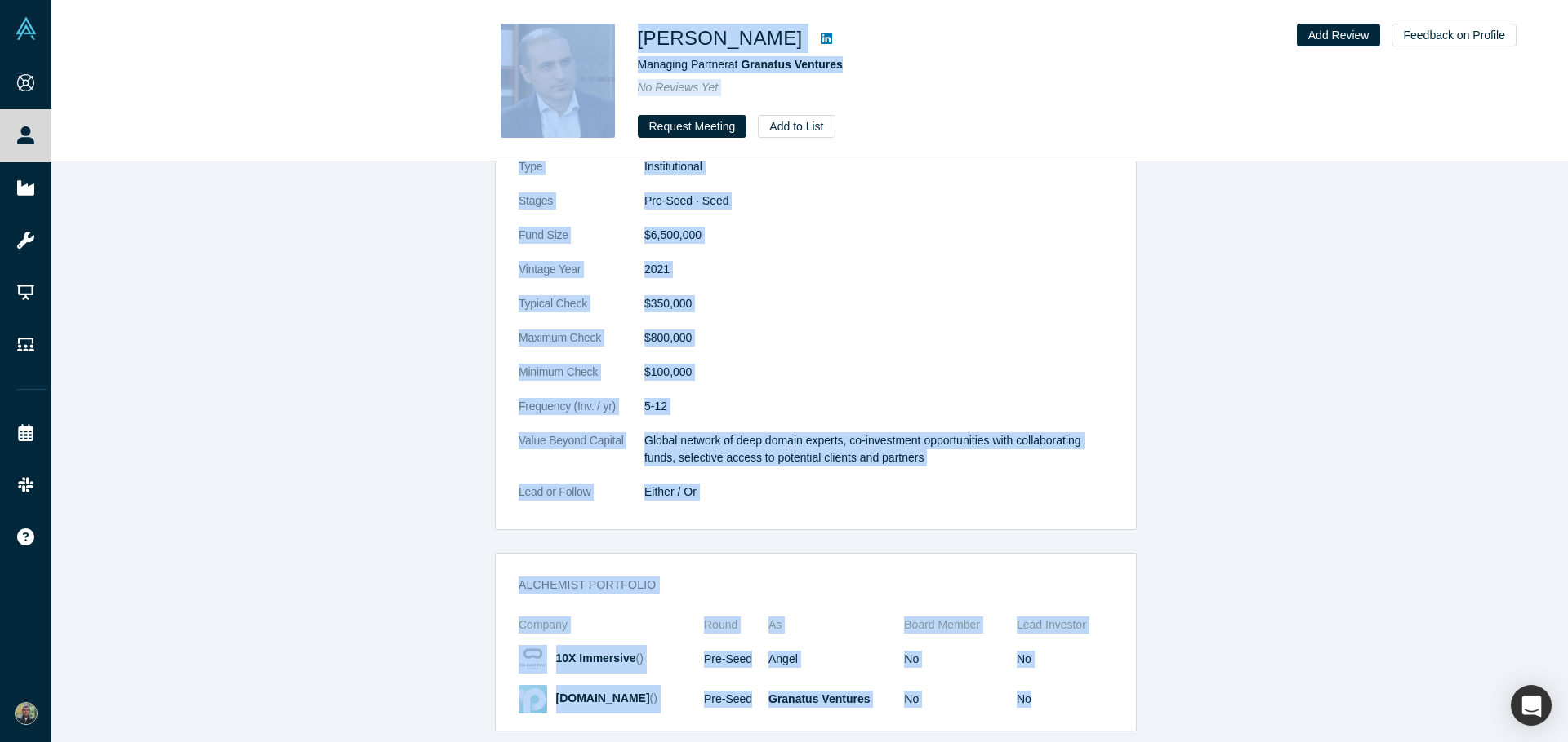
drag, startPoint x: 471, startPoint y: 30, endPoint x: 1089, endPoint y: 695, distance: 907.8
click at [1089, 695] on div "Manuk Hergnyan Managing Partner at Granatus Ventures No Reviews Yet Request Mee…" at bounding box center [809, 371] width 1516 height 742
copy div "Manuk Hergnyan Managing Partner at Granatus Ventures No Reviews Yet Request Mee…"
click at [796, 132] on button "Add to List" at bounding box center [796, 126] width 76 height 23
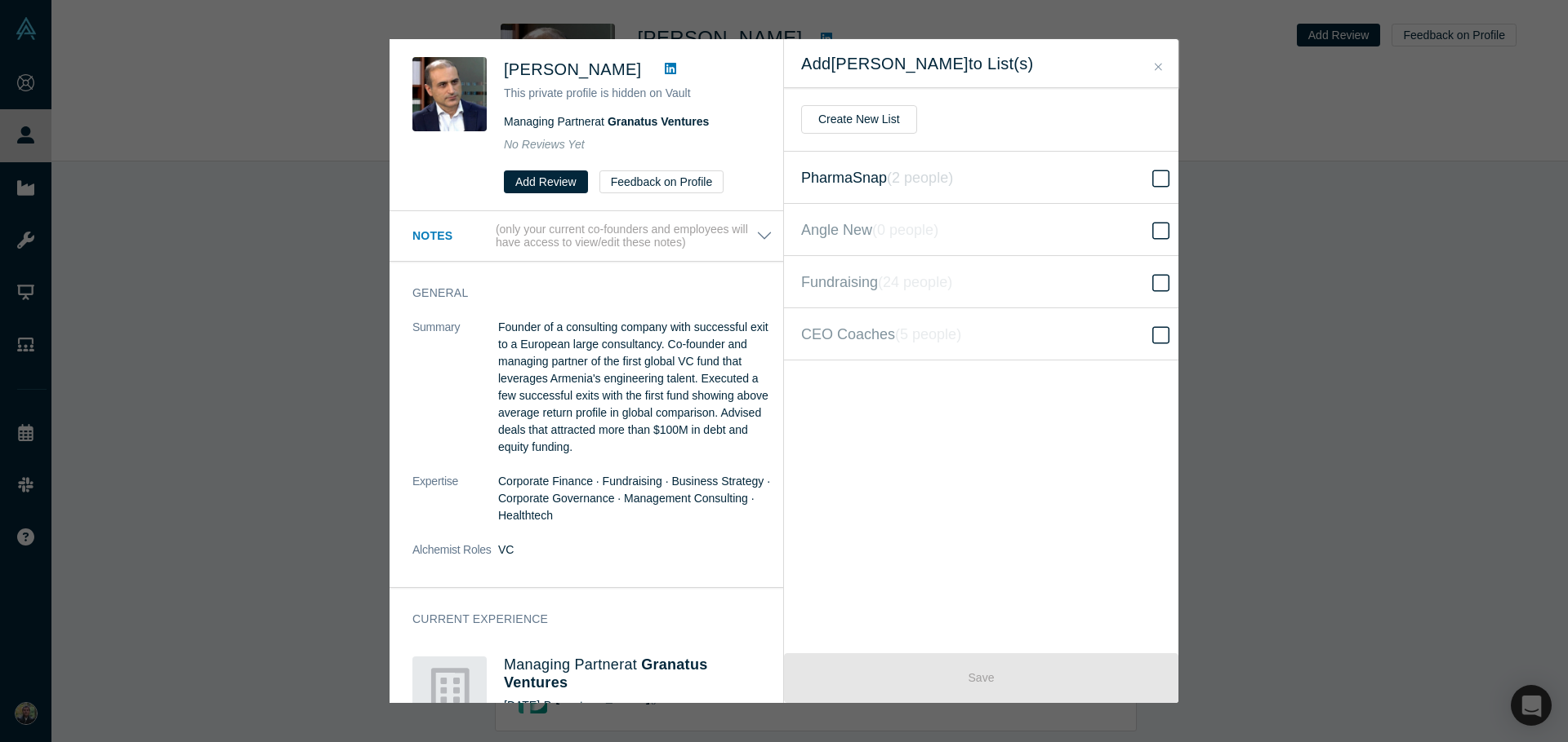
click at [875, 180] on span "PharmaSnap ( 2 people )" at bounding box center [877, 178] width 152 height 23
click at [0, 0] on input "PharmaSnap ( 2 people )" at bounding box center [0, 0] width 0 height 0
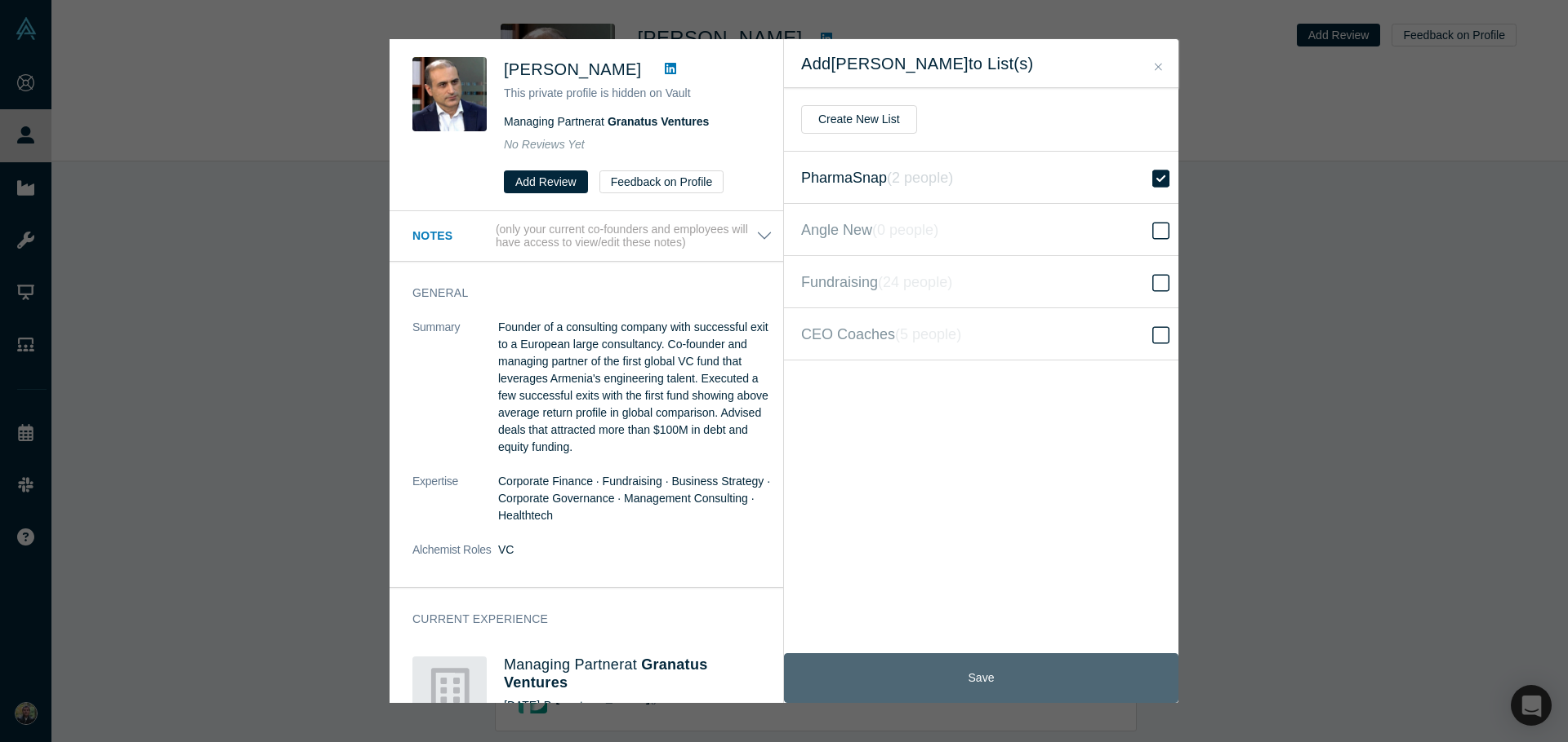
click at [967, 690] on button "Save" at bounding box center [980, 678] width 395 height 49
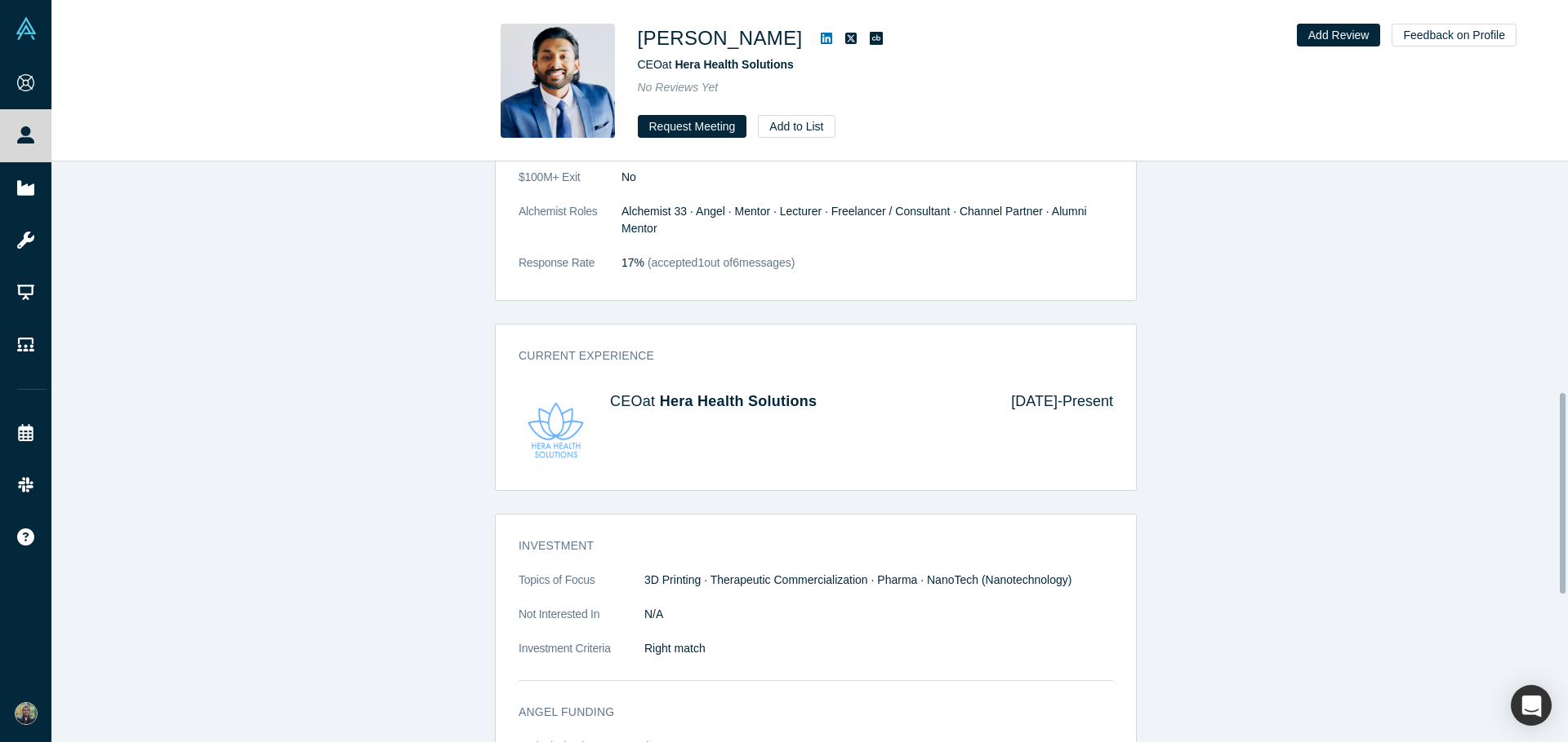
scroll to position [667, 0]
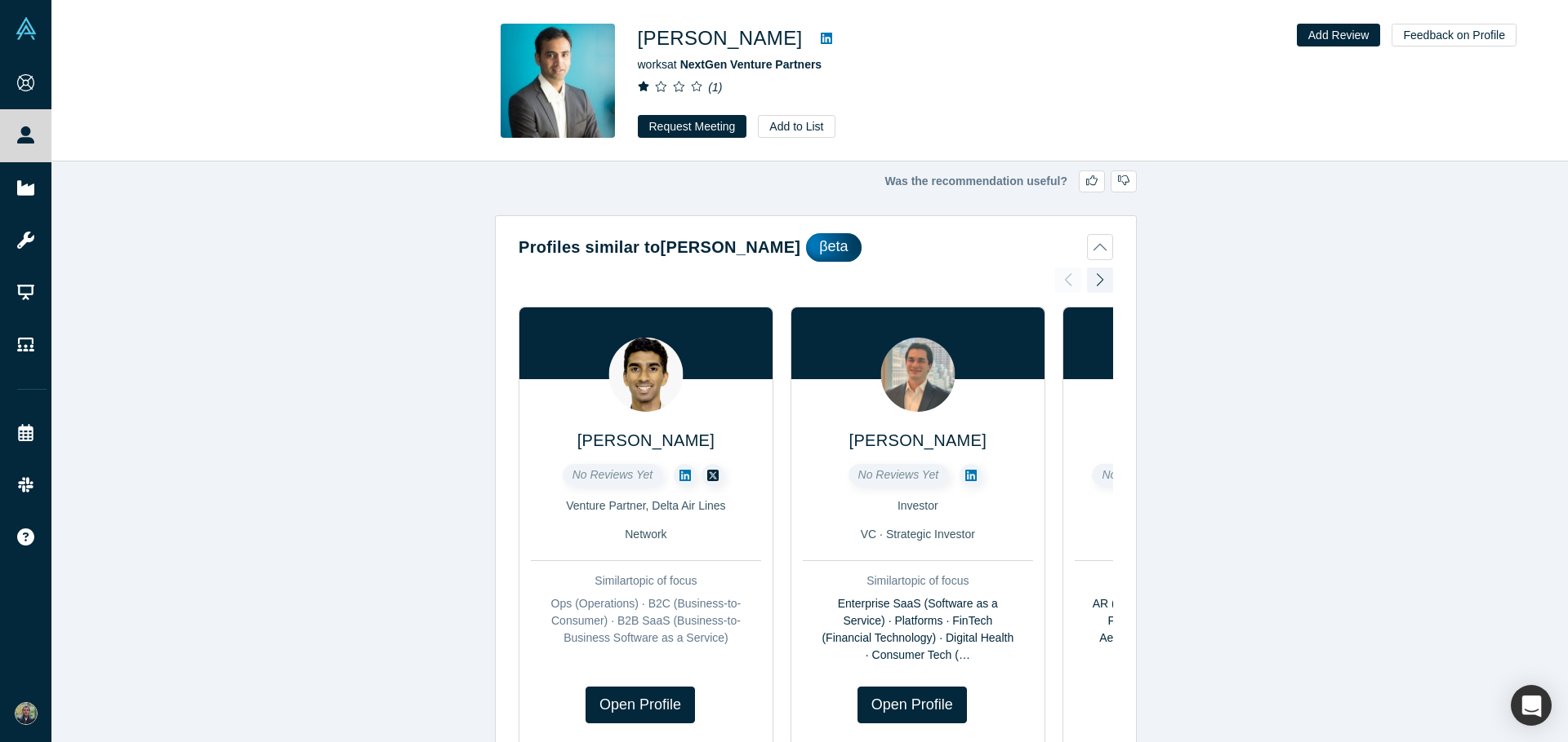
click at [1089, 246] on button "Profiles similar to [PERSON_NAME] βeta" at bounding box center [815, 247] width 594 height 29
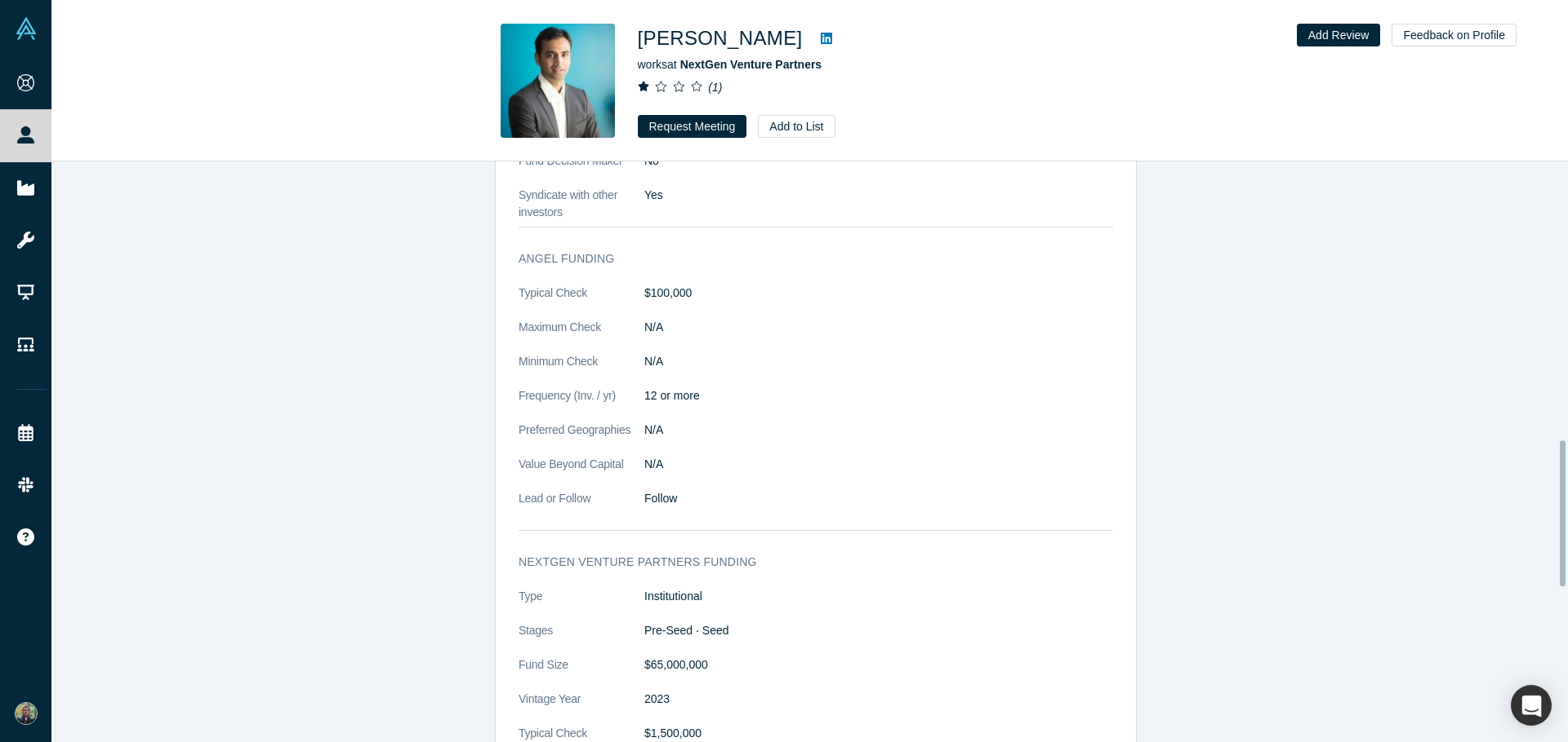
scroll to position [1063, 0]
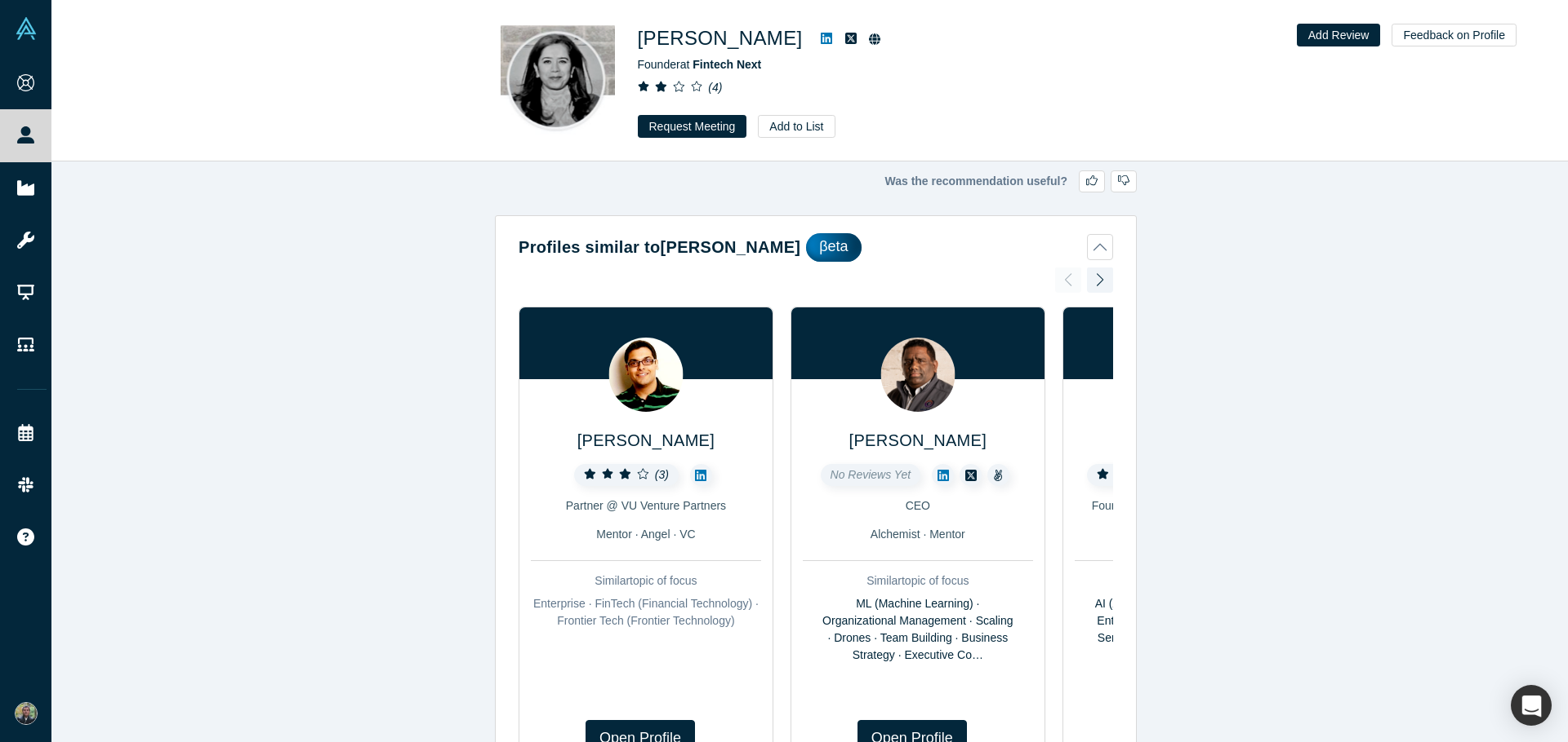
click at [1085, 239] on button "Profiles similar to Sheela Ursal βeta" at bounding box center [815, 247] width 594 height 29
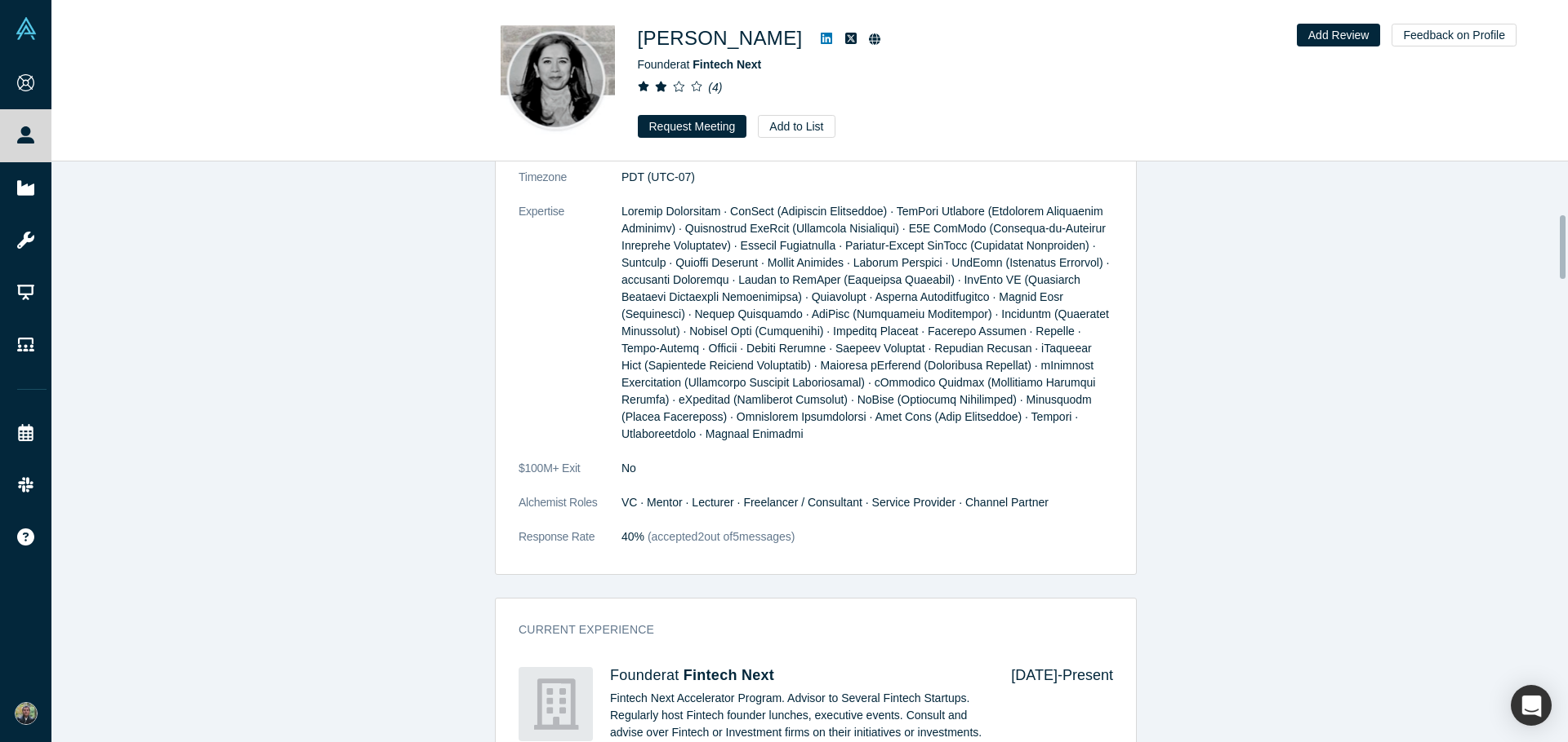
scroll to position [694, 0]
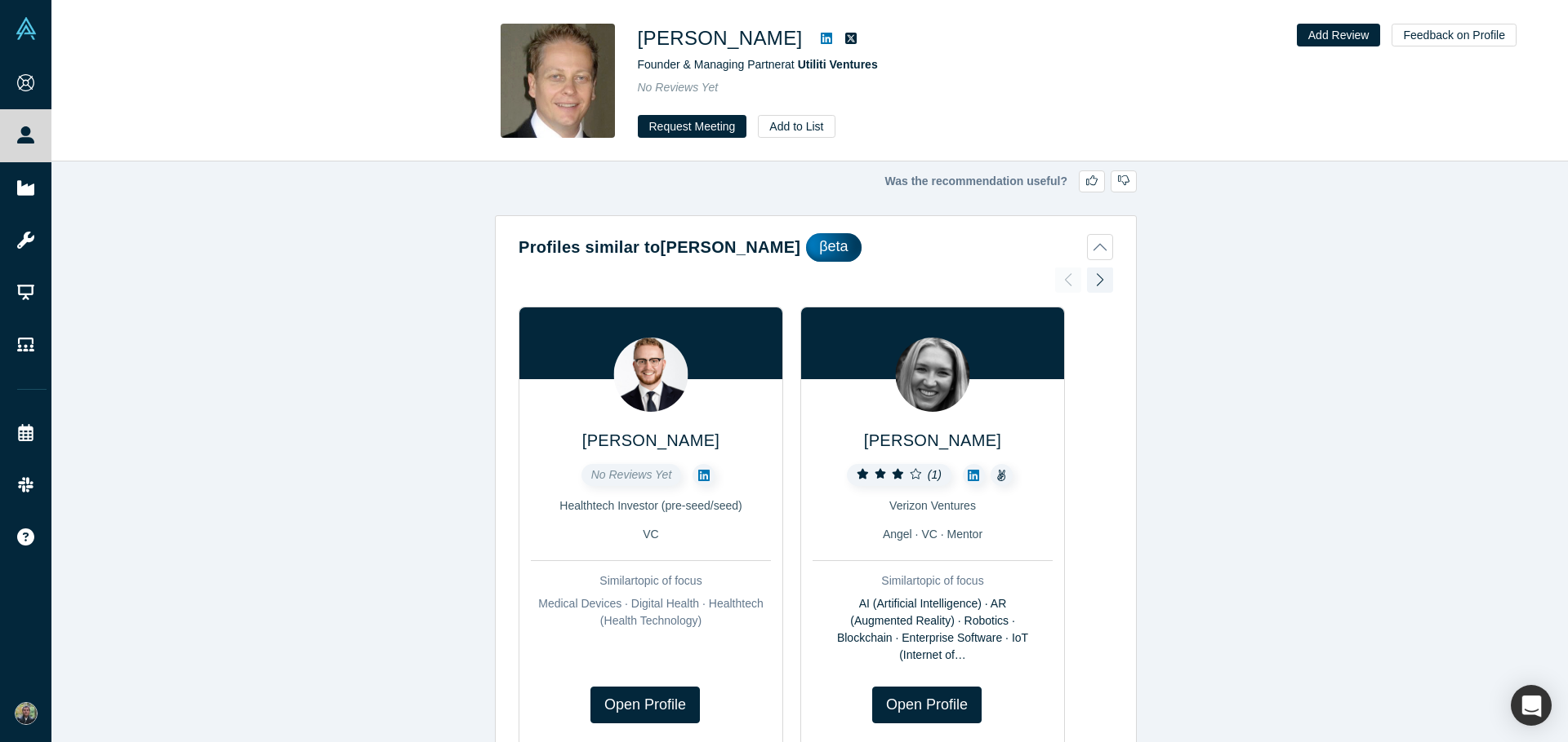
click at [1092, 240] on button "Profiles similar to Jason Serda βeta" at bounding box center [815, 247] width 594 height 29
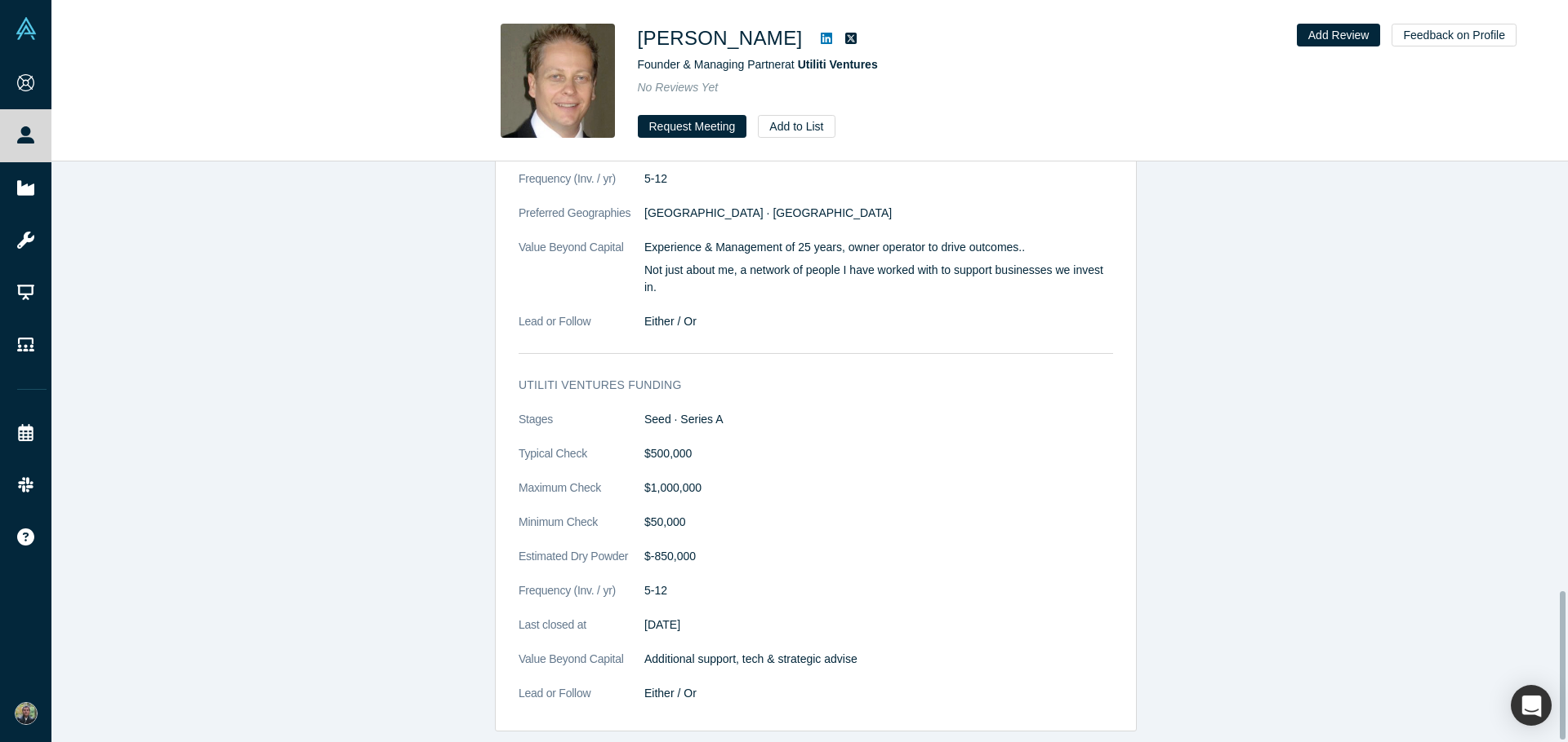
scroll to position [1683, 0]
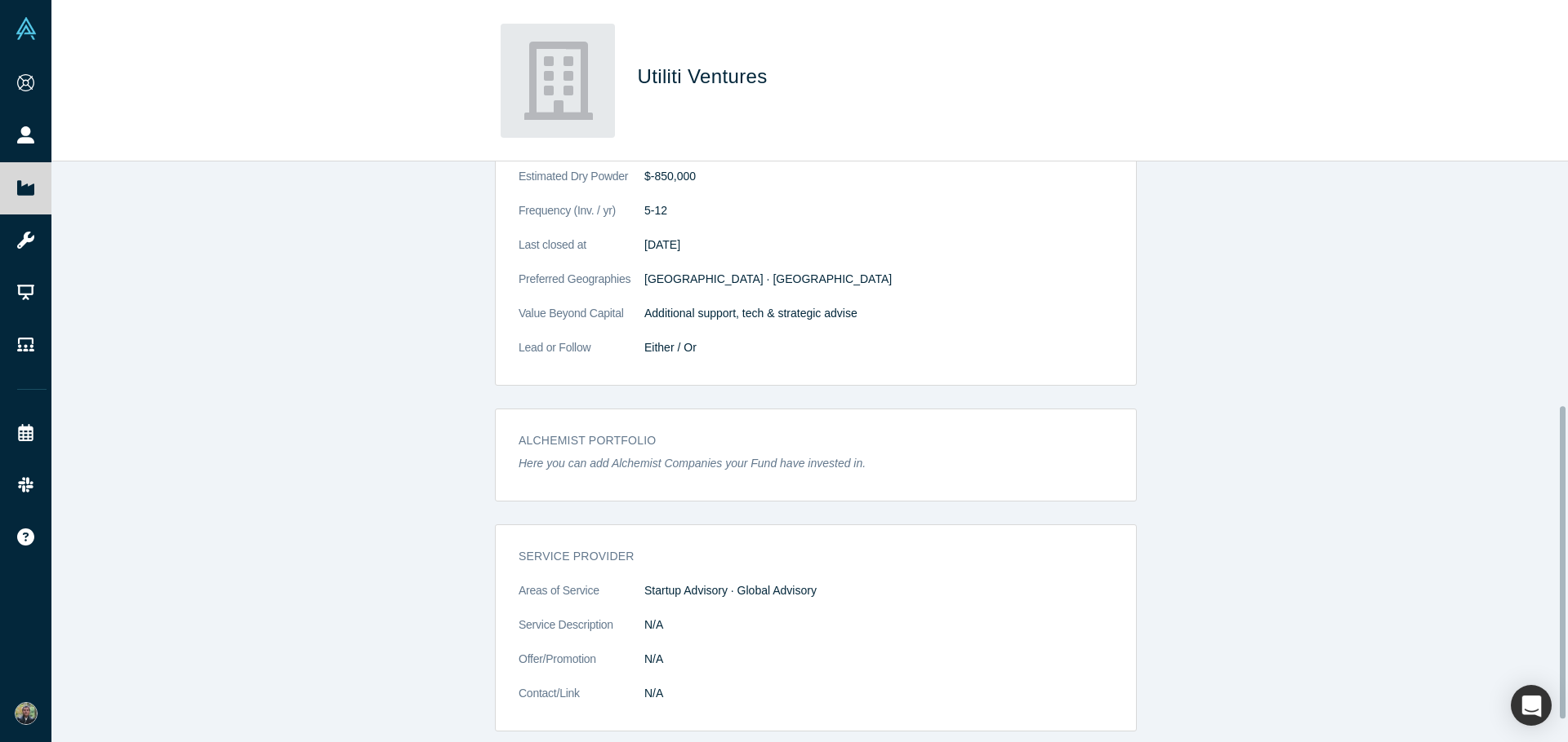
scroll to position [494, 0]
click at [672, 76] on span "Utiliti Ventures" at bounding box center [705, 76] width 135 height 22
copy div "Utiliti Ventures"
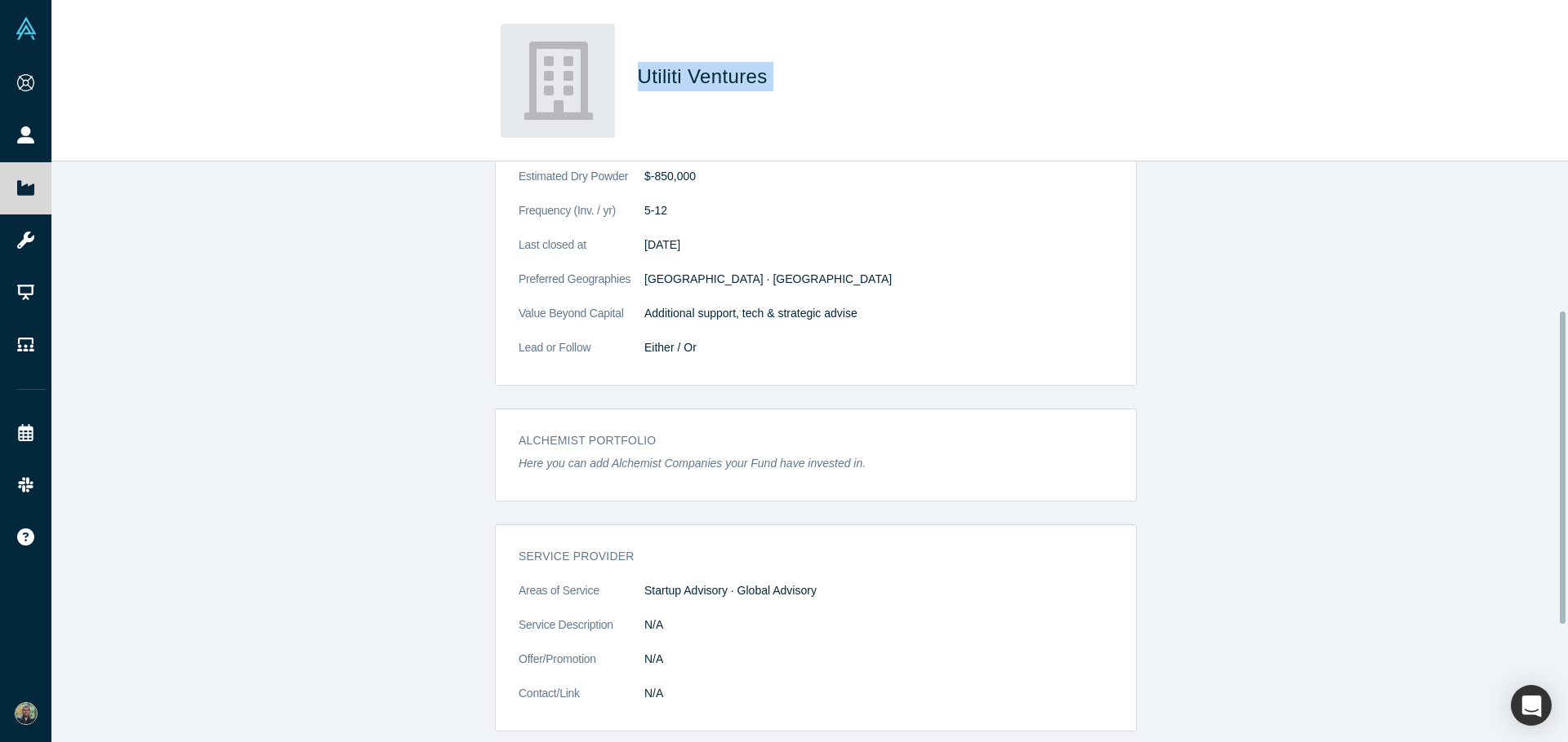
scroll to position [0, 0]
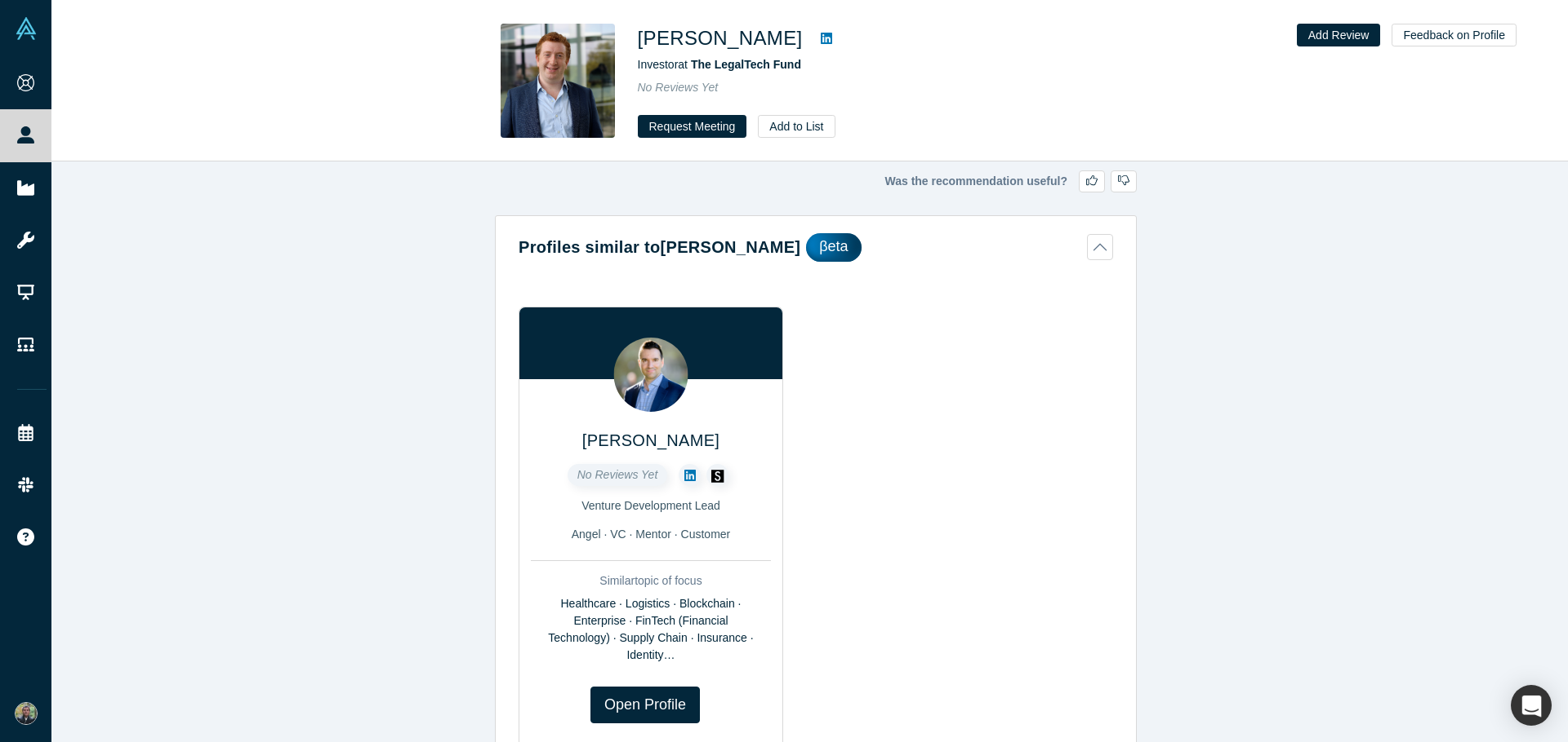
click at [1100, 251] on button "Profiles similar to [PERSON_NAME] βeta" at bounding box center [815, 247] width 594 height 29
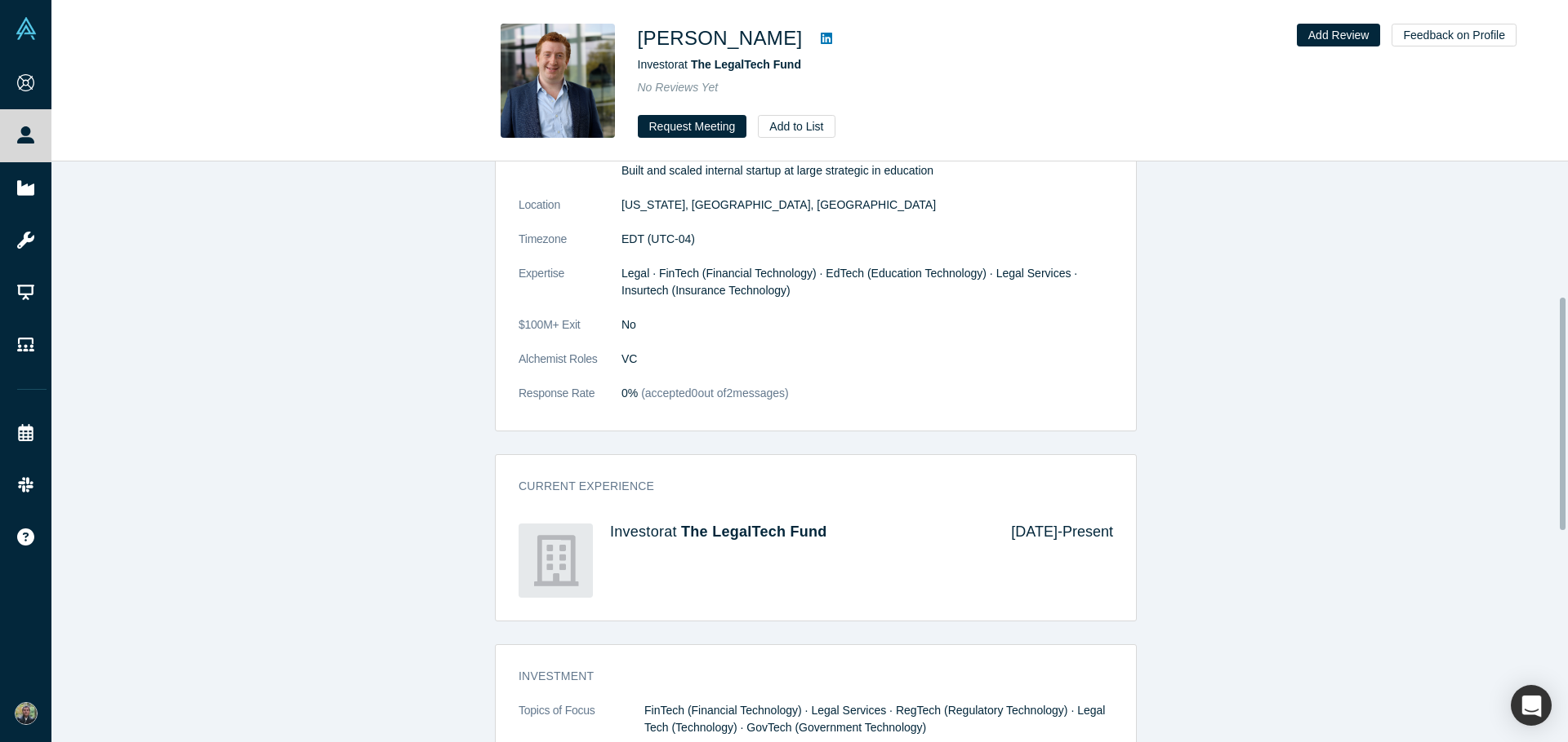
scroll to position [337, 0]
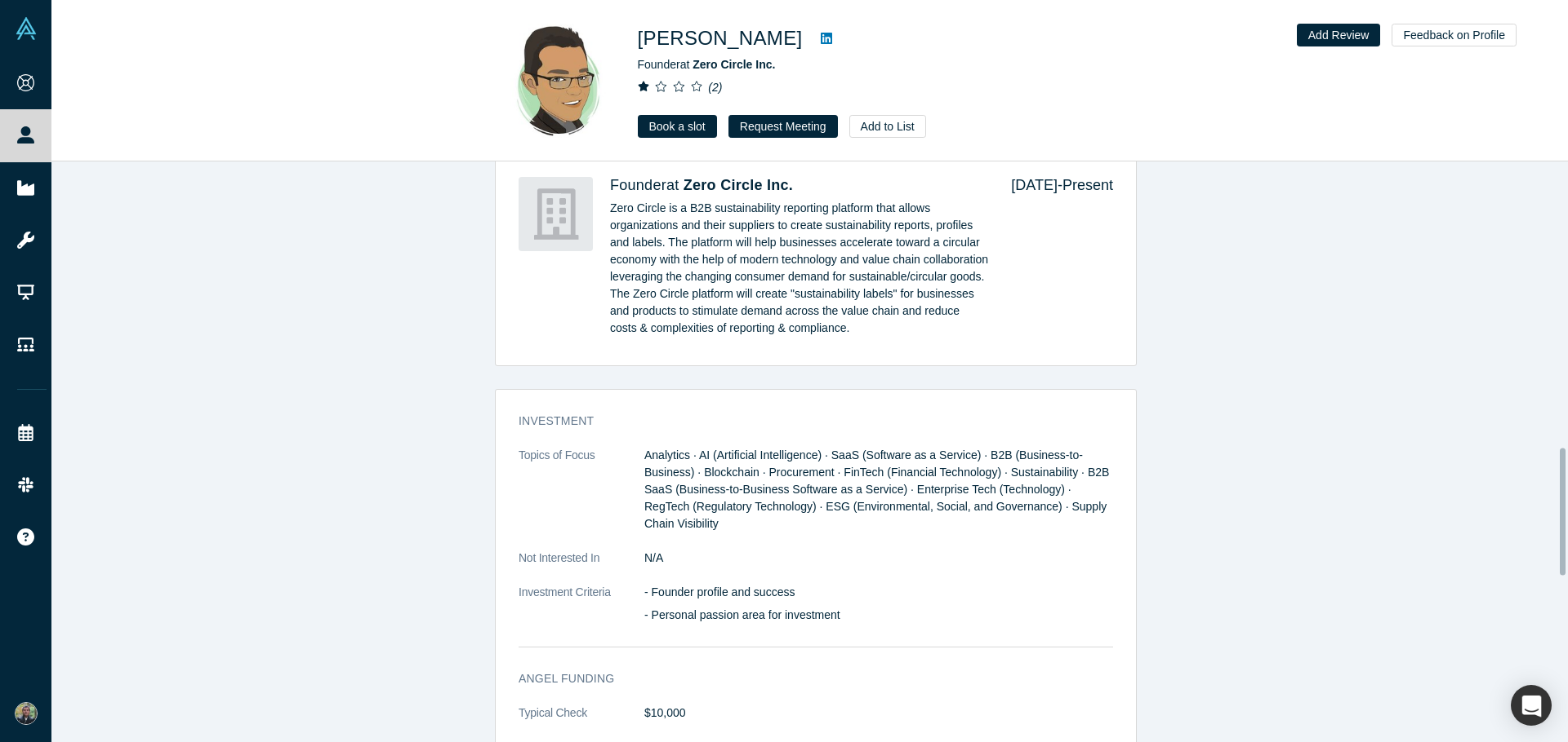
scroll to position [1312, 0]
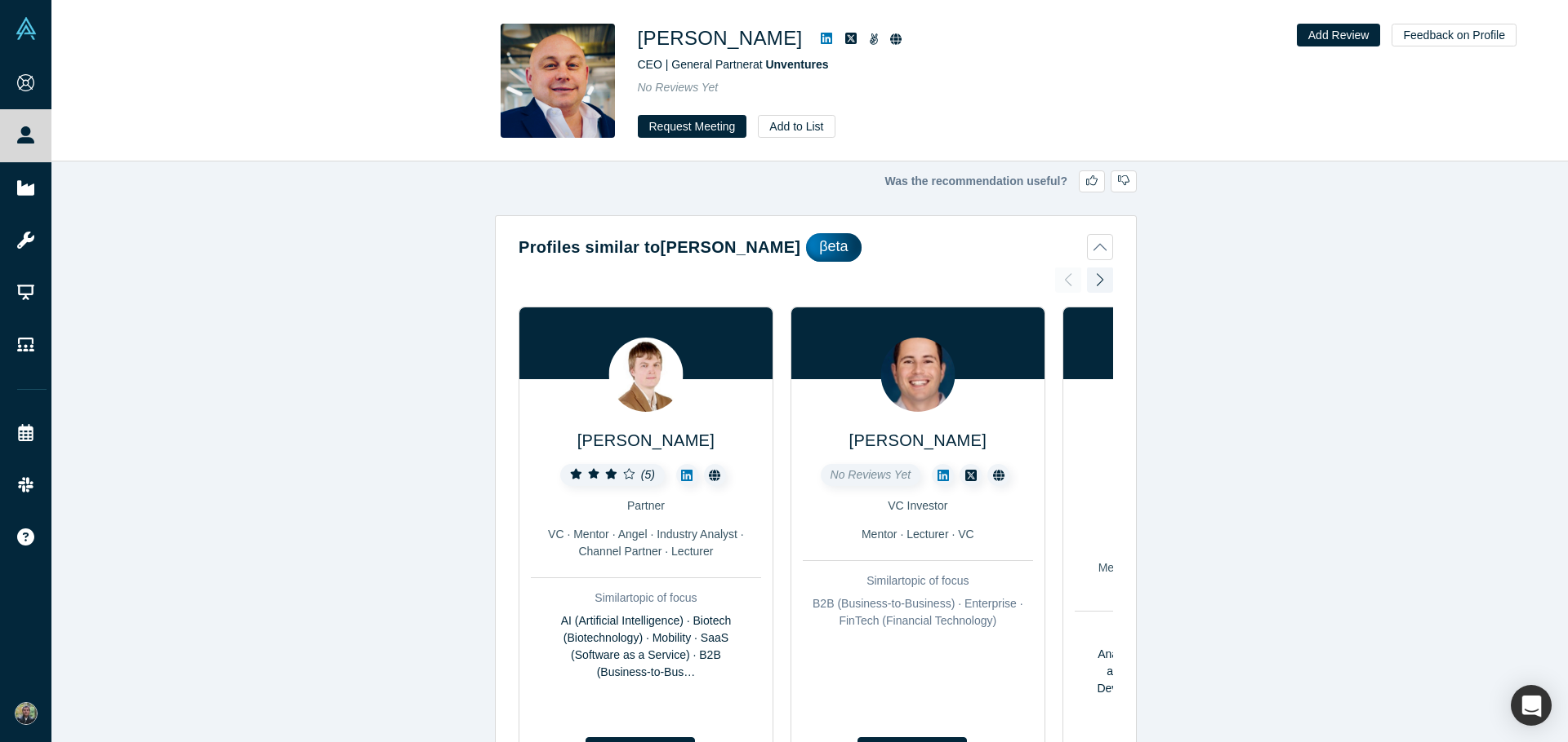
click at [1089, 248] on button "Profiles similar to Brett Noyes βeta" at bounding box center [815, 247] width 594 height 29
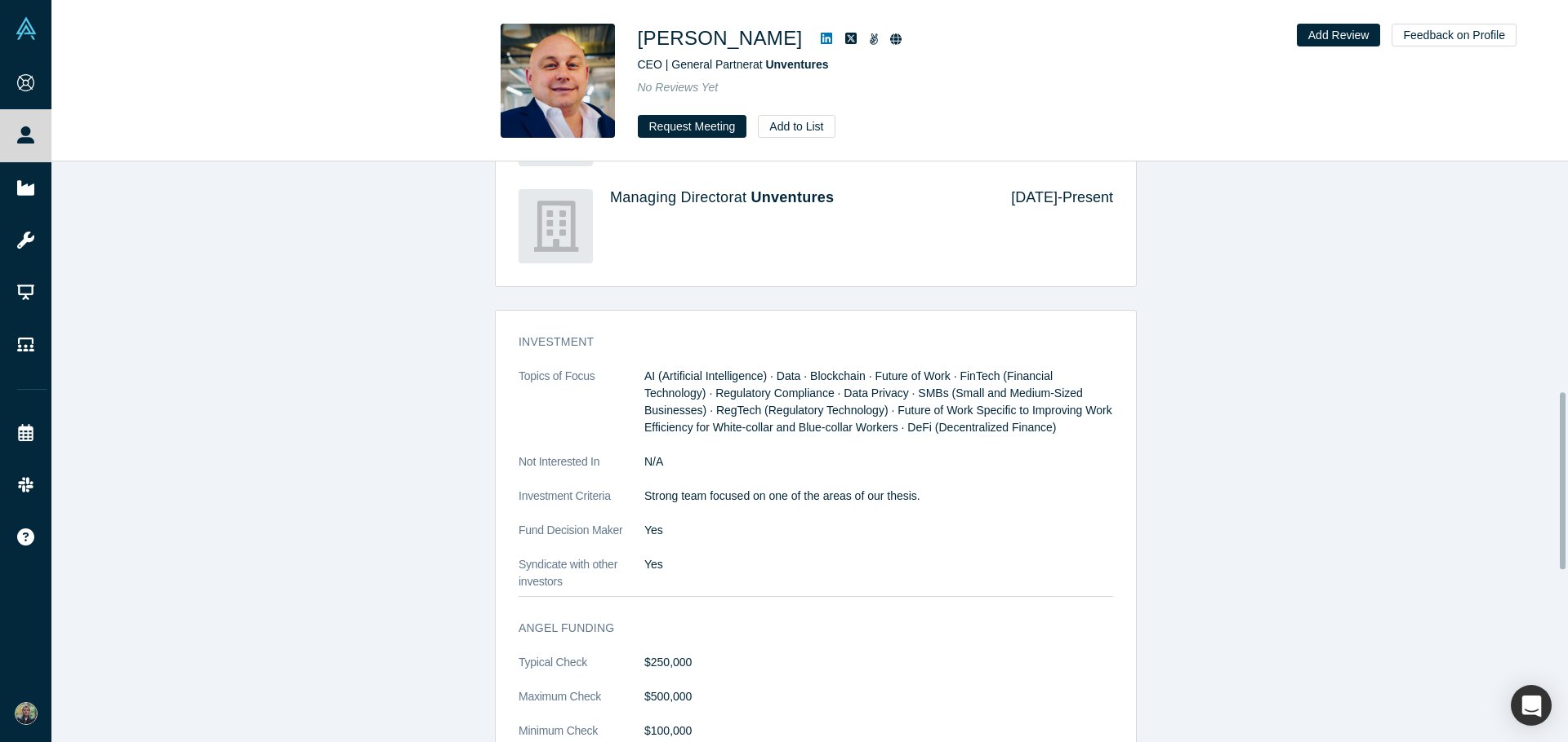
scroll to position [806, 0]
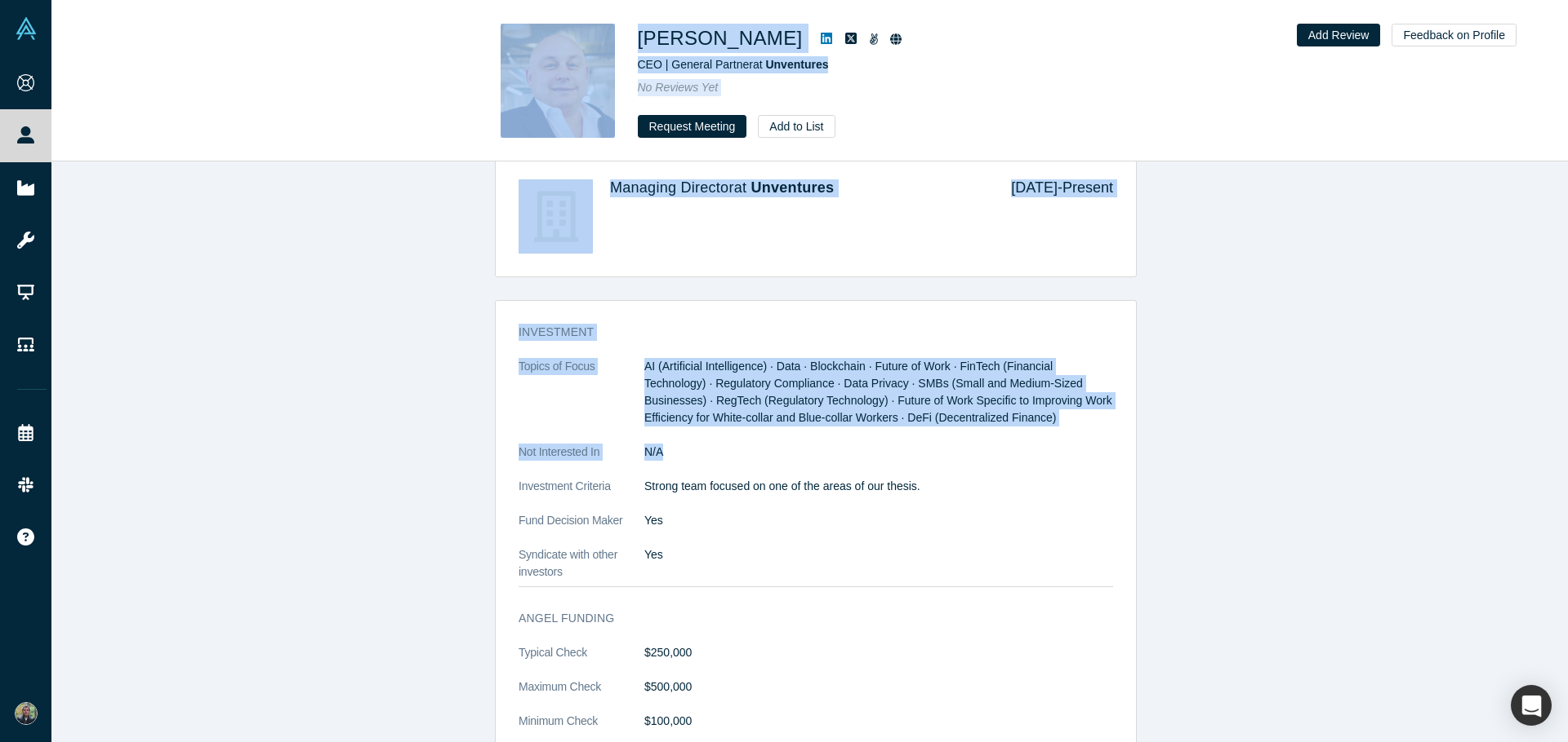
drag, startPoint x: 443, startPoint y: 36, endPoint x: 969, endPoint y: 450, distance: 669.4
click at [969, 450] on div "Brett Noyes CEO | General Partner at Unventures No Reviews Yet Request Meeting …" at bounding box center [809, 371] width 1516 height 742
click at [786, 122] on button "Add to List" at bounding box center [796, 126] width 76 height 23
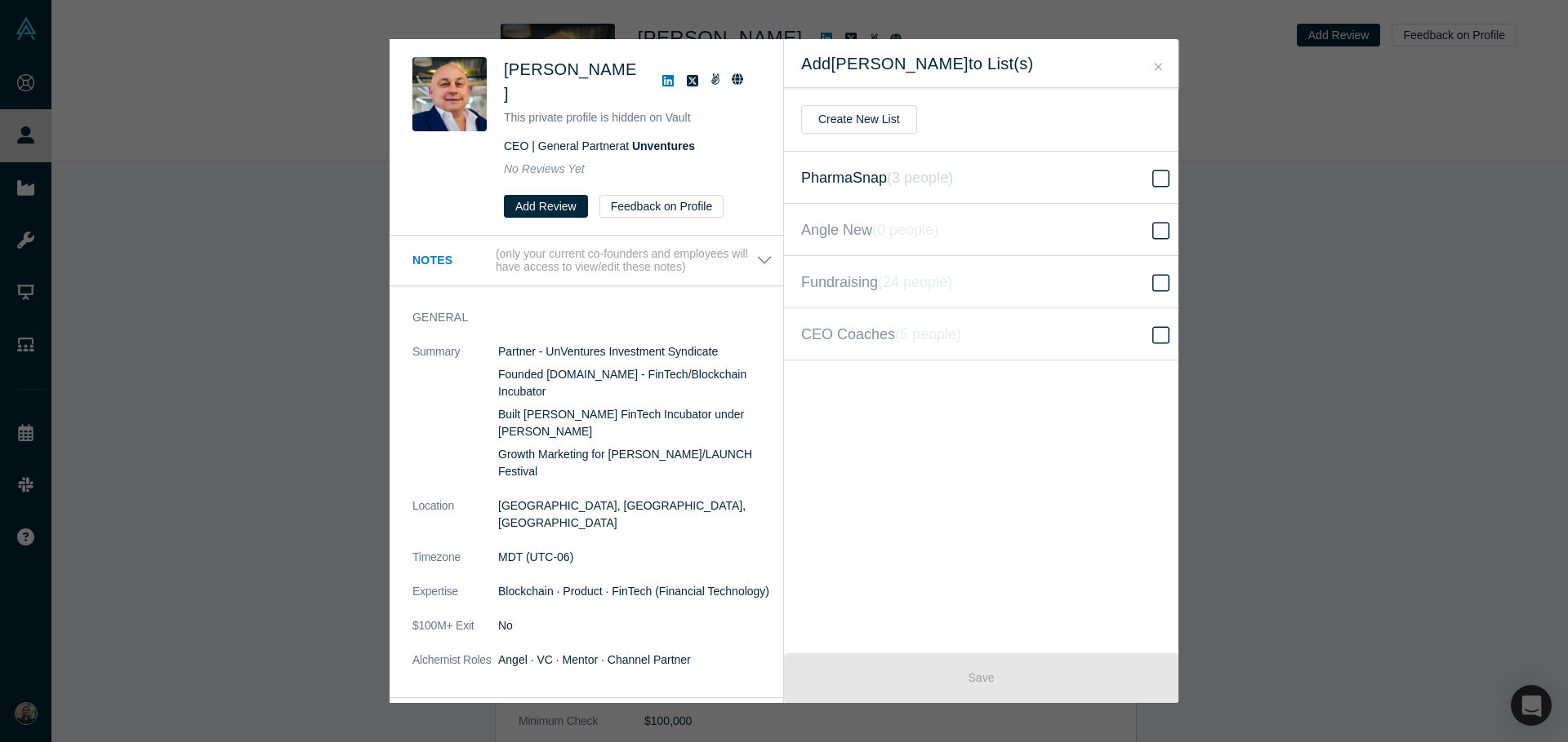
click at [1037, 174] on label "PharmaSnap ( 3 people )" at bounding box center [987, 178] width 407 height 52
click at [0, 0] on input "PharmaSnap ( 3 people )" at bounding box center [0, 0] width 0 height 0
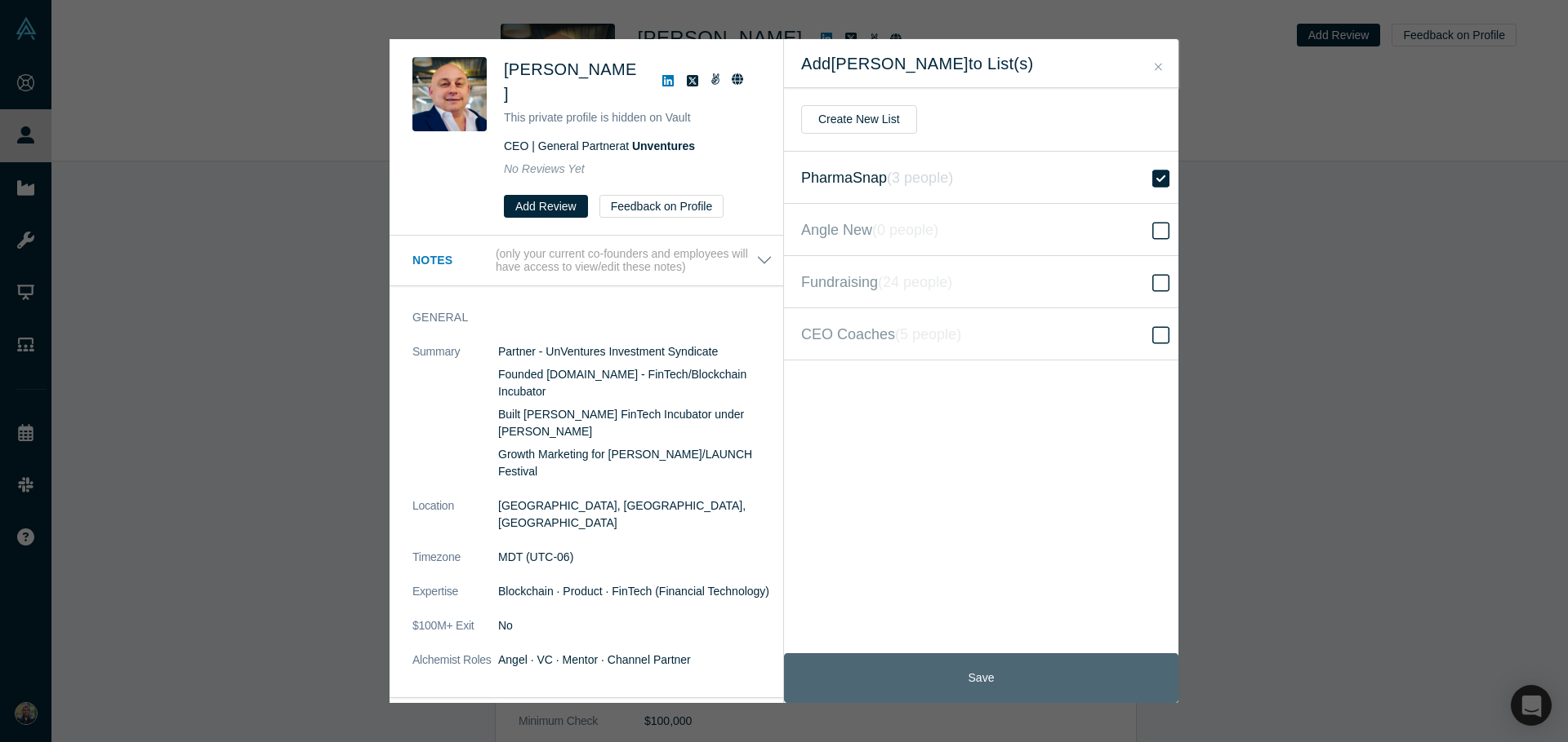
click at [985, 671] on button "Save" at bounding box center [980, 678] width 395 height 49
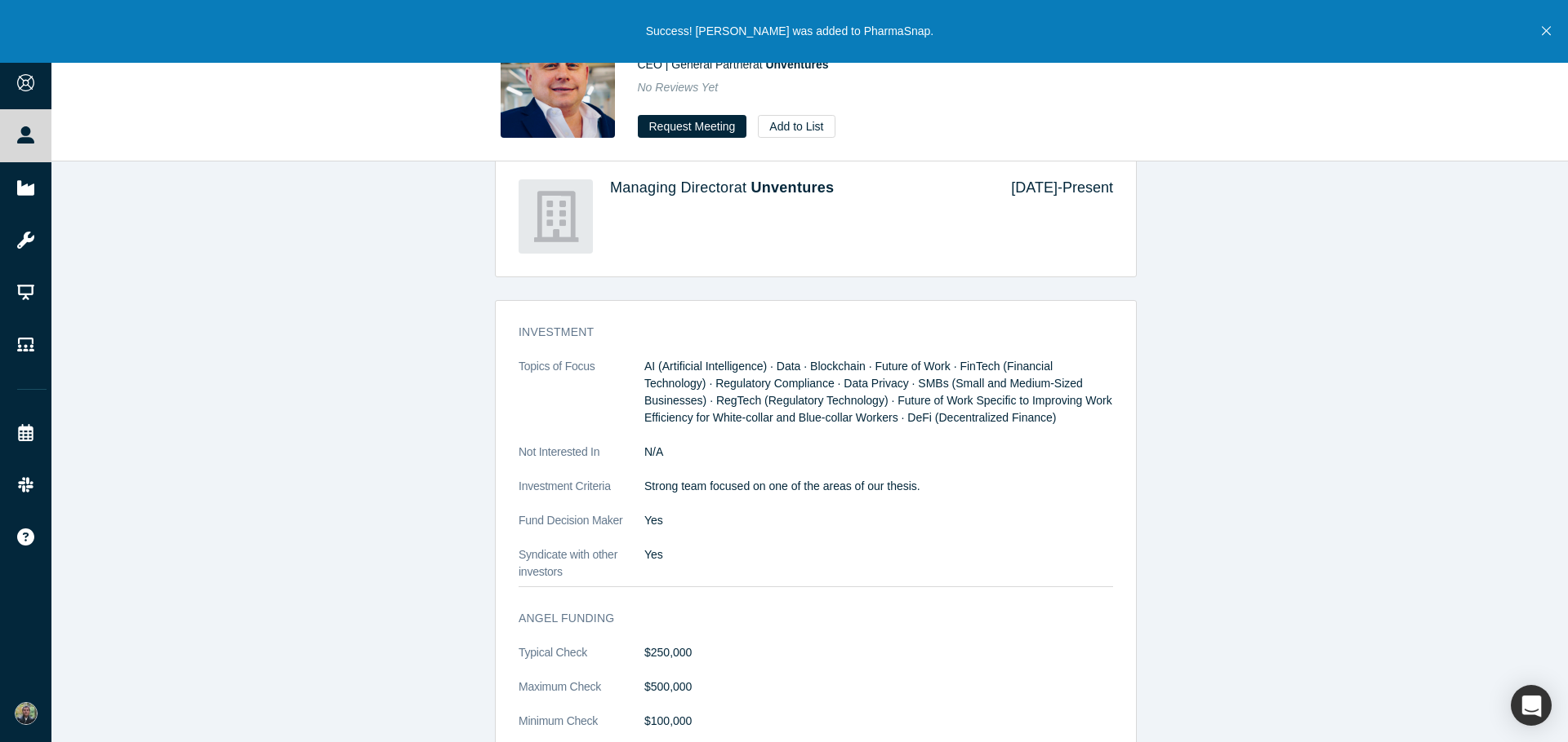
click at [1208, 103] on div "Brett Noyes CEO | General Partner at Unventures No Reviews Yet Request Meeting …" at bounding box center [809, 81] width 1516 height 160
click at [1539, 32] on button "Close" at bounding box center [1546, 31] width 21 height 62
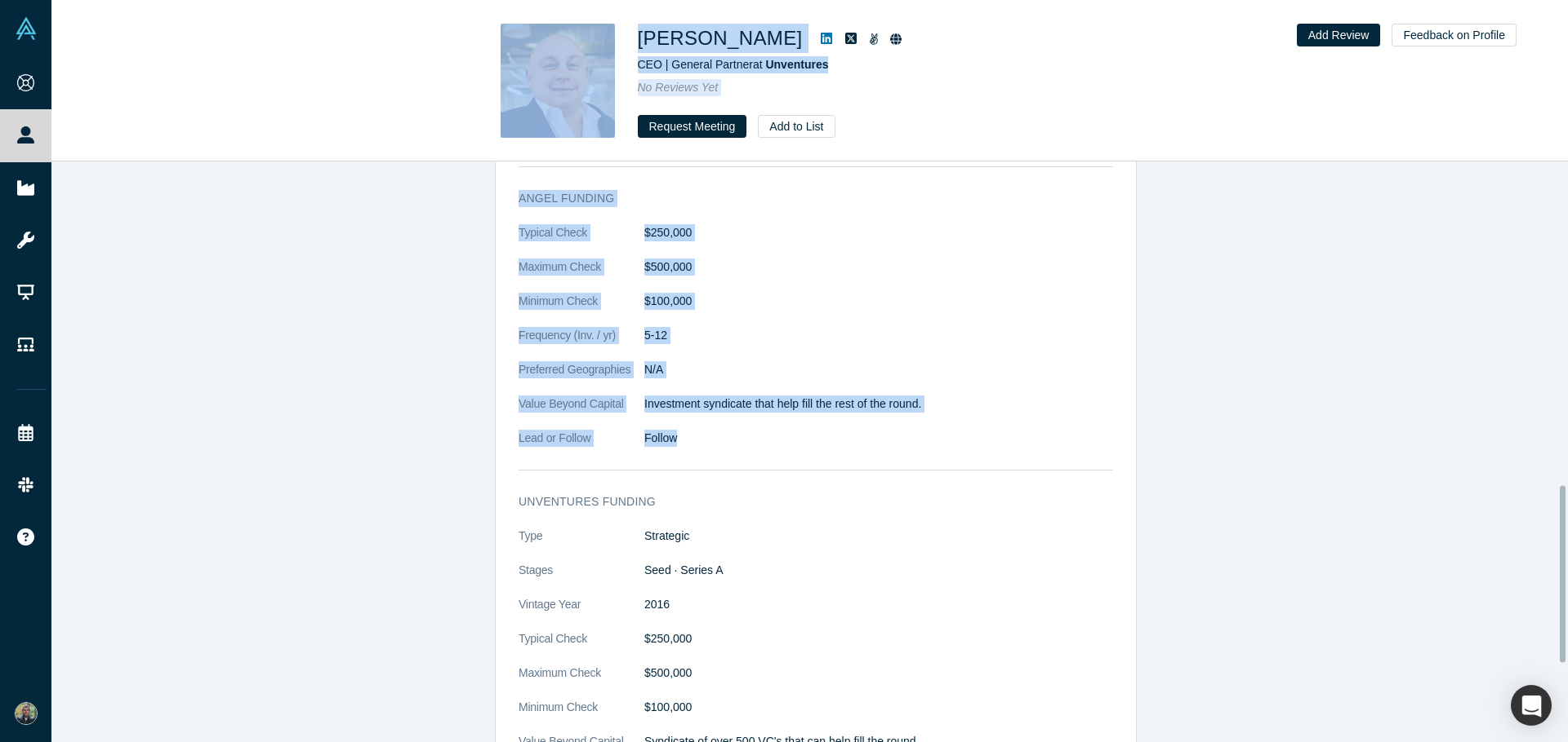
scroll to position [1321, 0]
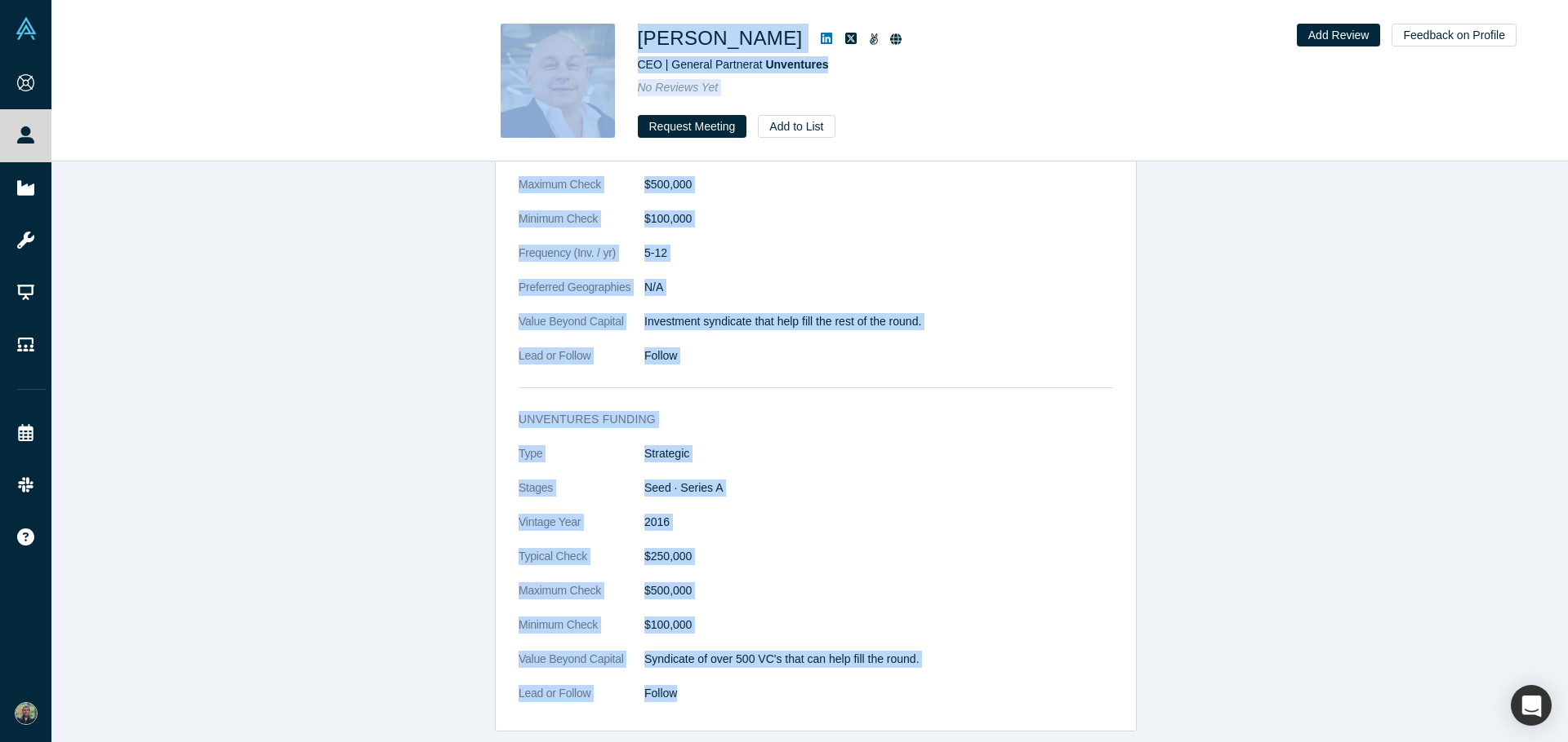
drag, startPoint x: 495, startPoint y: 36, endPoint x: 970, endPoint y: 710, distance: 824.6
click at [970, 710] on div "Brett Noyes CEO | General Partner at Unventures No Reviews Yet Request Meeting …" at bounding box center [809, 371] width 1516 height 742
copy div "Brett Noyes CEO | General Partner at Unventures No Reviews Yet Request Meeting …"
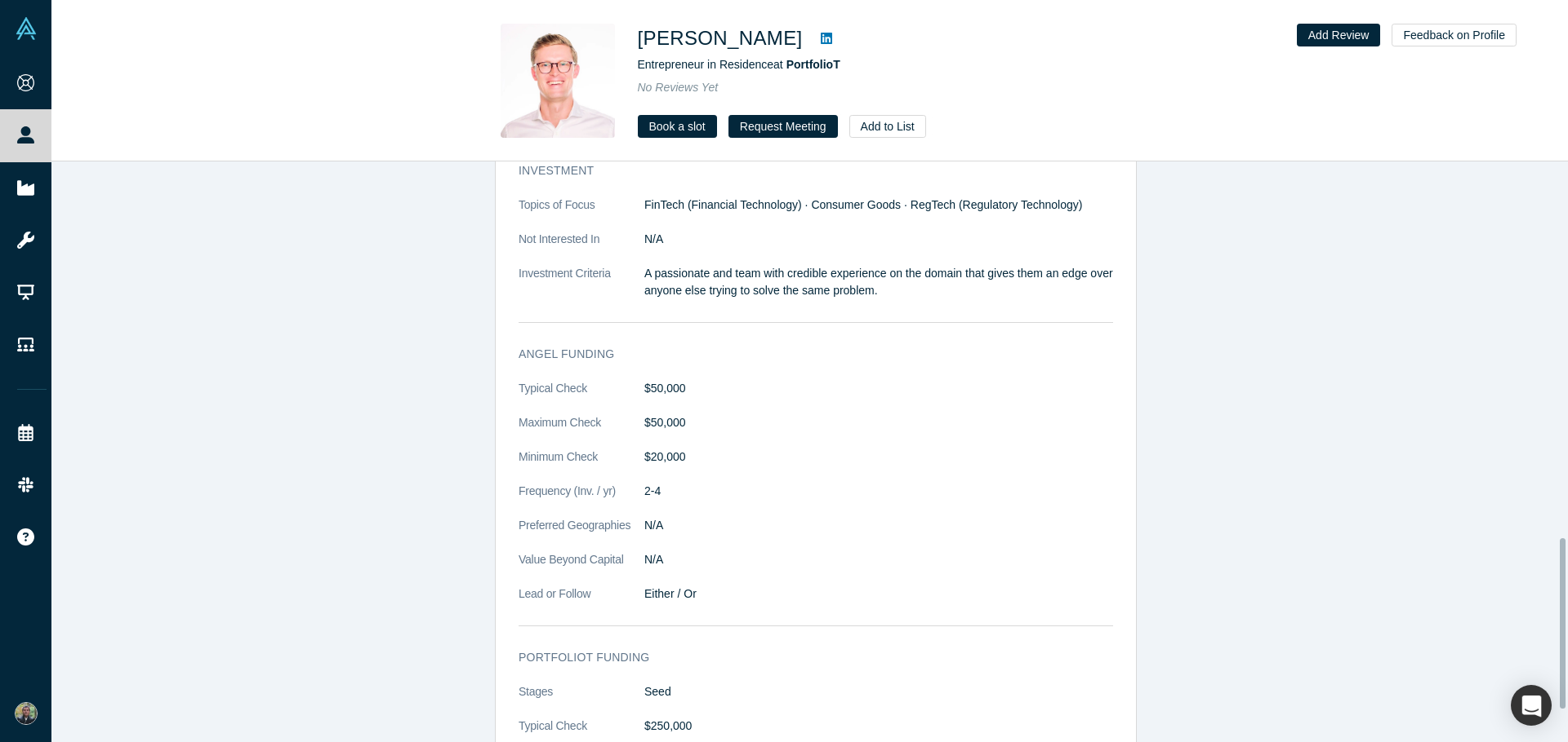
scroll to position [1279, 0]
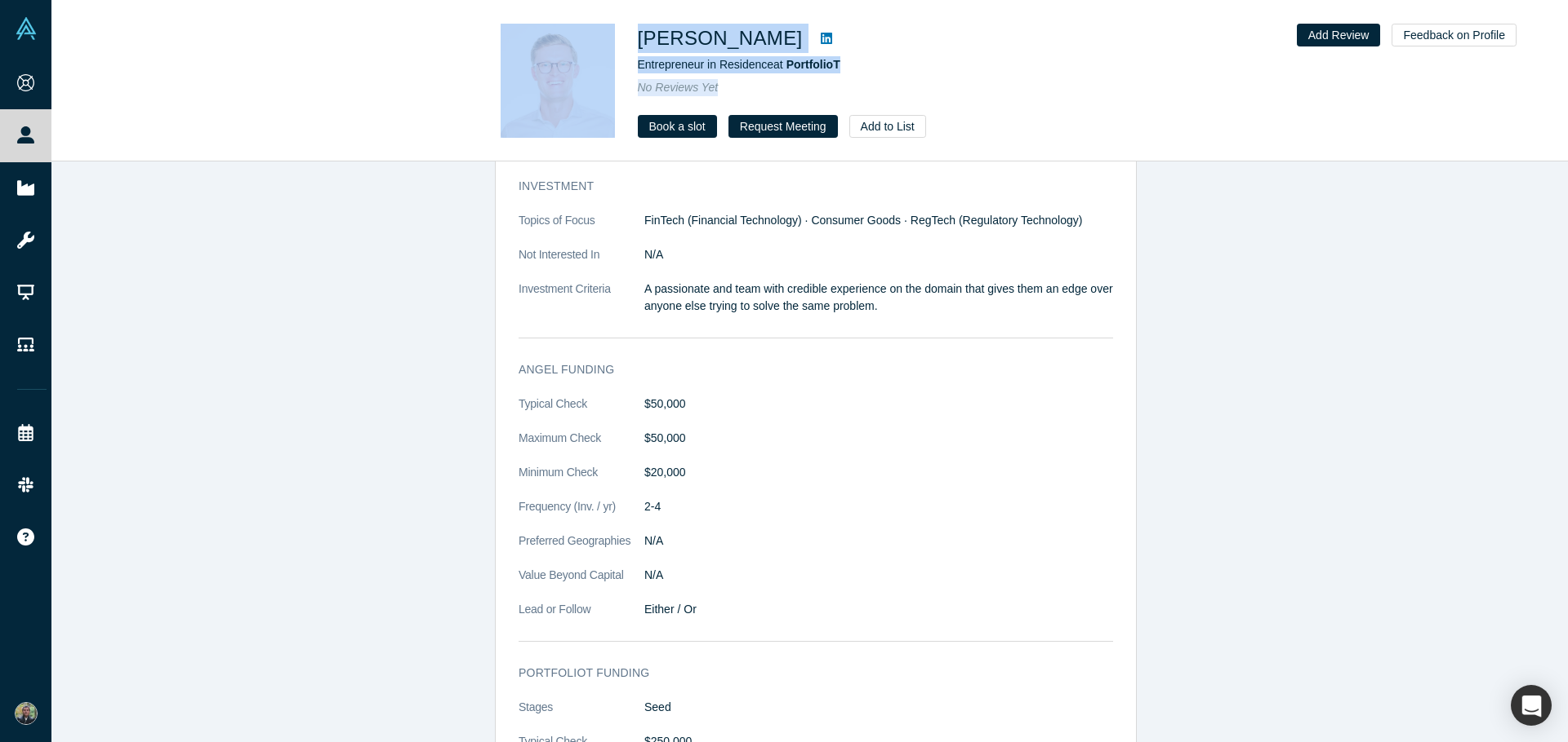
drag, startPoint x: 491, startPoint y: 39, endPoint x: 867, endPoint y: 100, distance: 380.9
click at [867, 100] on div "[PERSON_NAME] Entrepreneur in Residence at PortfolioT No Reviews Yet Book a slo…" at bounding box center [810, 80] width 642 height 115
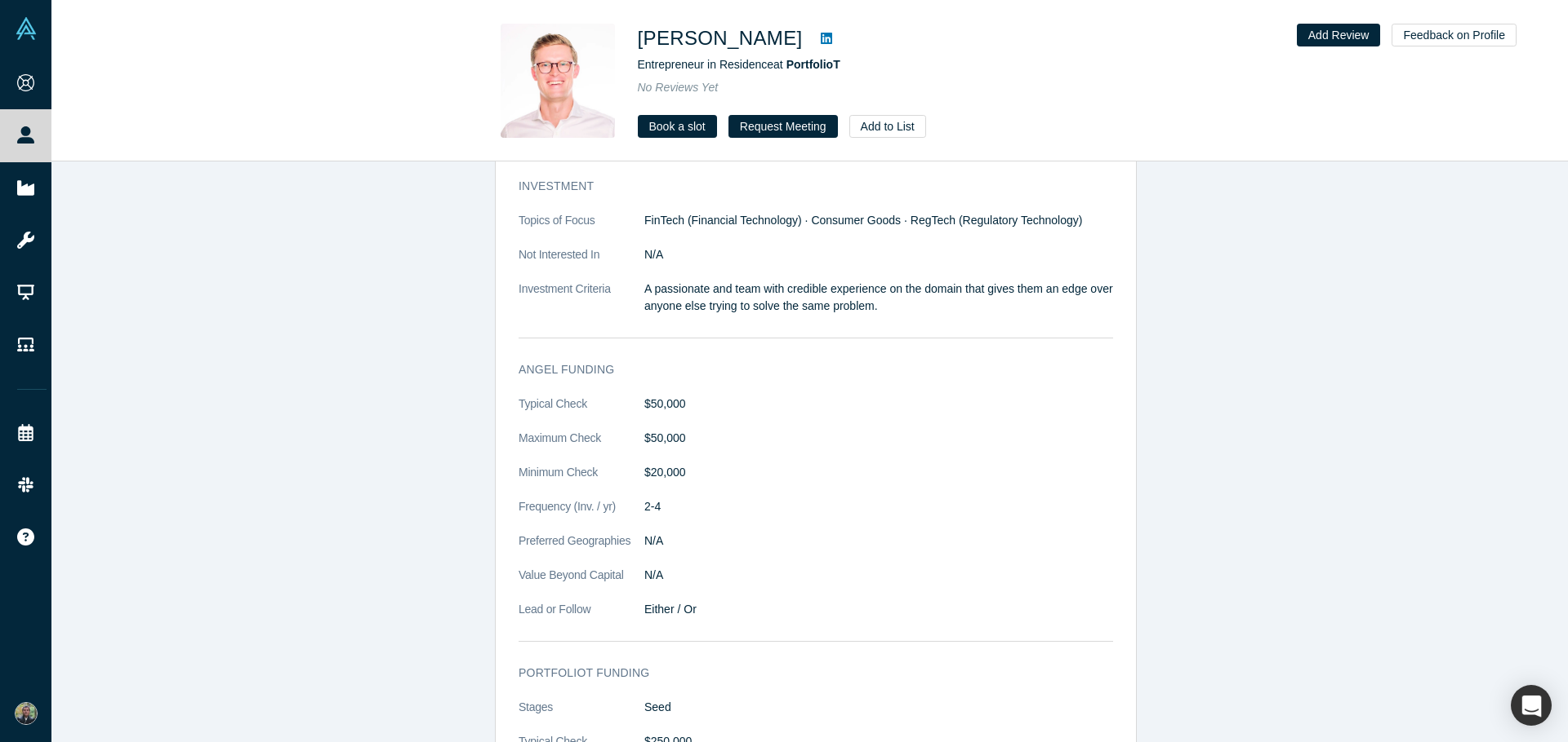
click at [973, 264] on dd "N/A" at bounding box center [879, 254] width 468 height 17
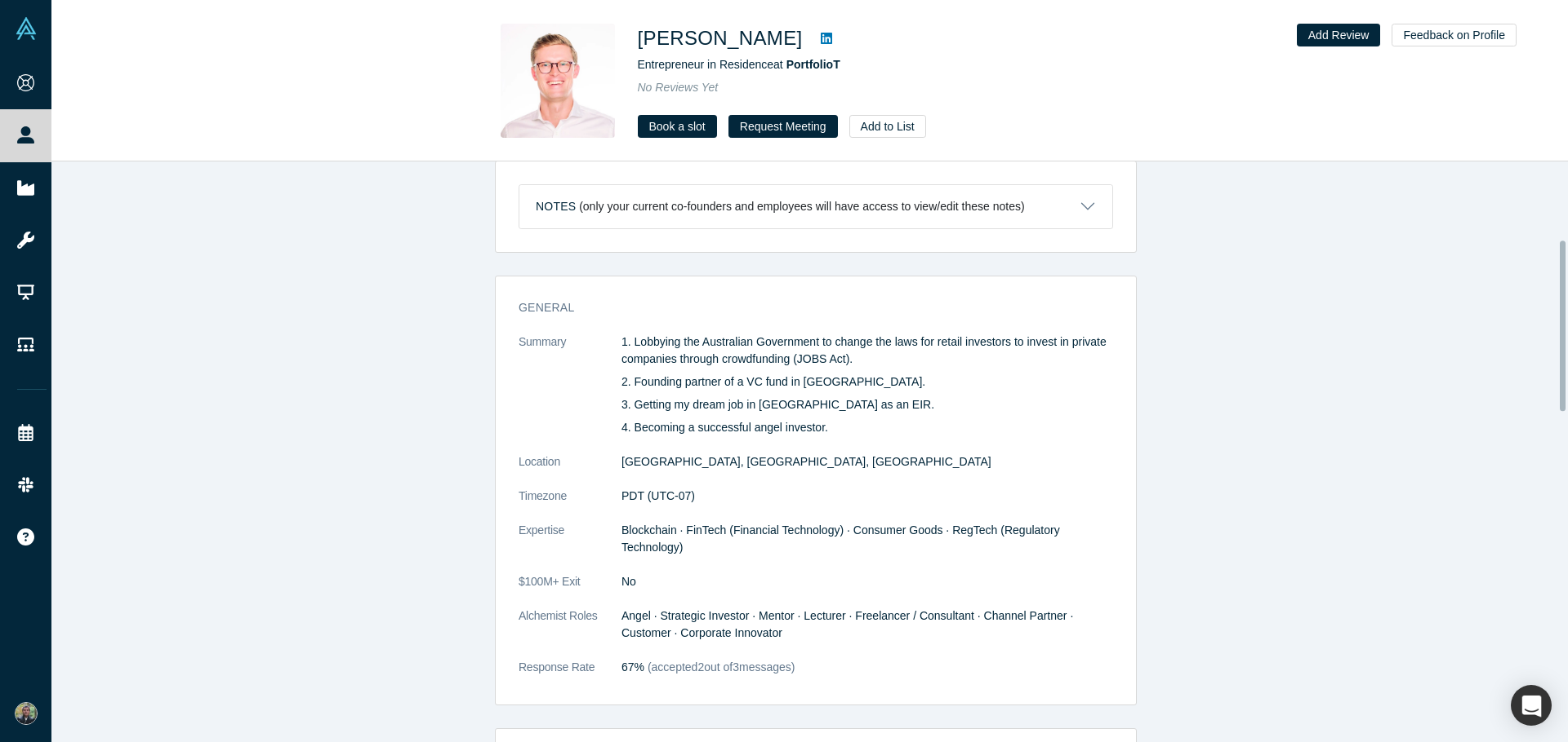
scroll to position [0, 0]
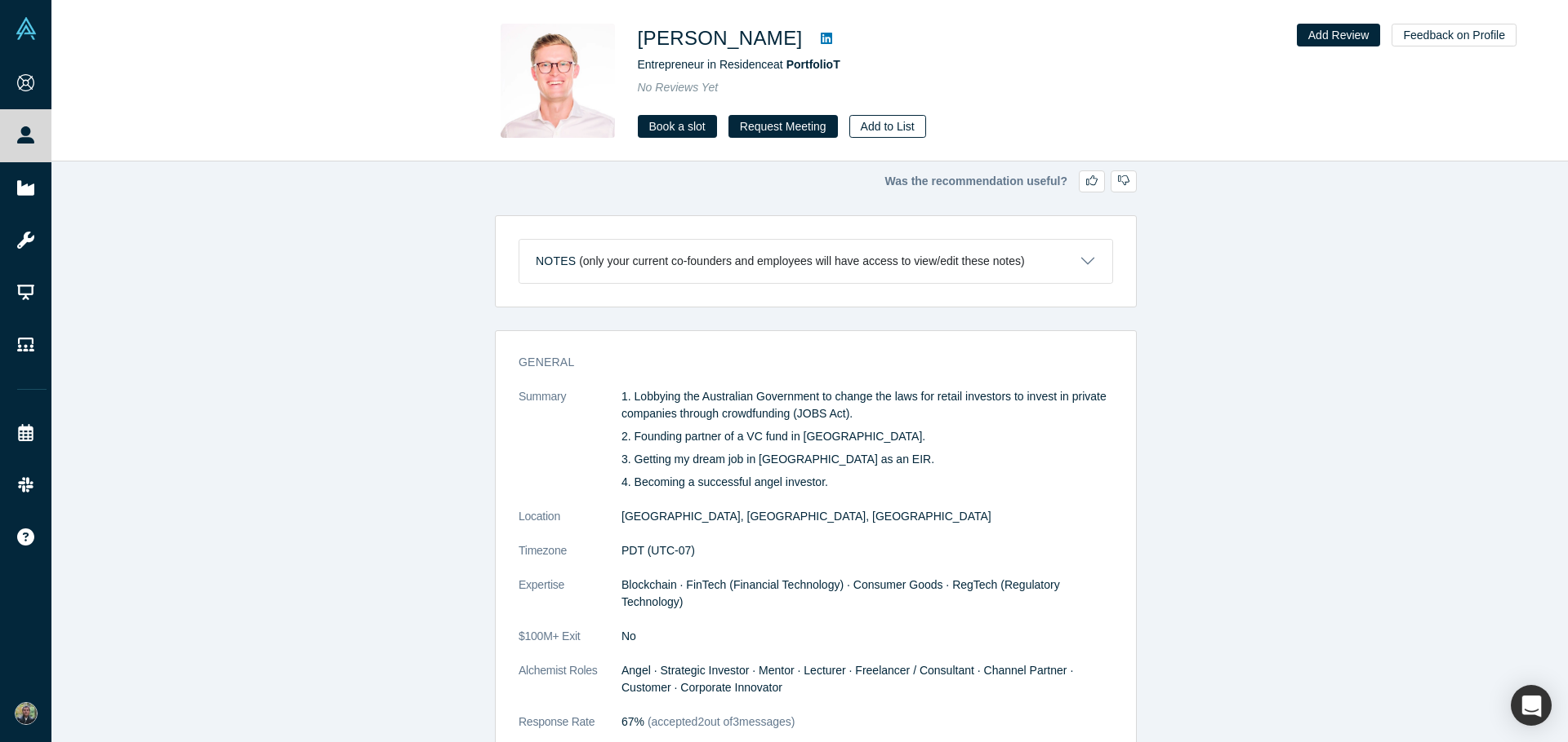
click at [894, 127] on button "Add to List" at bounding box center [887, 126] width 76 height 23
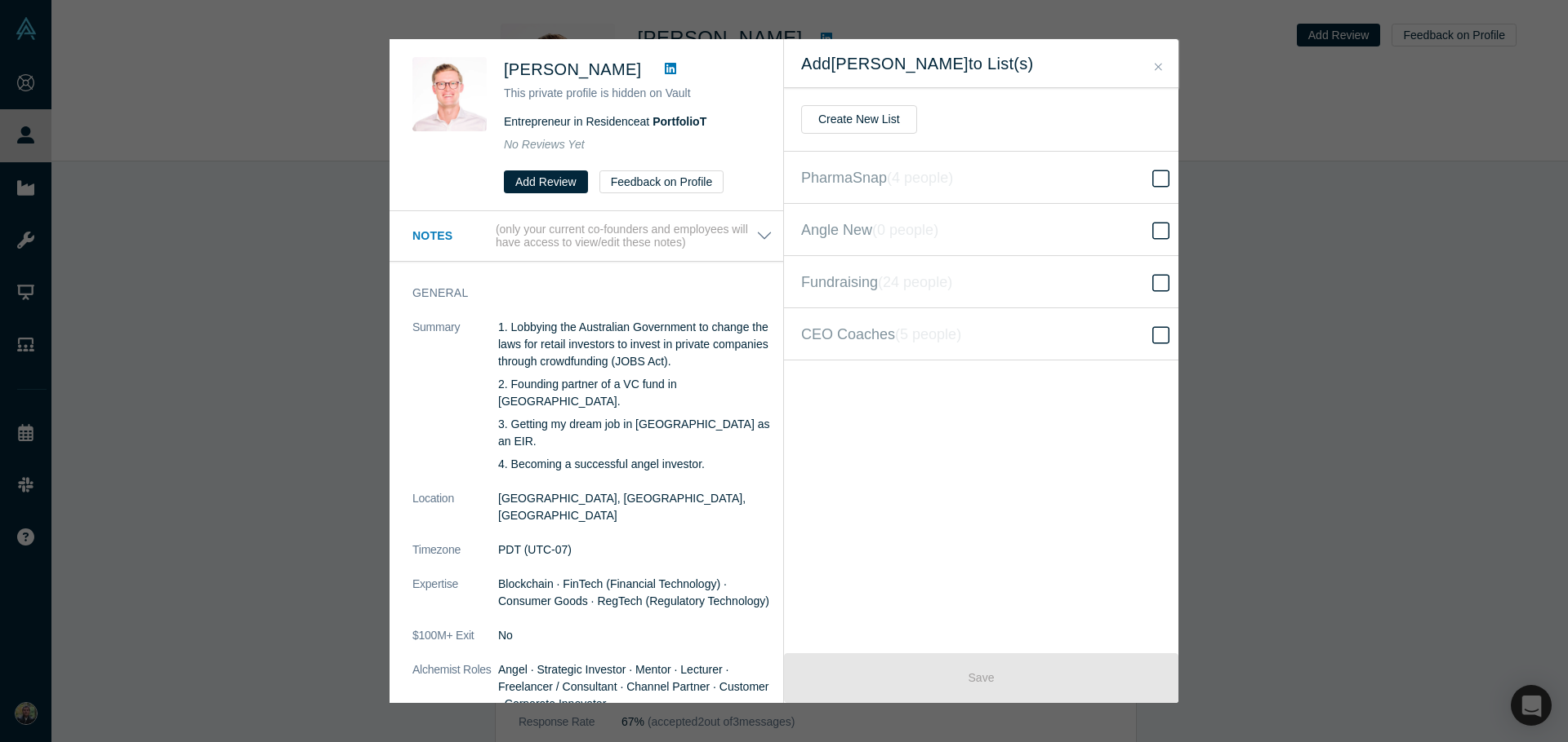
click at [1158, 66] on icon "Close" at bounding box center [1159, 66] width 7 height 7
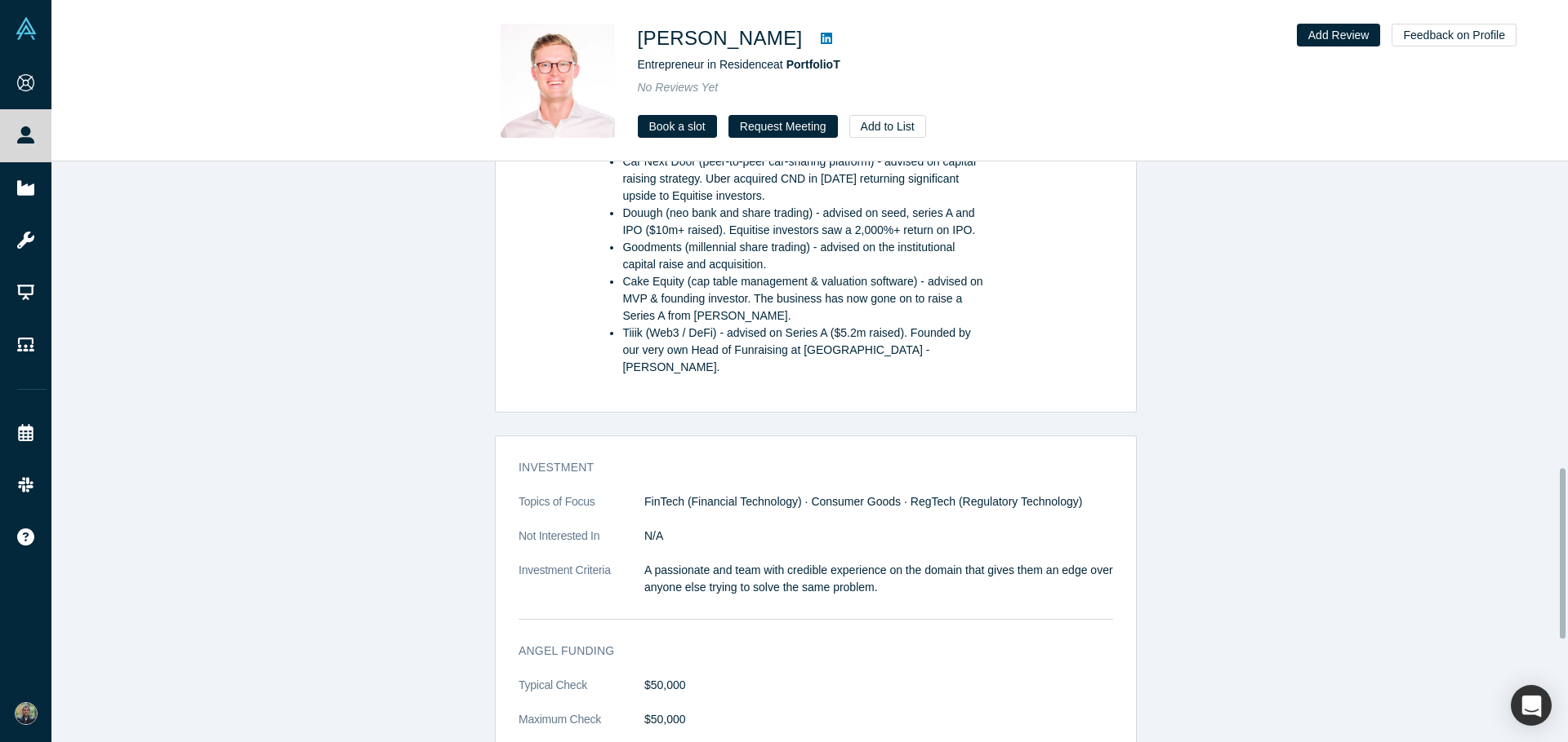
scroll to position [1206, 0]
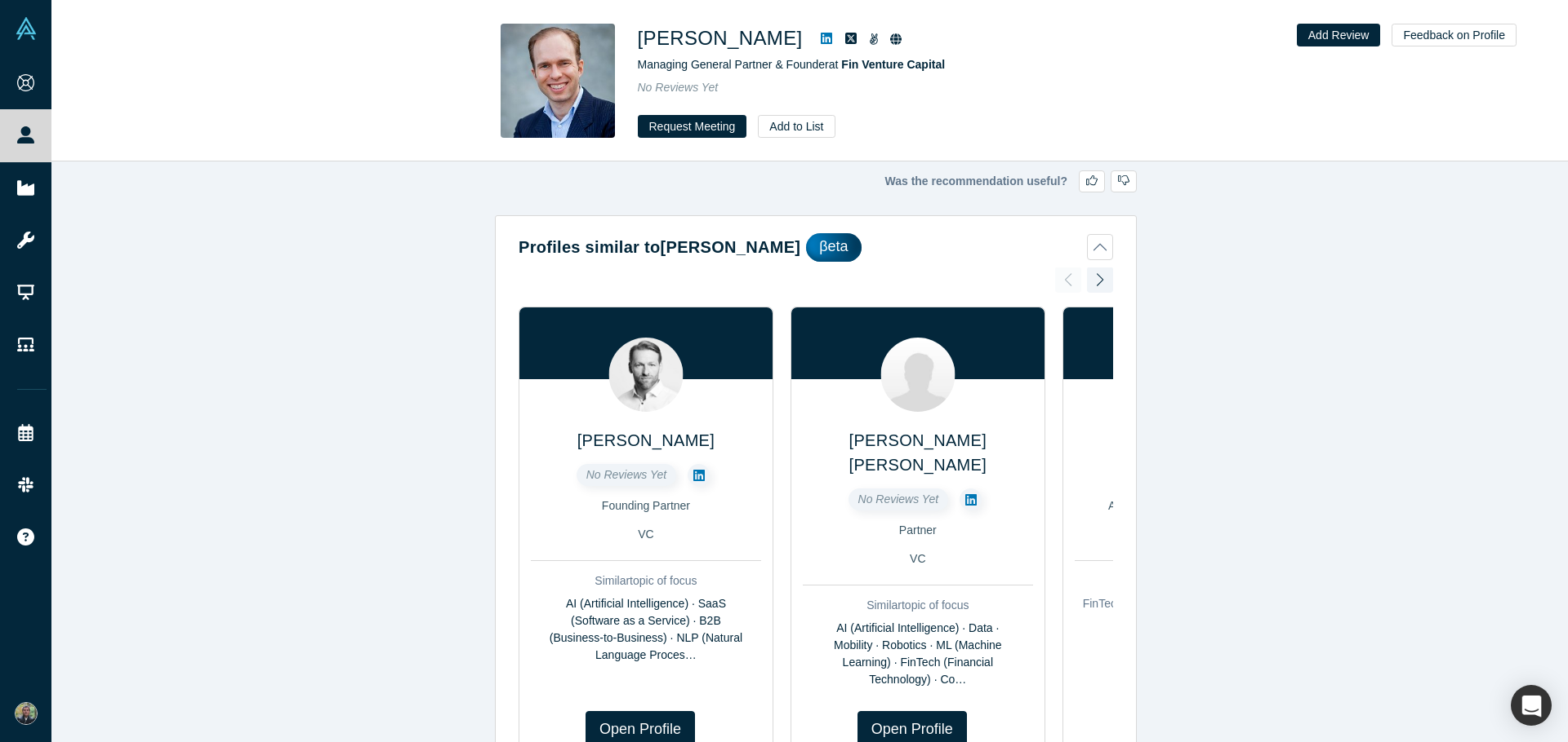
click at [1097, 247] on button "Profiles similar to Logan Allin βeta" at bounding box center [815, 247] width 594 height 29
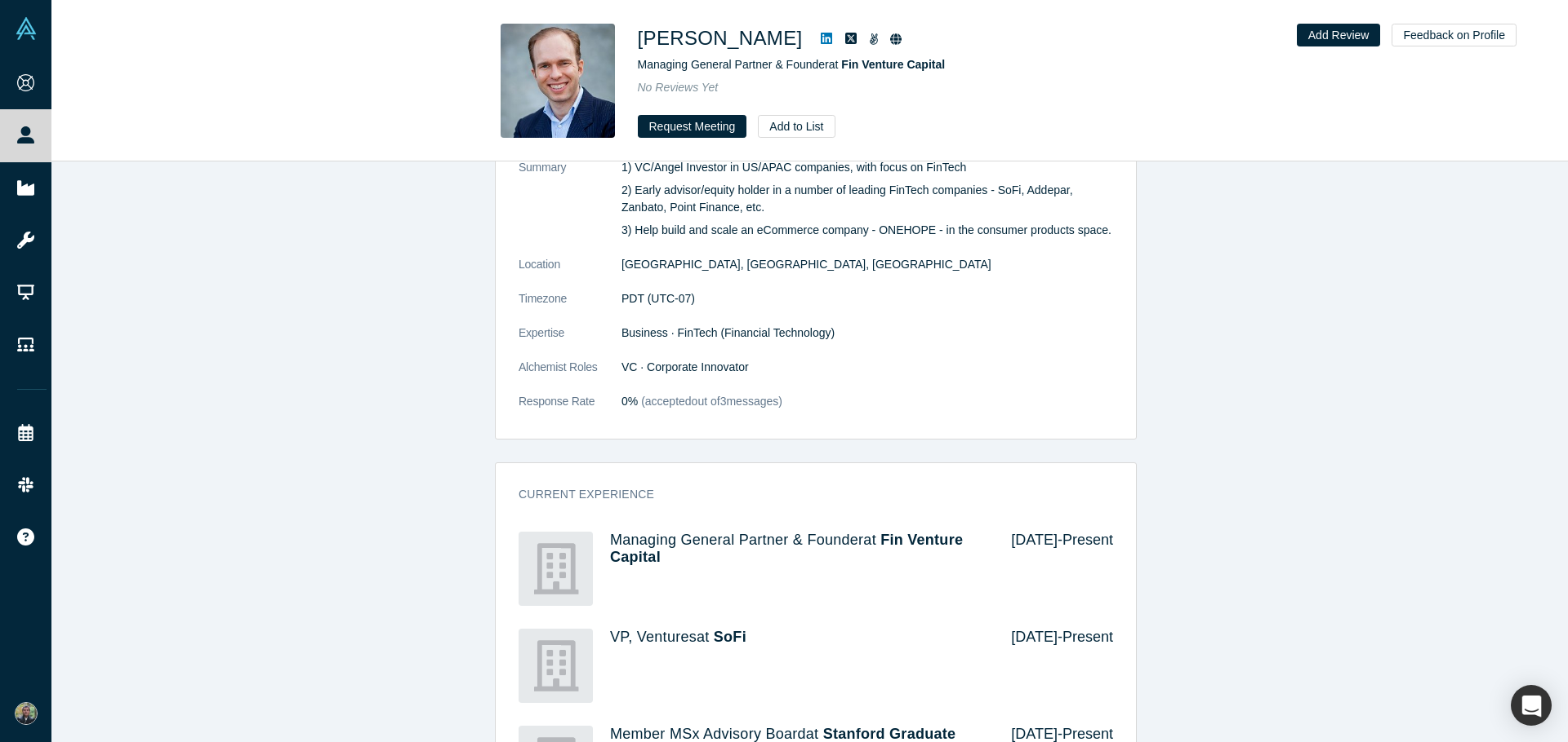
scroll to position [428, 0]
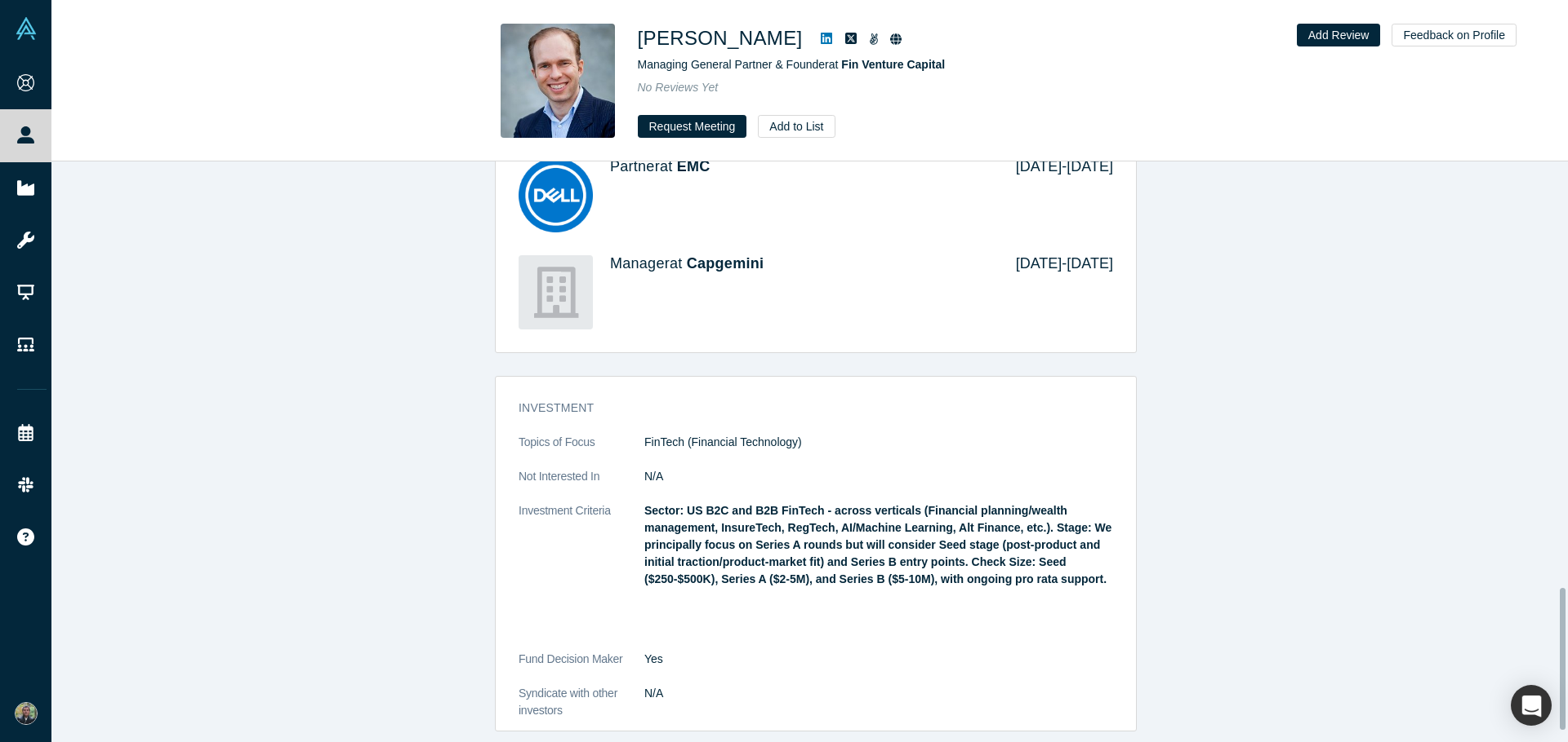
scroll to position [1793, 0]
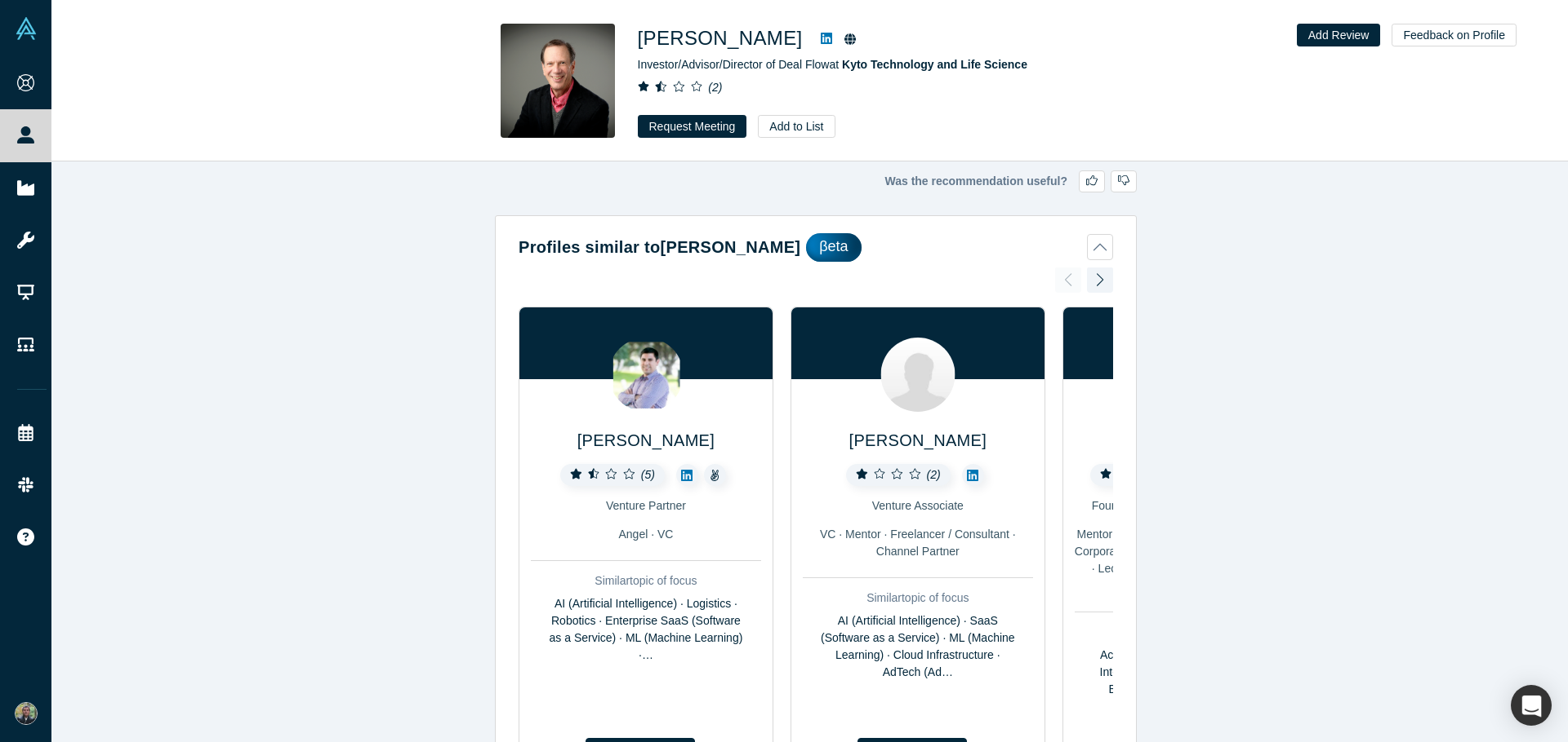
click at [1104, 250] on button "Profiles similar to Thomas Vogelsong βeta" at bounding box center [815, 247] width 594 height 29
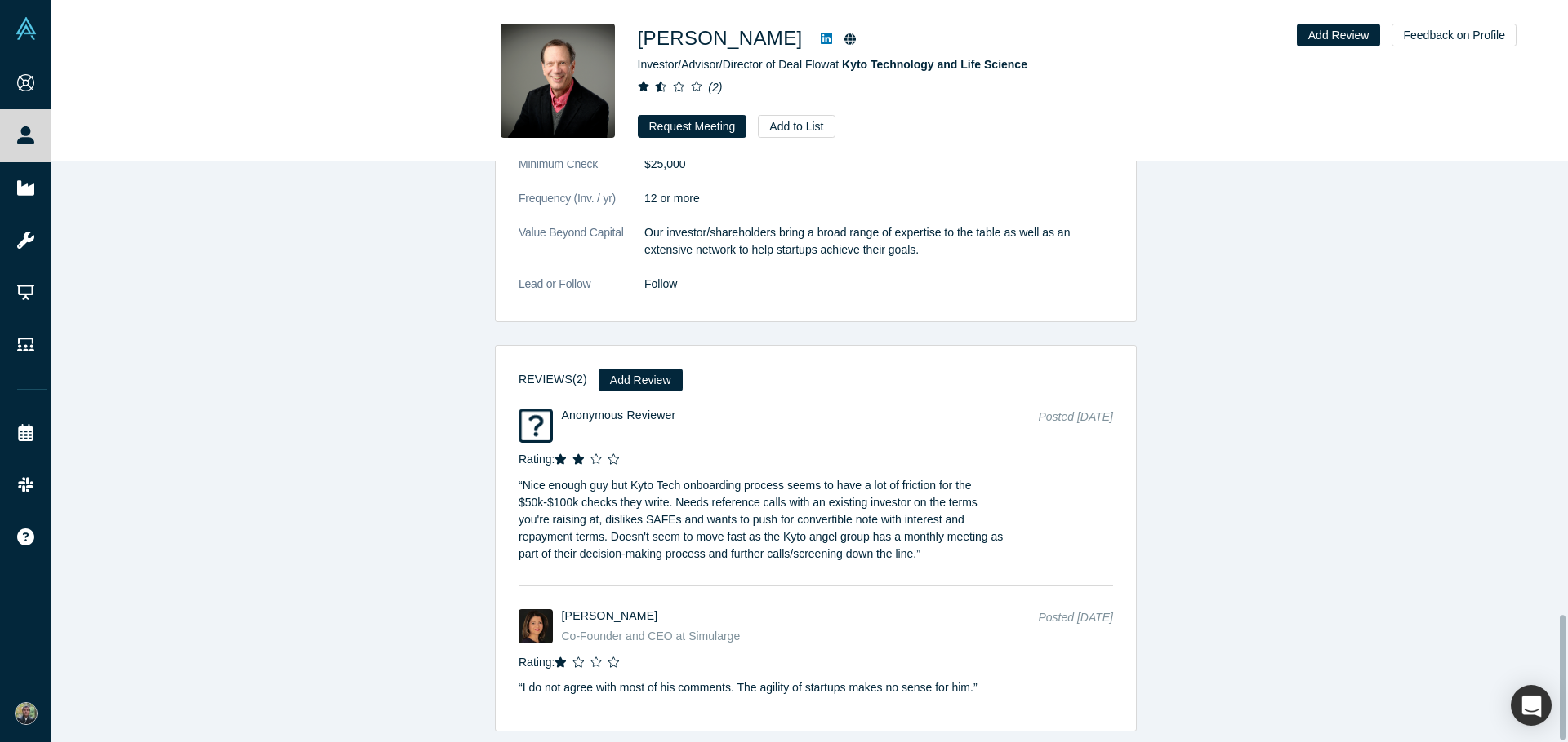
scroll to position [2114, 0]
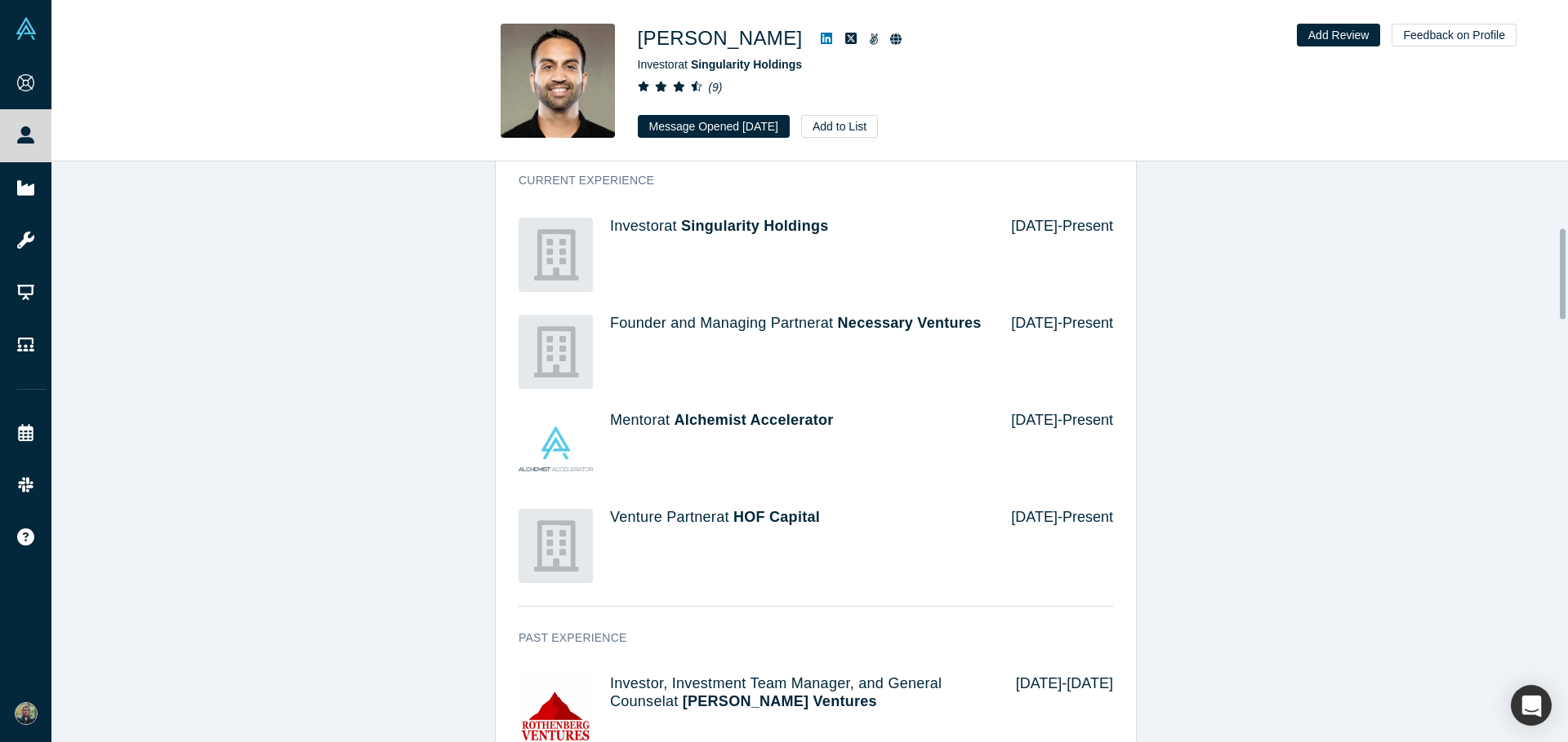
scroll to position [424, 0]
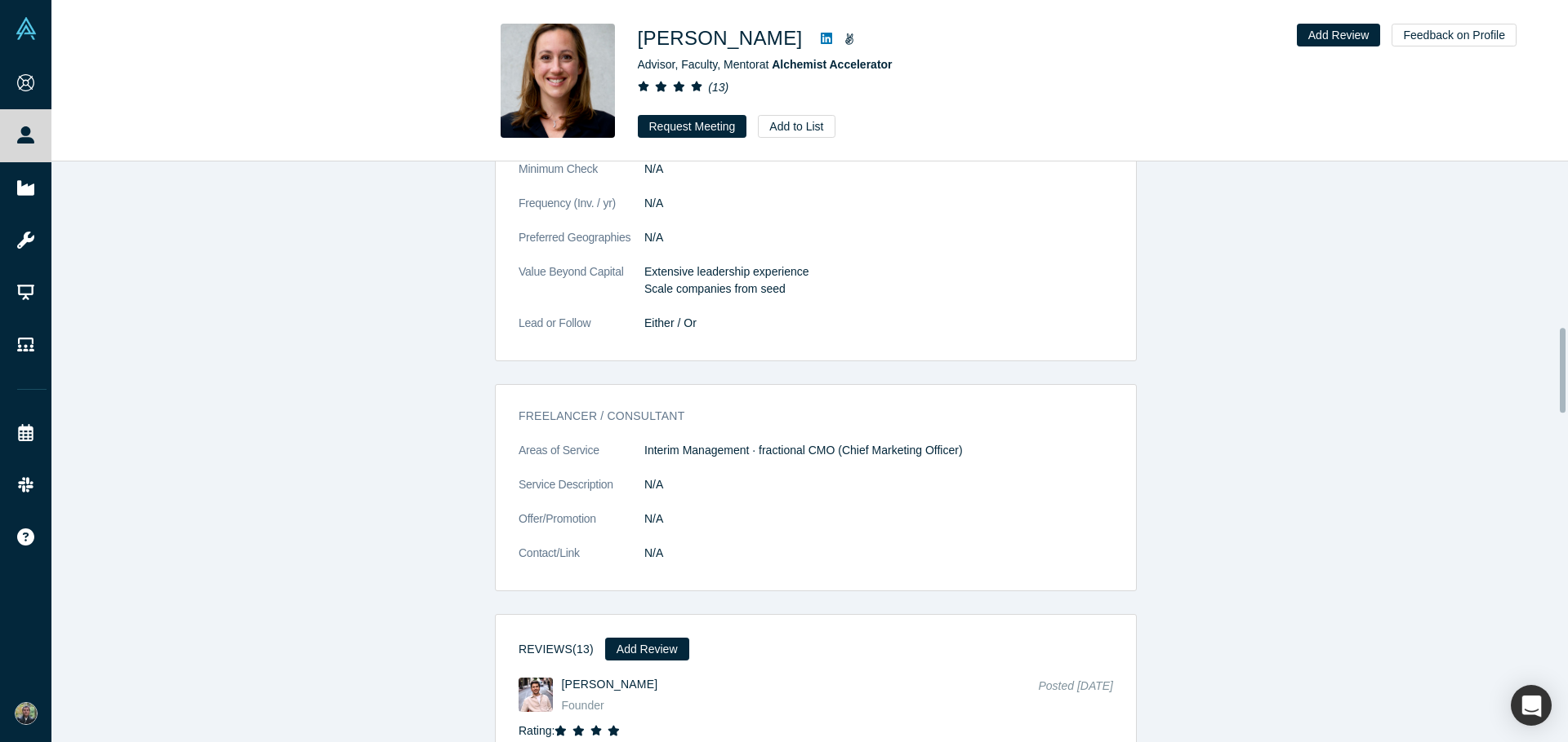
scroll to position [1387, 0]
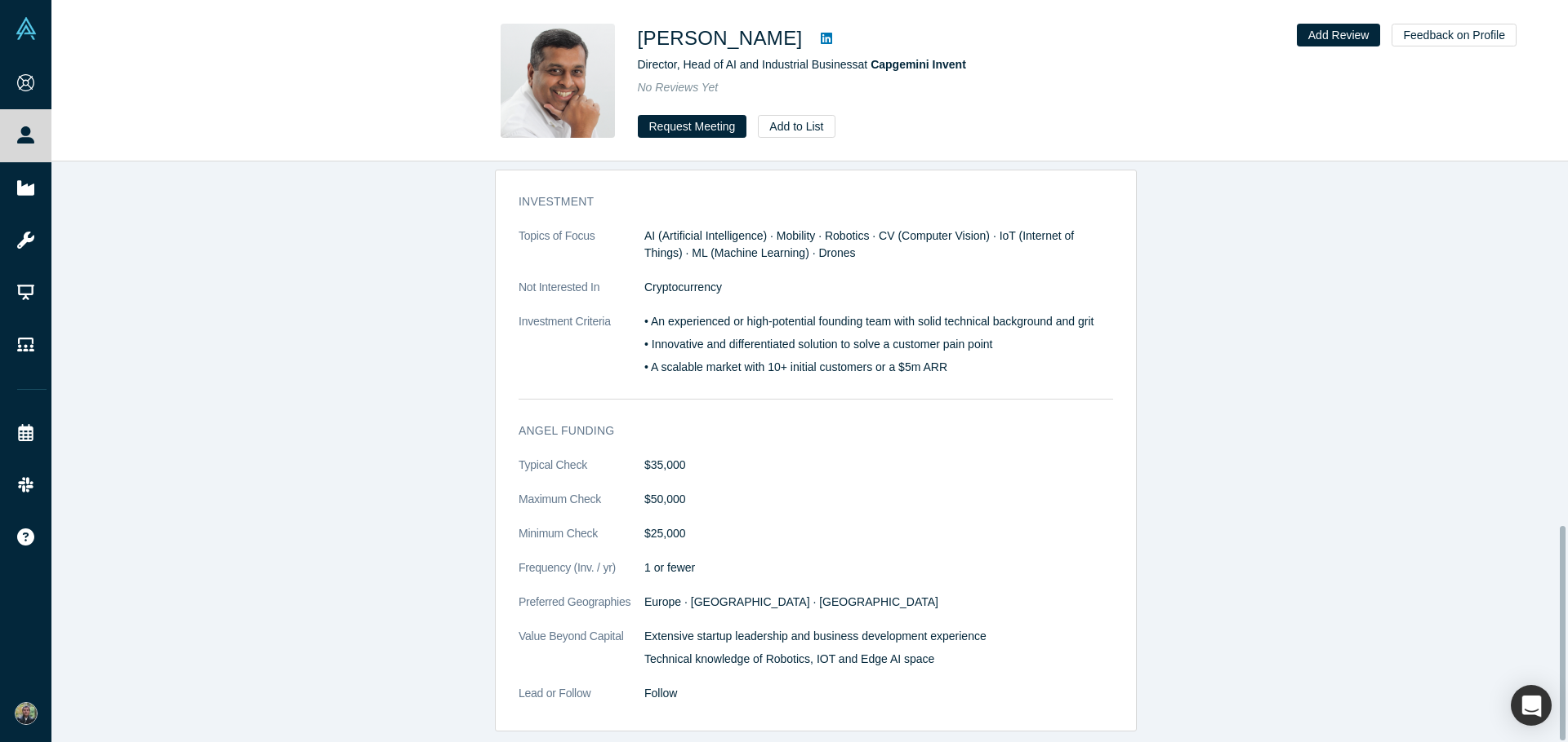
scroll to position [985, 0]
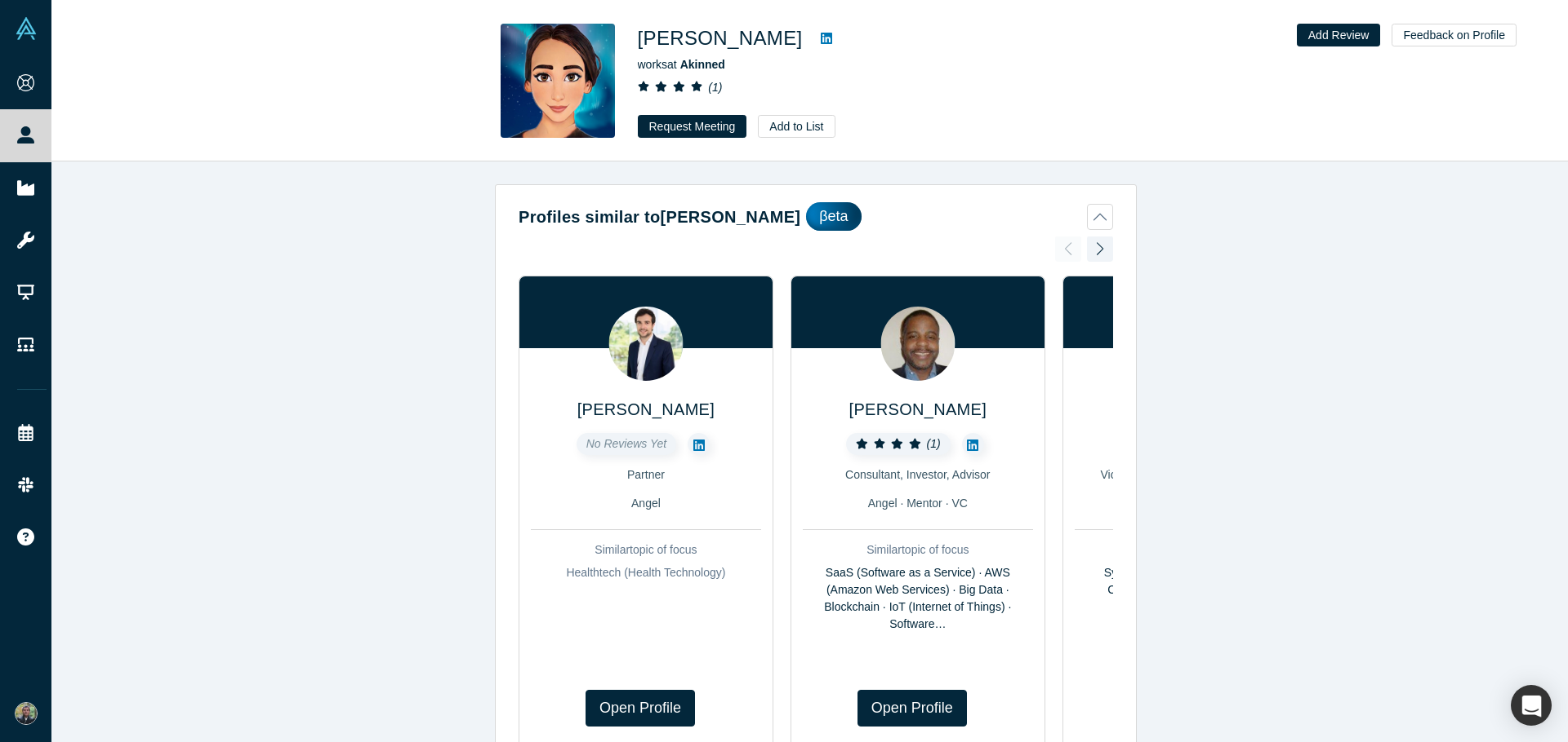
click at [1093, 214] on button "Profiles similar to Lauren Cascio βeta" at bounding box center [815, 216] width 594 height 29
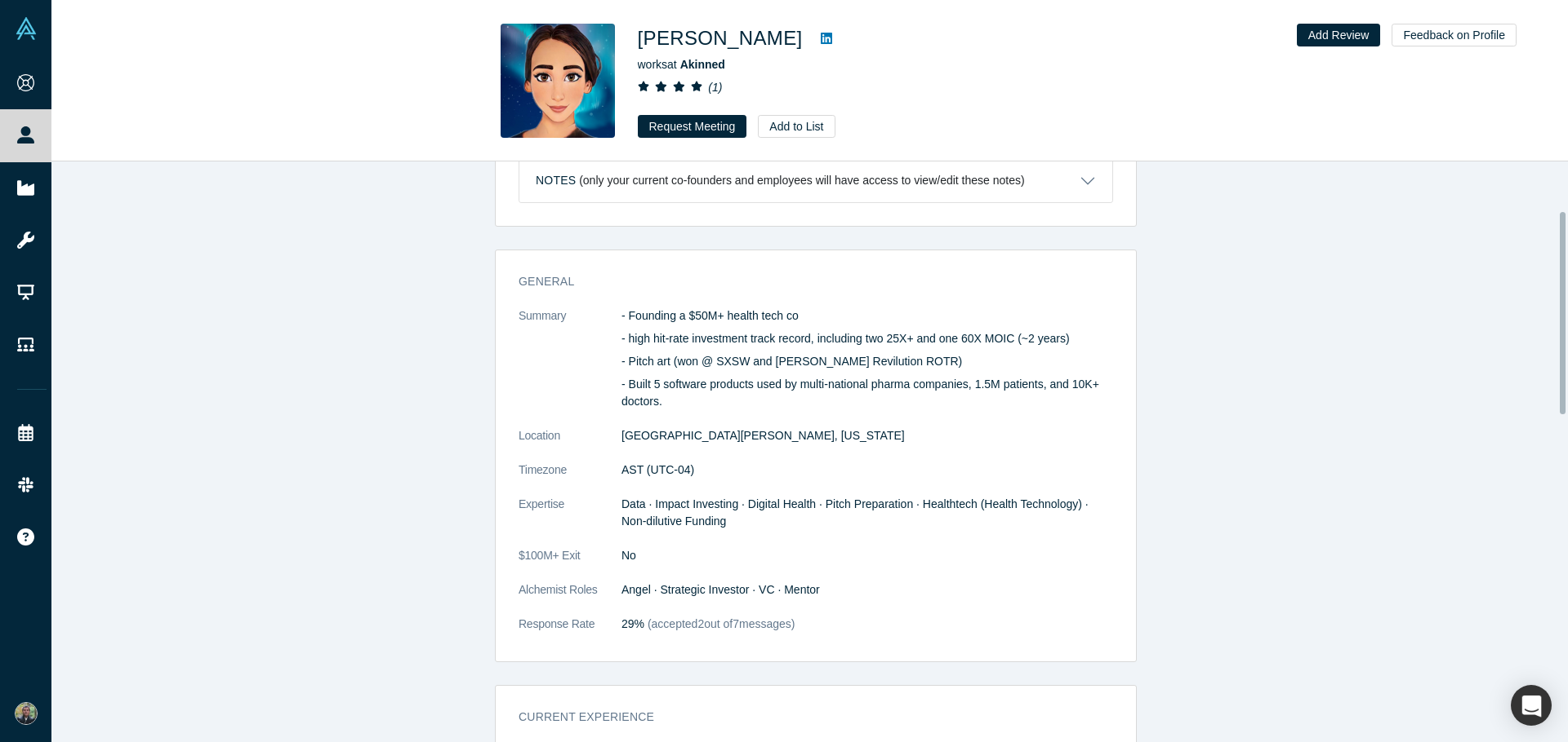
scroll to position [141, 0]
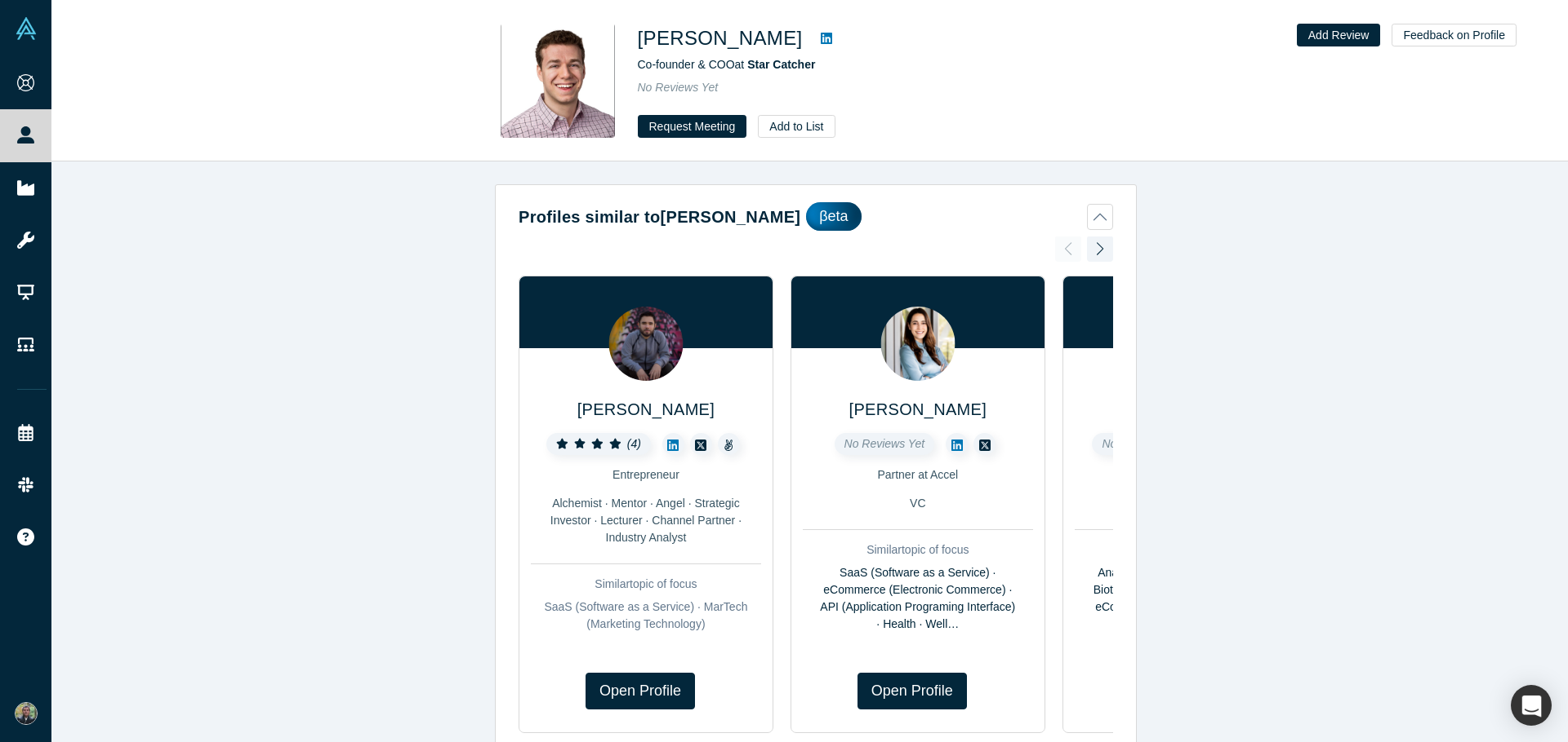
click at [1097, 212] on button "Profiles similar to Bryan Lyandvert βeta" at bounding box center [815, 216] width 594 height 29
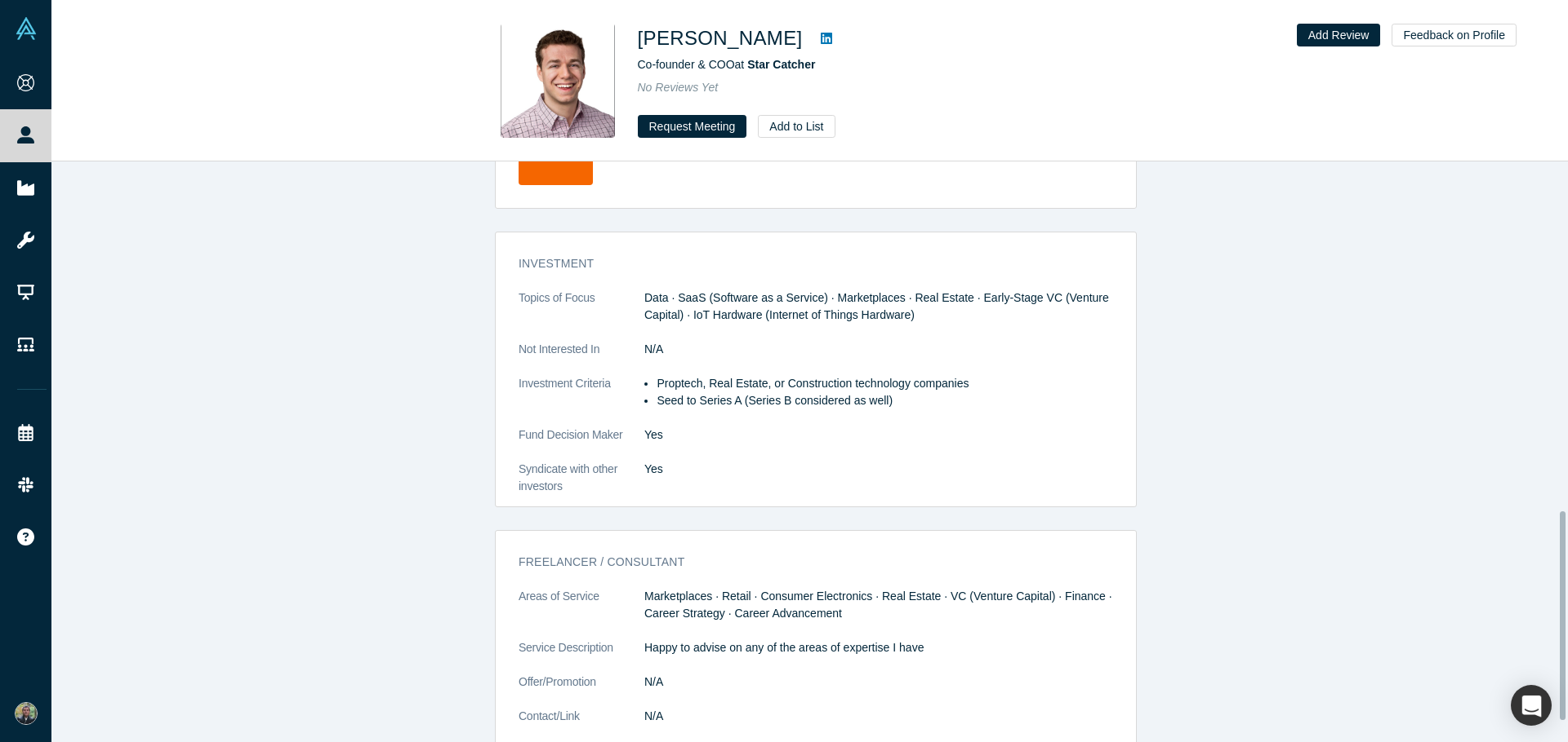
scroll to position [1013, 0]
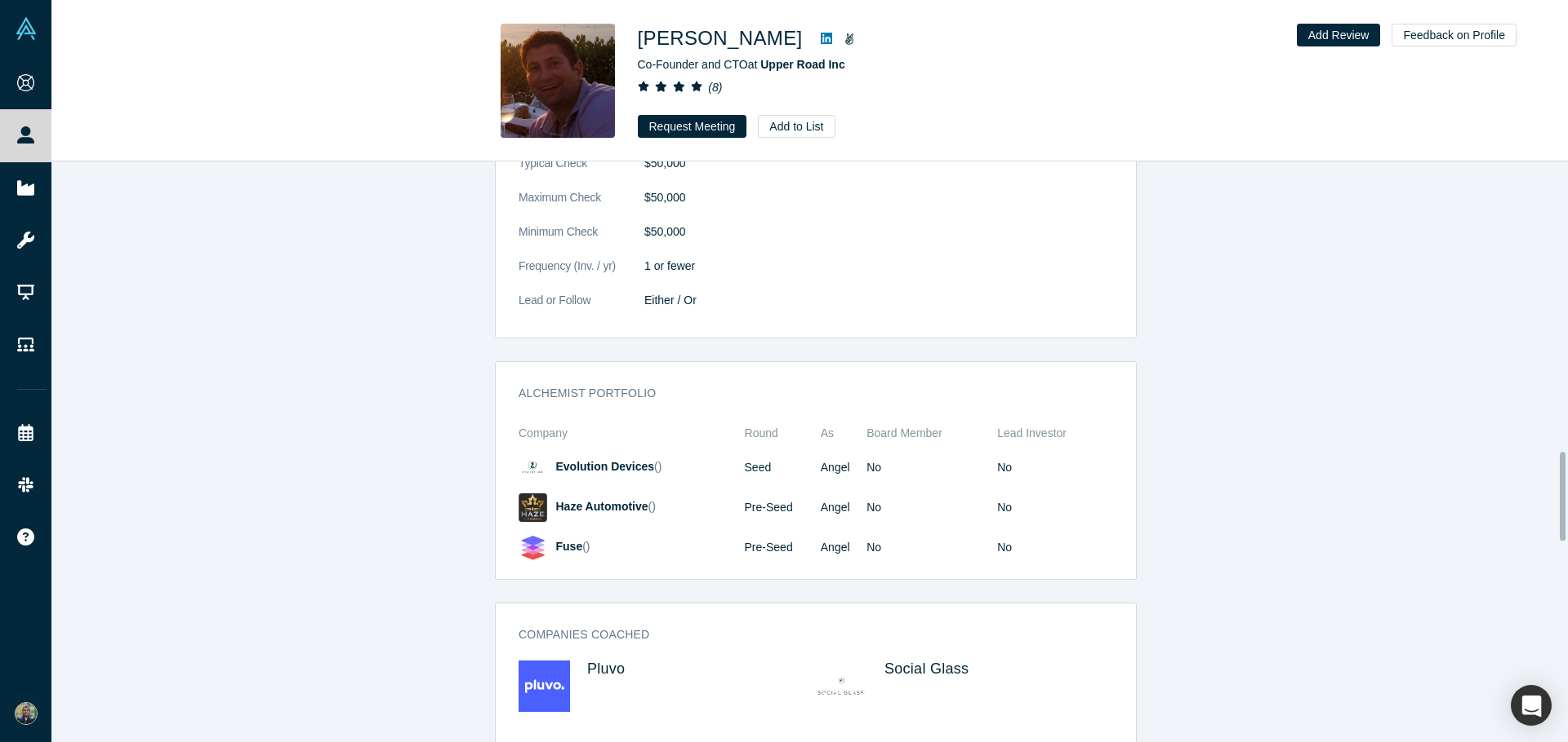
scroll to position [2057, 0]
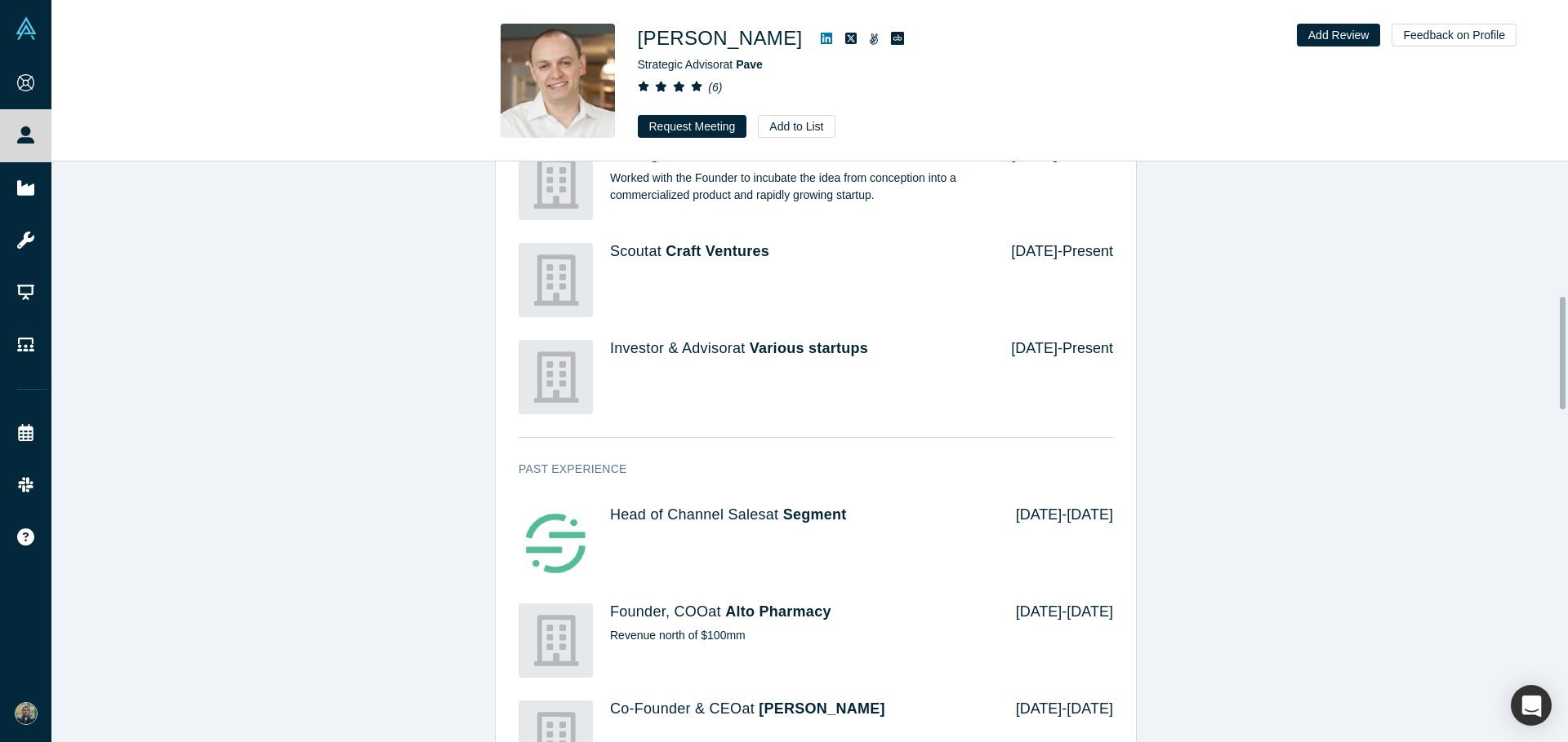
scroll to position [728, 0]
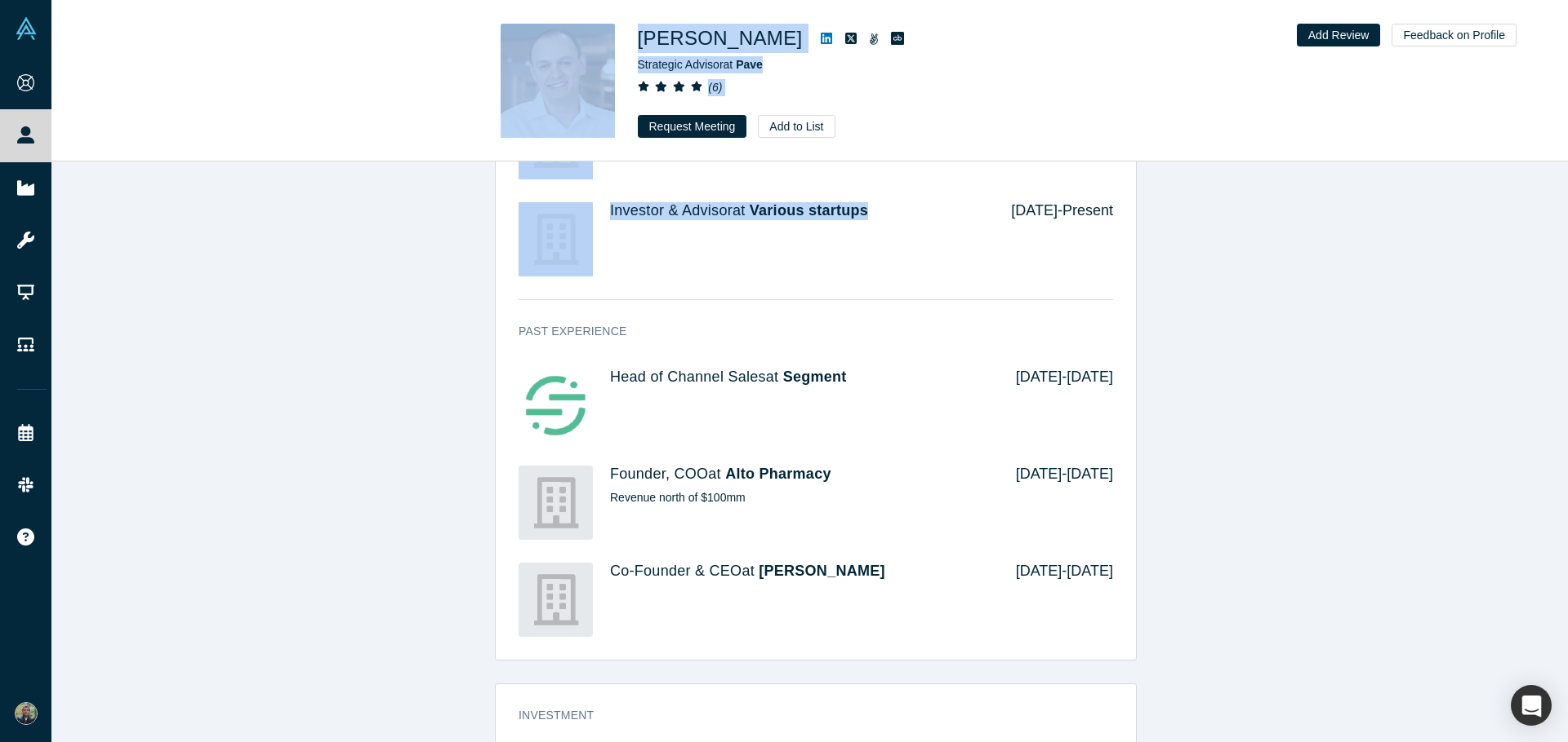
drag, startPoint x: 414, startPoint y: 23, endPoint x: 868, endPoint y: 203, distance: 488.4
click at [868, 203] on div "Vlad Blumen Strategic Advisor at Pave ( 6 ) Request Meeting Add to List Add Rev…" at bounding box center [809, 371] width 1516 height 742
click at [952, 76] on div "Vlad Blumen Strategic Advisor at Pave ( 6 ) Request Meeting Add to List" at bounding box center [867, 80] width 457 height 115
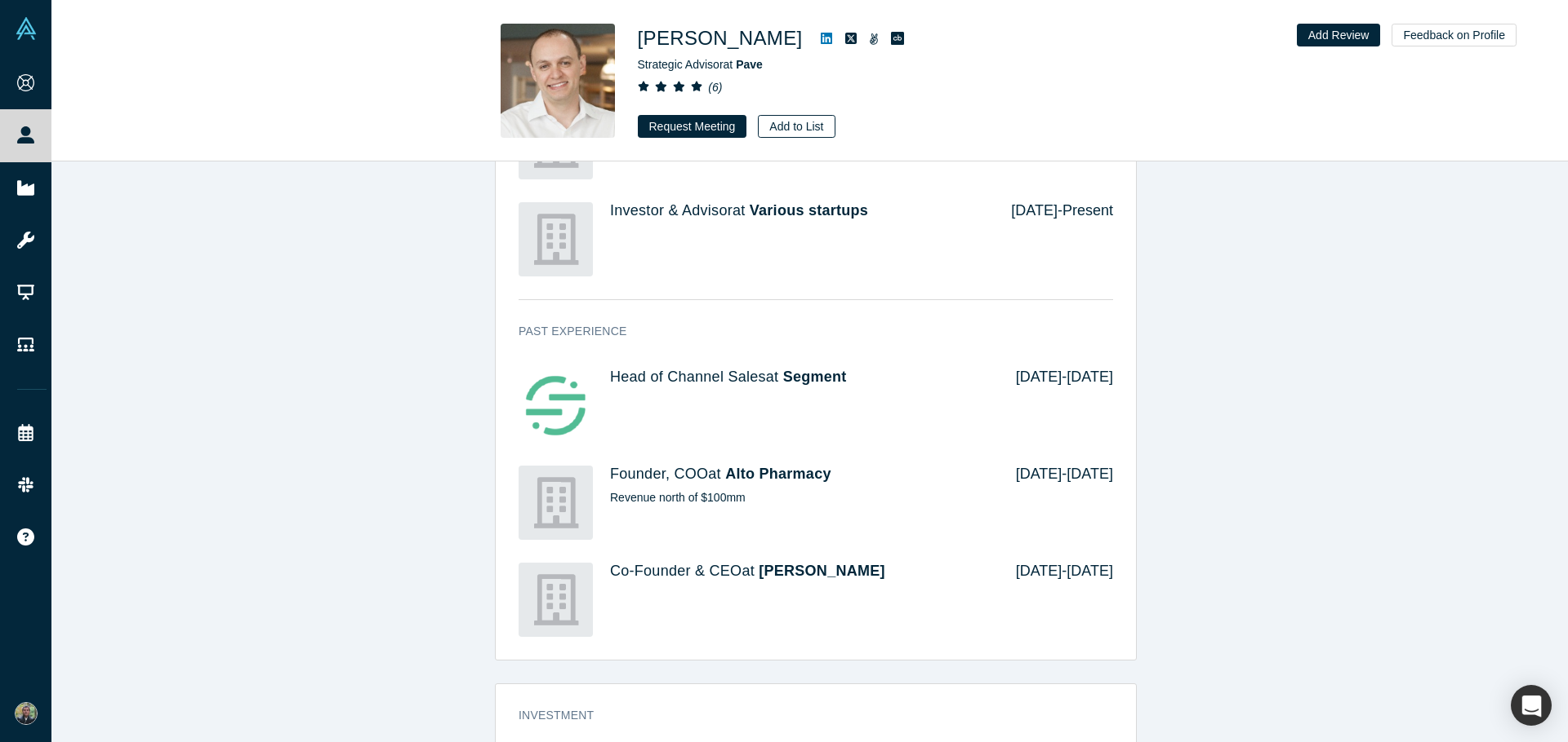
click at [799, 122] on button "Add to List" at bounding box center [796, 126] width 76 height 23
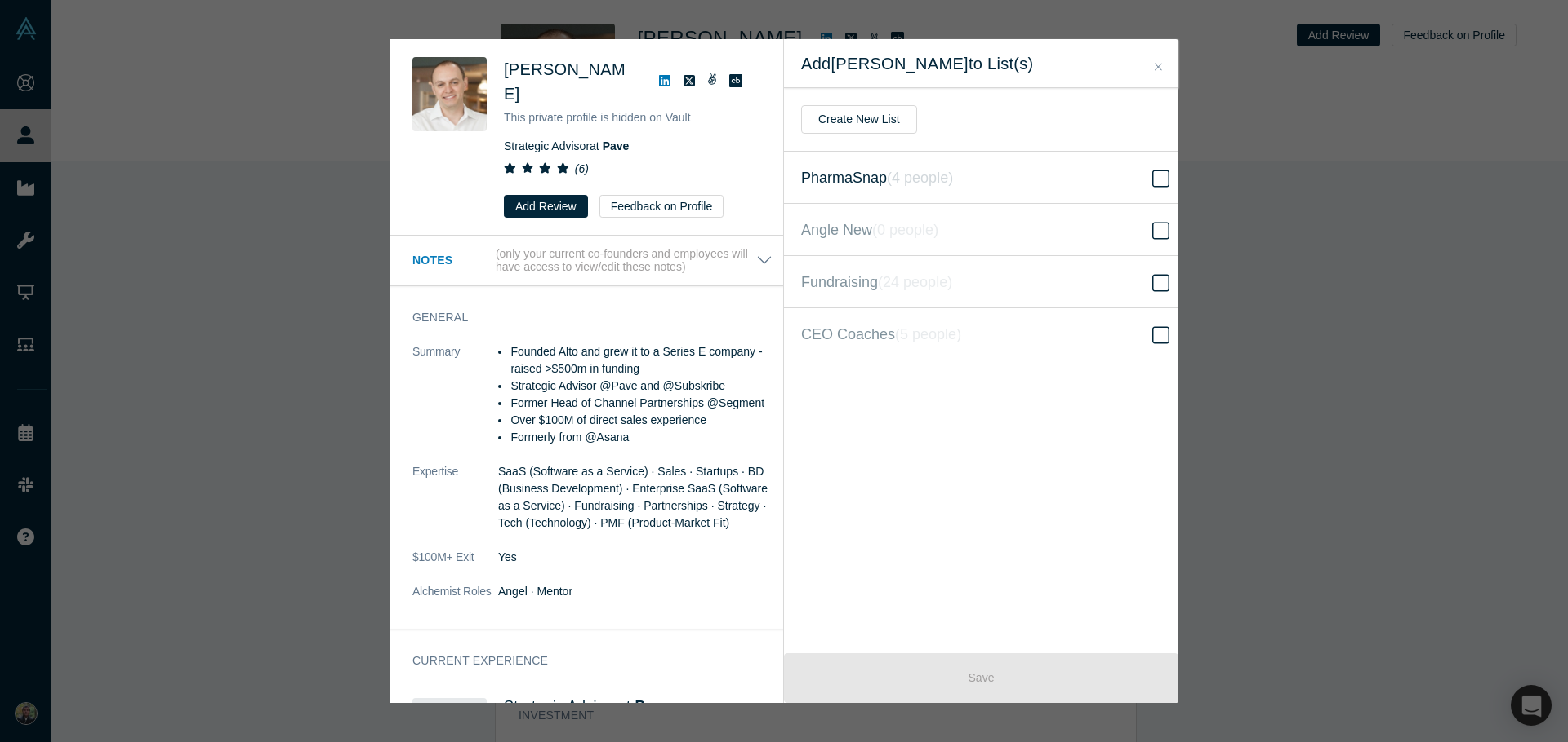
click at [871, 176] on span "PharmaSnap ( 4 people )" at bounding box center [877, 178] width 152 height 23
click at [0, 0] on input "PharmaSnap ( 4 people )" at bounding box center [0, 0] width 0 height 0
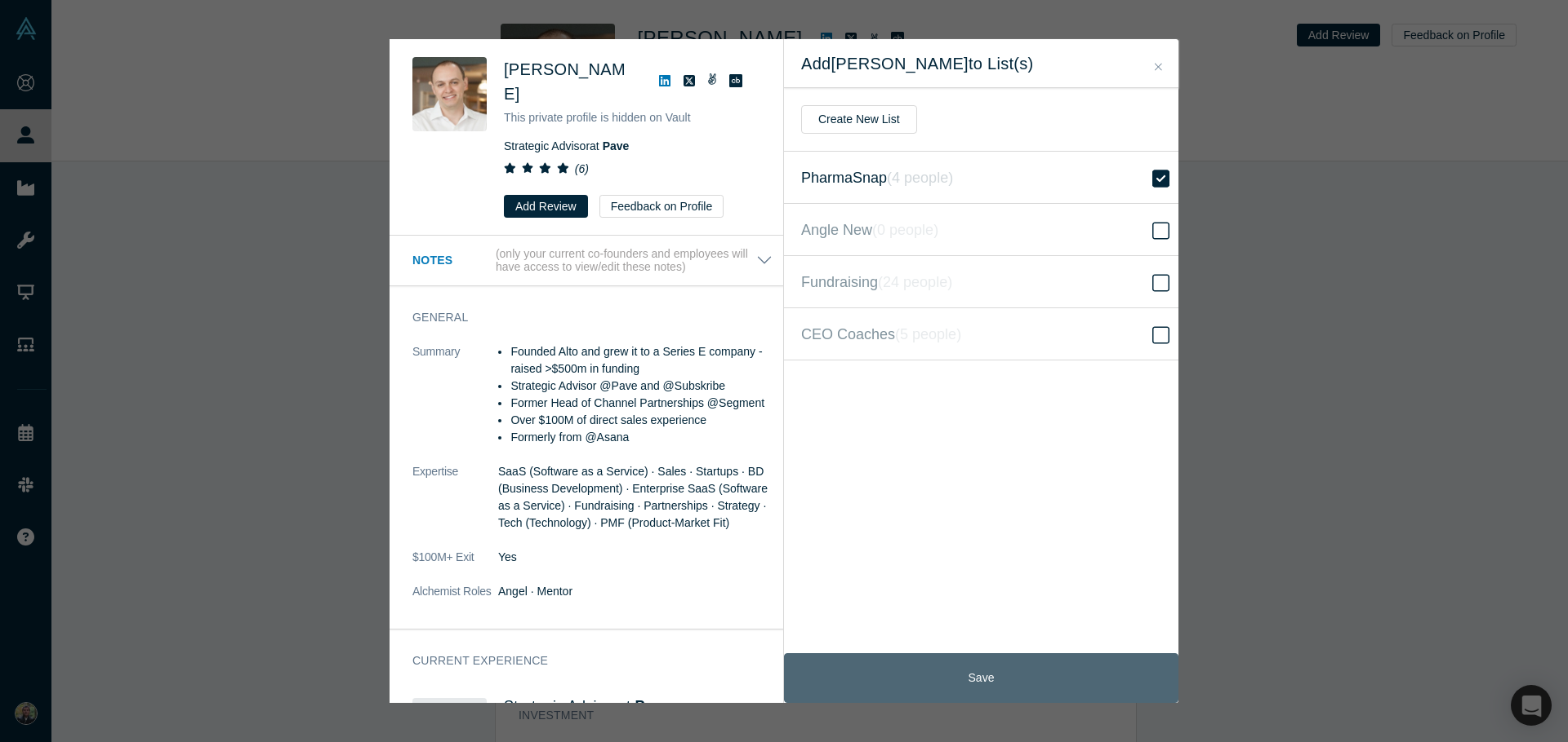
click at [967, 680] on button "Save" at bounding box center [980, 678] width 395 height 49
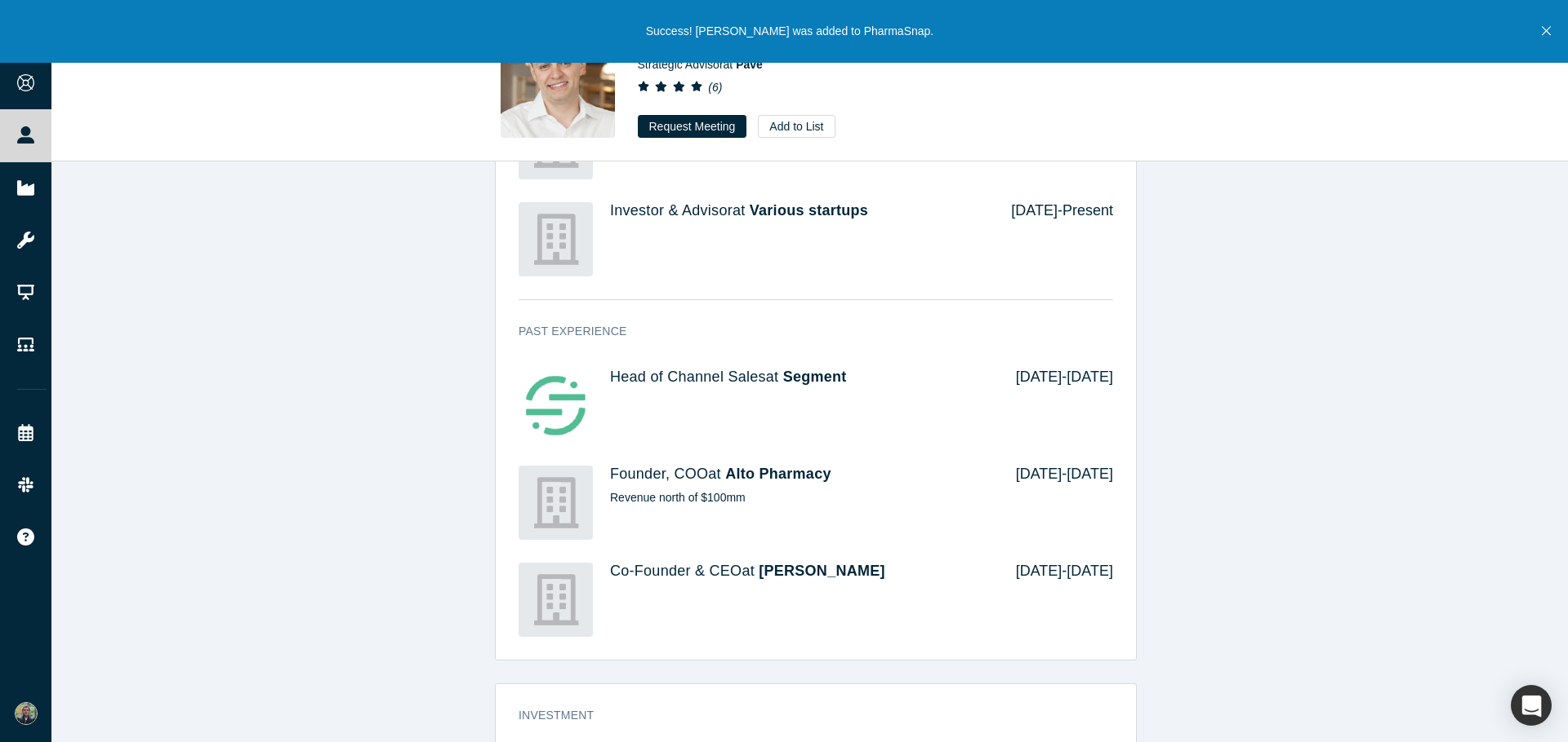
click at [434, 108] on div "Vlad Blumen Strategic Advisor at Pave ( 6 ) Request Meeting Add to List Add Rev…" at bounding box center [809, 81] width 1516 height 160
click at [1539, 31] on button "Close" at bounding box center [1546, 31] width 21 height 62
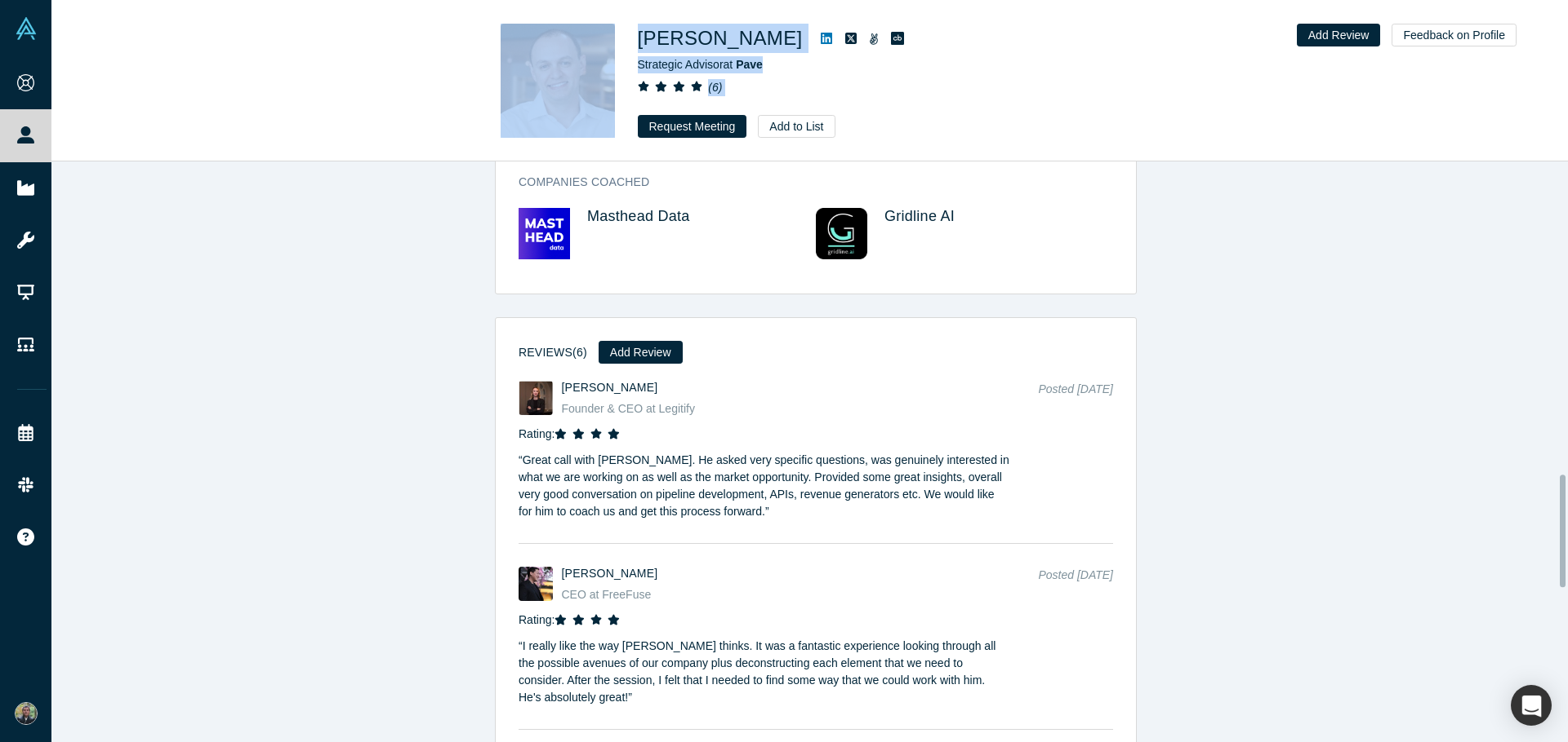
scroll to position [1879, 0]
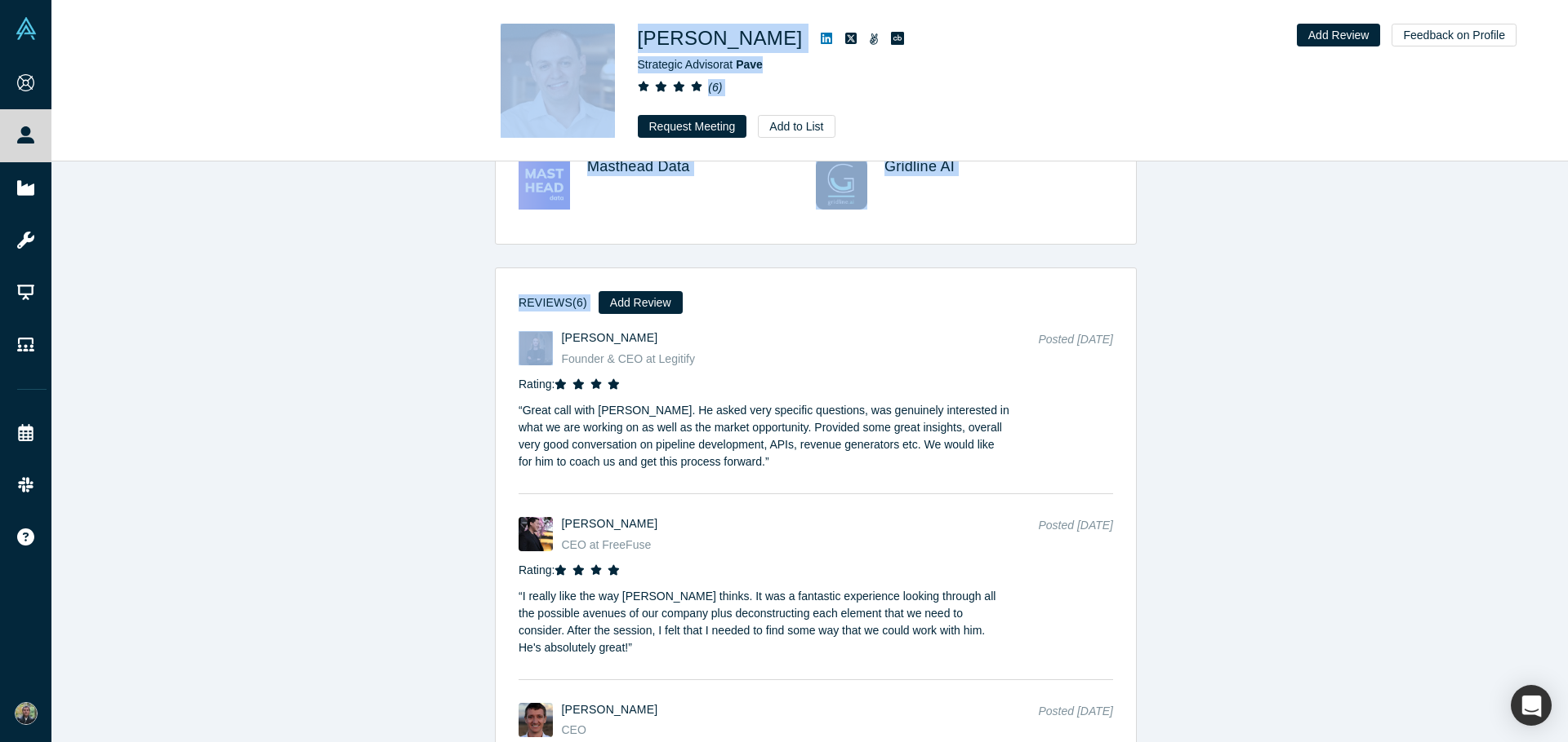
drag, startPoint x: 493, startPoint y: 34, endPoint x: 1117, endPoint y: 262, distance: 664.3
click at [1117, 262] on div "Vlad Blumen Strategic Advisor at Pave ( 6 ) Request Meeting Add to List Add Rev…" at bounding box center [809, 371] width 1516 height 742
copy div "Vlad Blumen Strategic Advisor at Pave ( 6 ) Request Meeting Add to List Add Rev…"
